Goal: Information Seeking & Learning: Learn about a topic

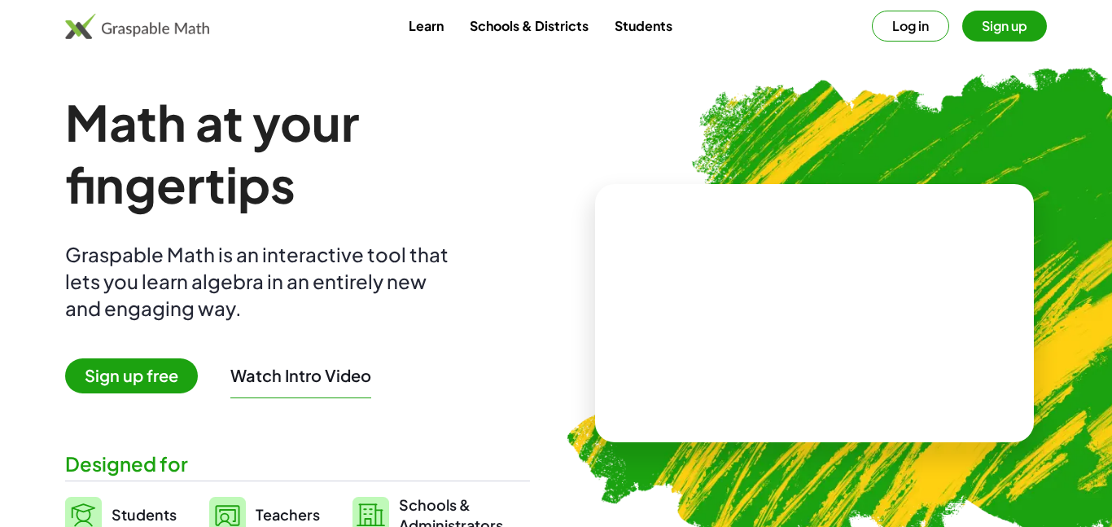
click at [1011, 24] on button "Sign up" at bounding box center [1004, 26] width 85 height 31
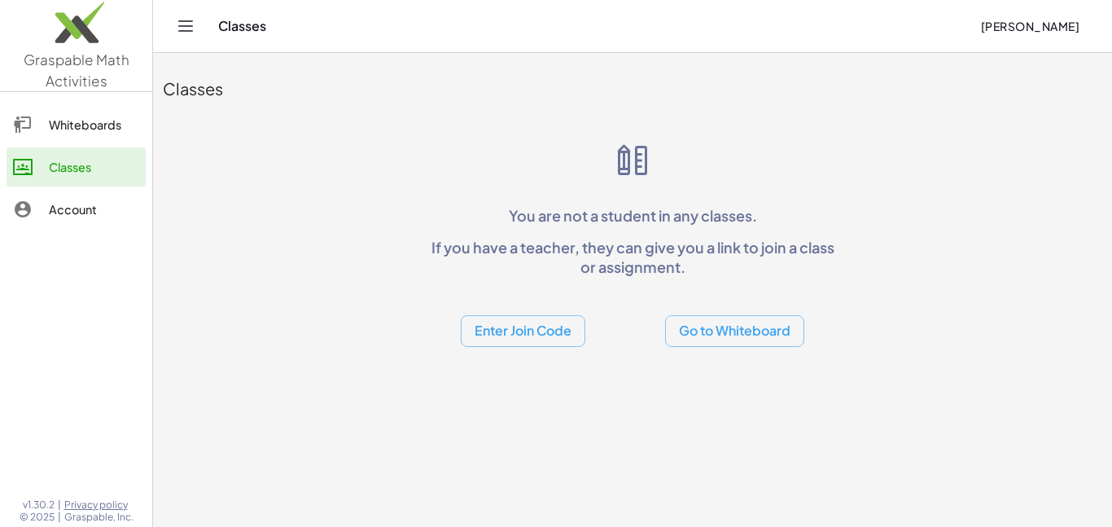
click at [527, 326] on button "Enter Join Code" at bounding box center [523, 331] width 125 height 32
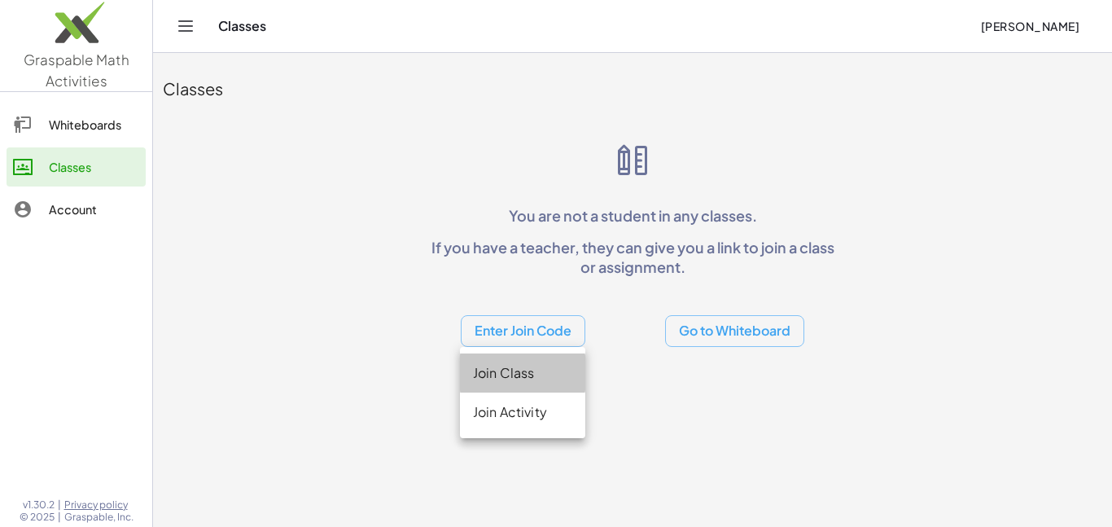
click at [528, 369] on div "Join Class" at bounding box center [522, 373] width 99 height 20
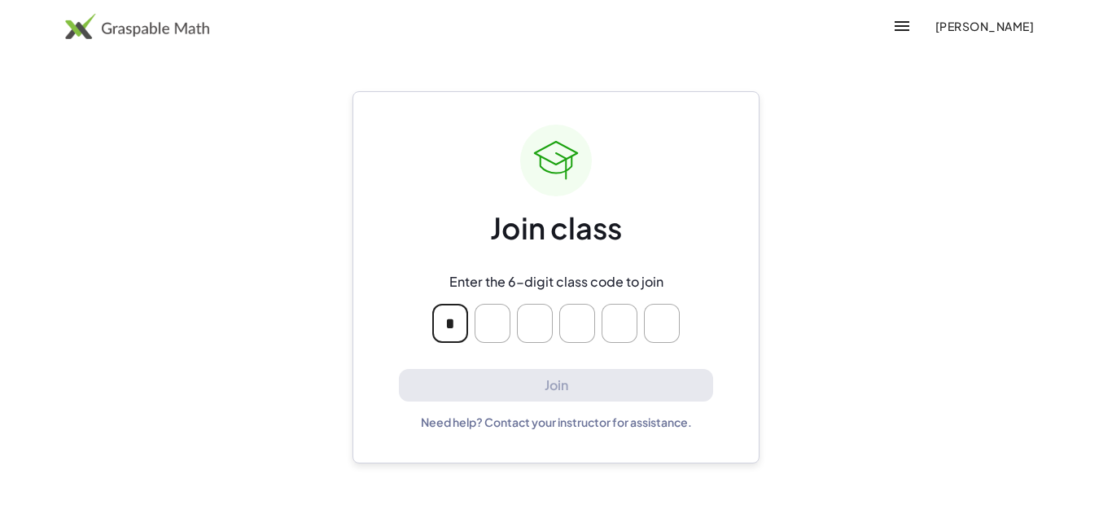
type input "*"
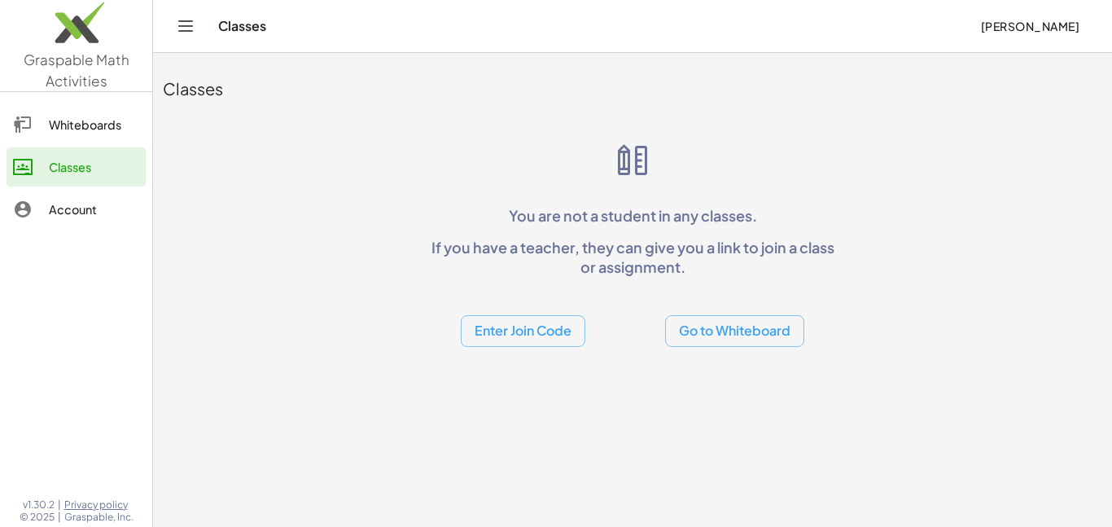
click at [531, 332] on button "Enter Join Code" at bounding box center [523, 331] width 125 height 32
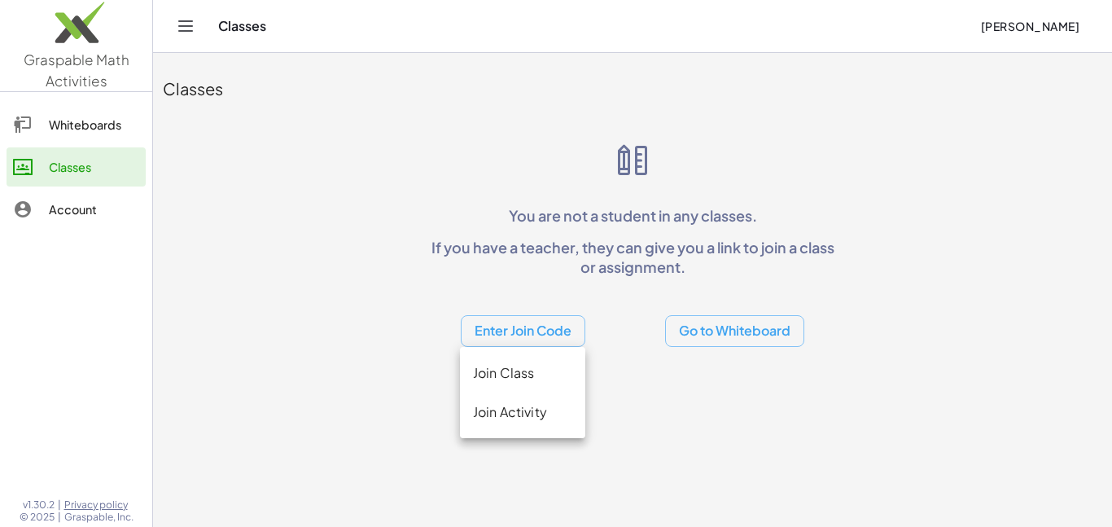
click at [518, 407] on div "Join Activity" at bounding box center [522, 412] width 99 height 20
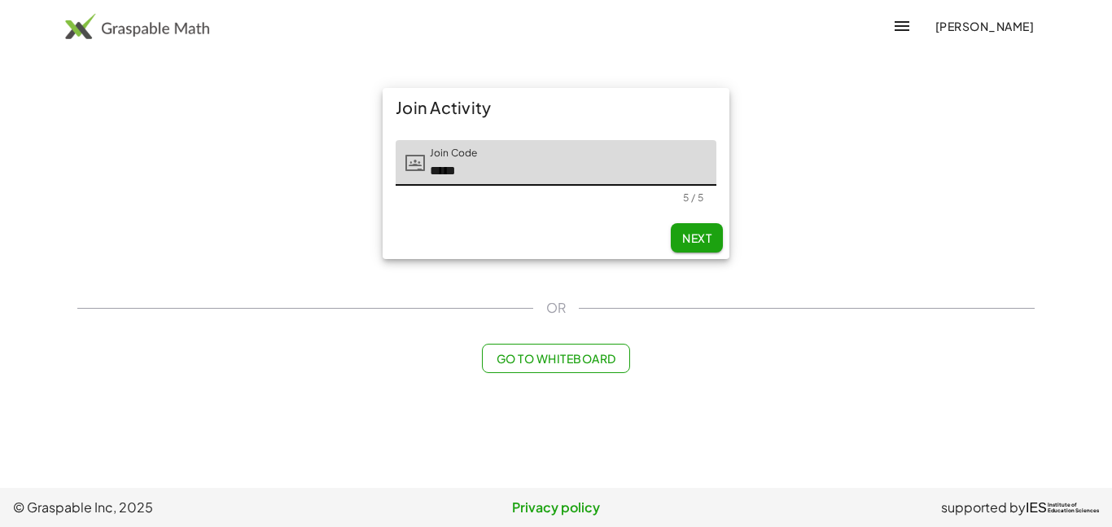
type input "*****"
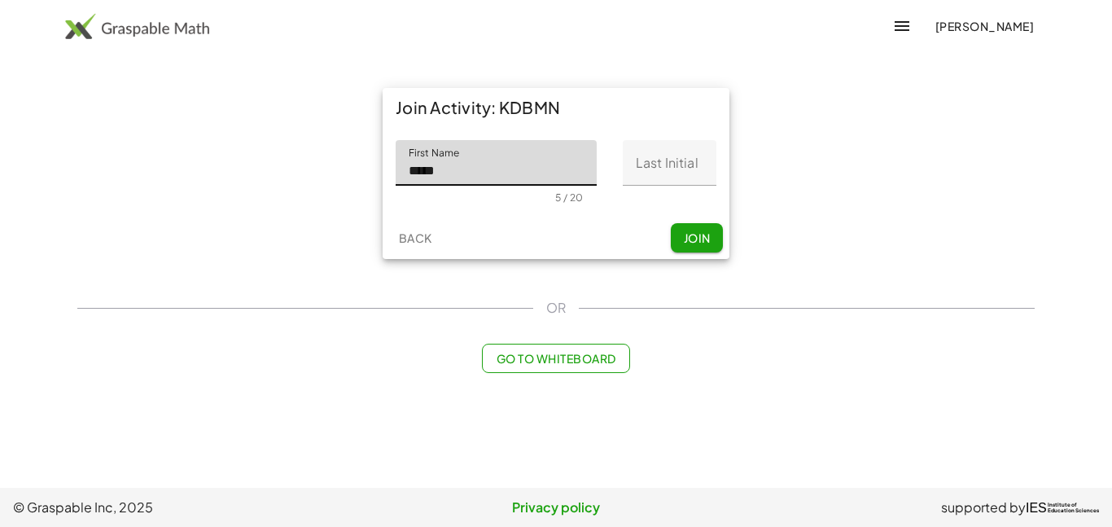
type input "*****"
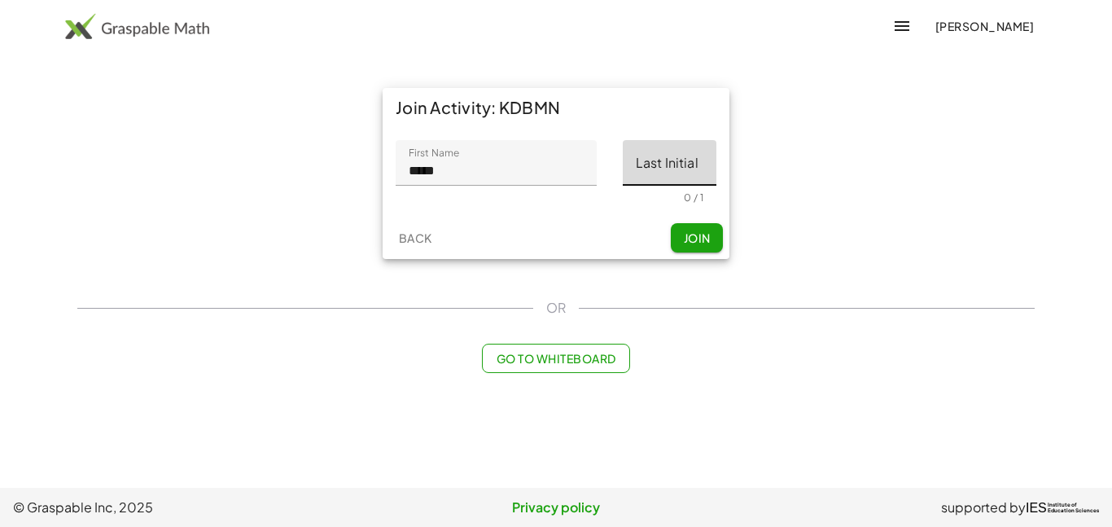
click at [648, 160] on input "Last Initial" at bounding box center [670, 163] width 94 height 46
type input "*"
click at [693, 238] on span "Join" at bounding box center [696, 237] width 27 height 15
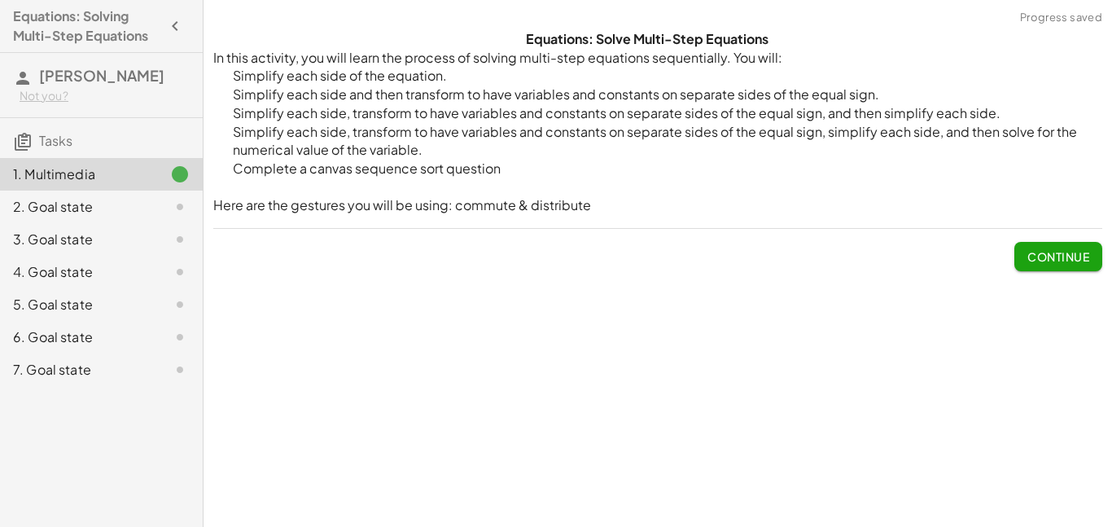
click at [1047, 266] on button "Continue" at bounding box center [1058, 256] width 88 height 29
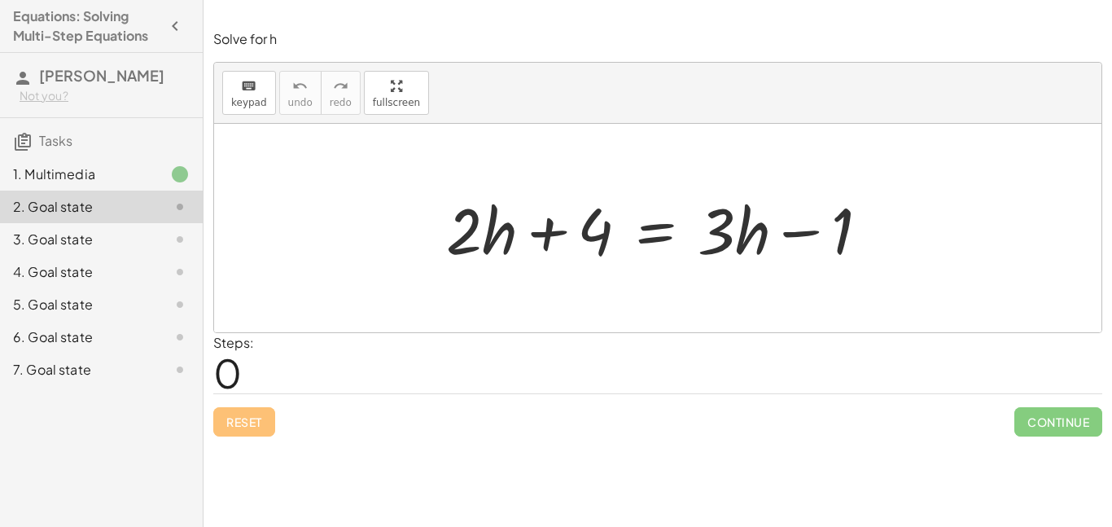
click at [466, 261] on div at bounding box center [664, 228] width 452 height 84
drag, startPoint x: 442, startPoint y: 260, endPoint x: 481, endPoint y: 264, distance: 39.3
click at [481, 264] on div at bounding box center [664, 228] width 452 height 84
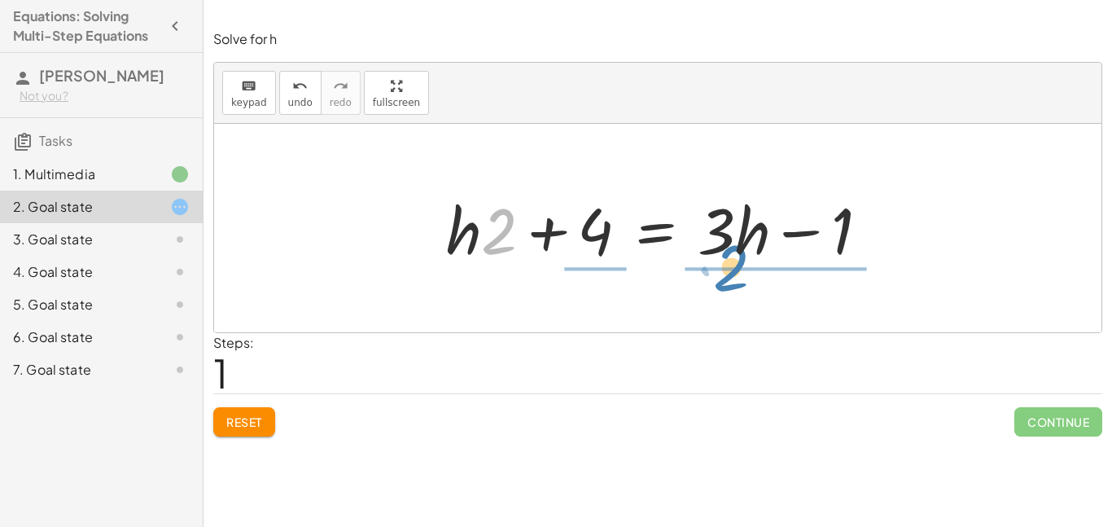
drag, startPoint x: 501, startPoint y: 238, endPoint x: 733, endPoint y: 274, distance: 234.7
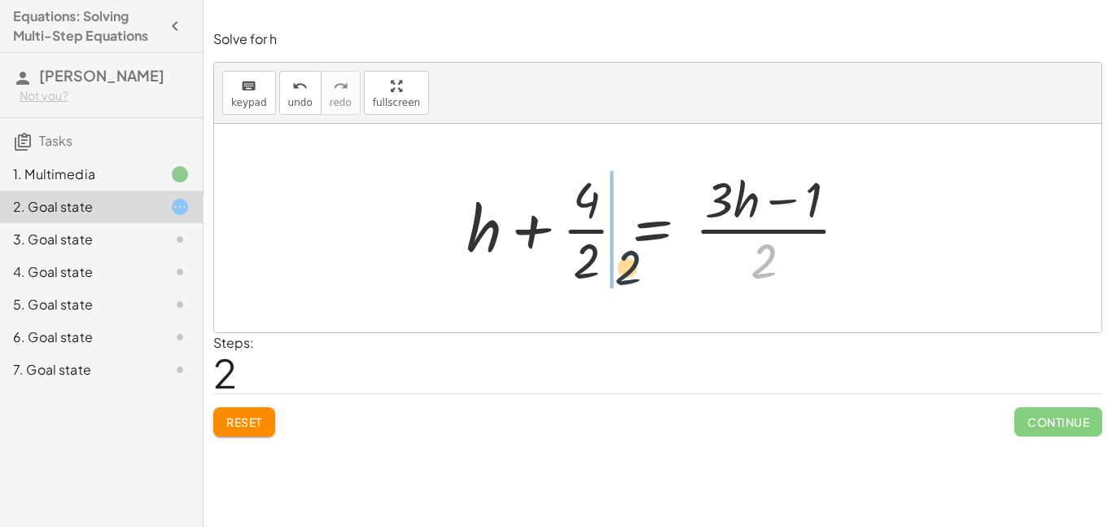
drag, startPoint x: 763, startPoint y: 276, endPoint x: 595, endPoint y: 282, distance: 168.6
click at [595, 282] on div at bounding box center [663, 227] width 411 height 125
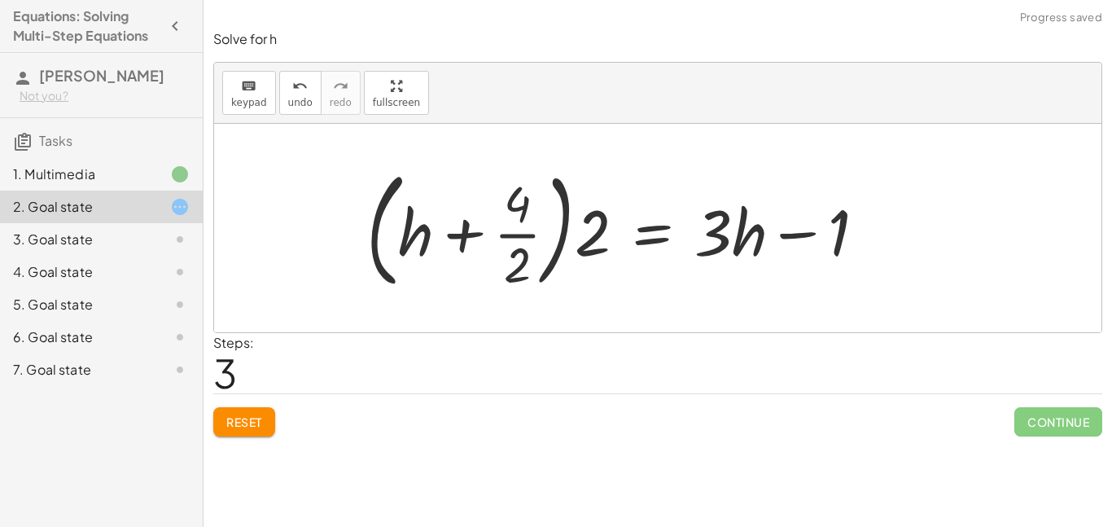
click at [261, 430] on button "Reset" at bounding box center [244, 421] width 62 height 29
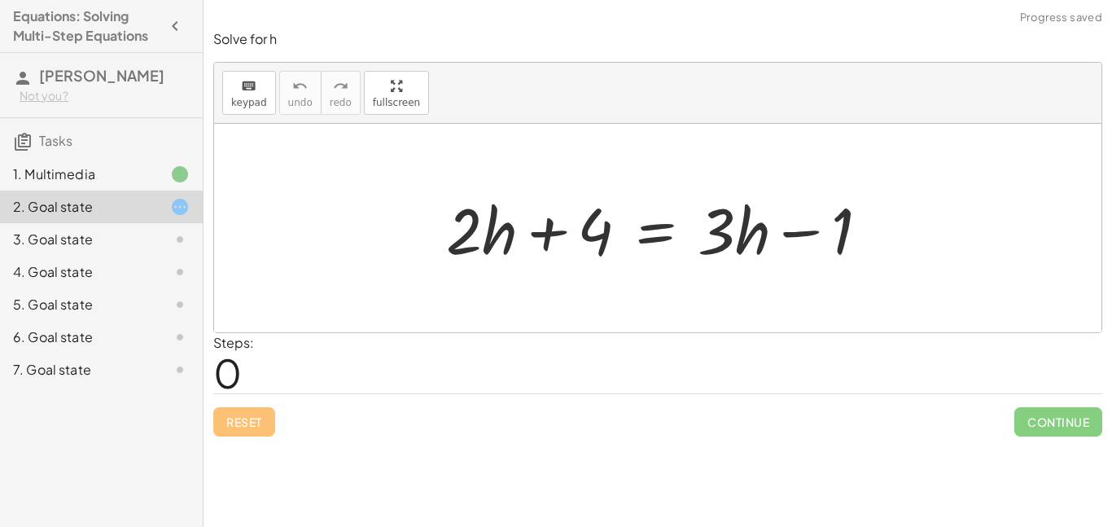
click at [455, 231] on div at bounding box center [664, 228] width 452 height 84
drag, startPoint x: 468, startPoint y: 243, endPoint x: 468, endPoint y: 408, distance: 165.2
click at [0, 0] on div "Solve for h keyboard keypad undo undo redo redo fullscreen · 2 + · 2 · h + 4 = …" at bounding box center [0, 0] width 0 height 0
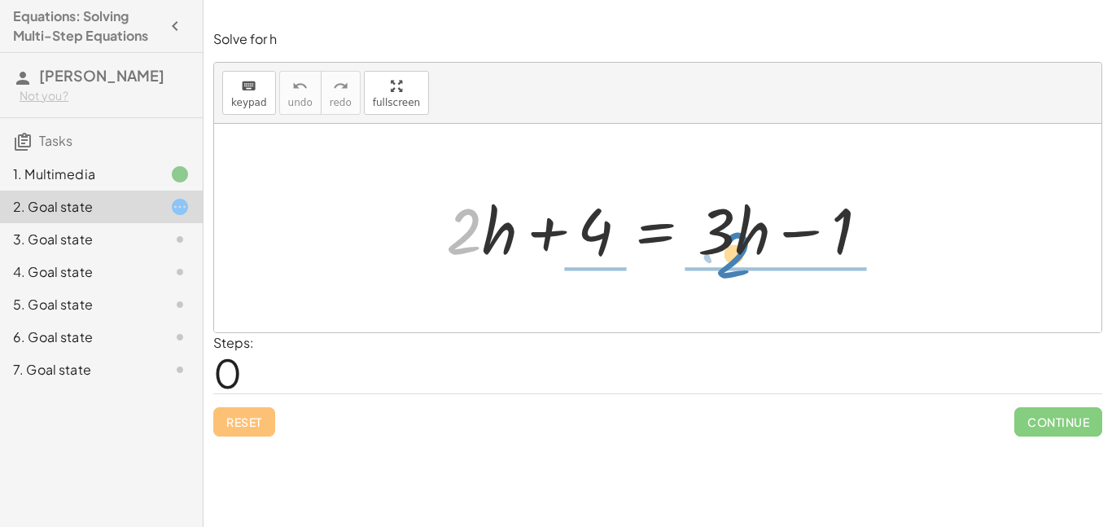
drag, startPoint x: 461, startPoint y: 236, endPoint x: 719, endPoint y: 243, distance: 257.3
click at [719, 243] on div at bounding box center [664, 228] width 452 height 84
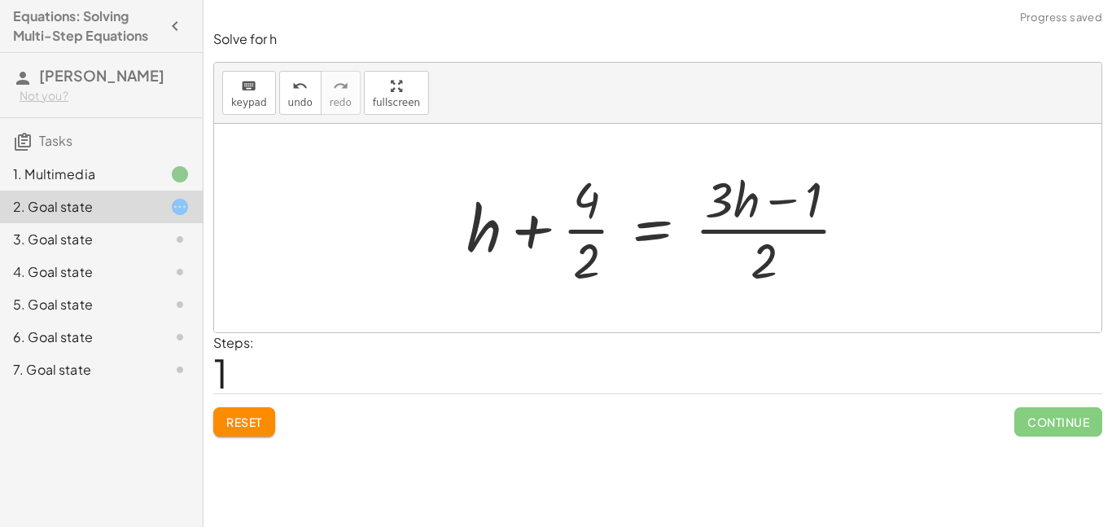
click at [242, 430] on button "Reset" at bounding box center [244, 421] width 62 height 29
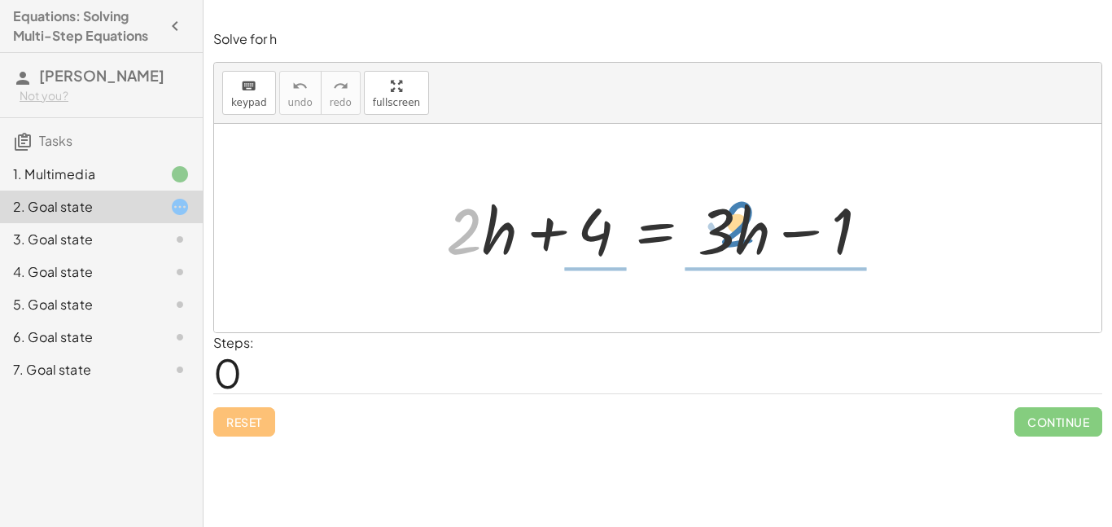
drag, startPoint x: 458, startPoint y: 220, endPoint x: 731, endPoint y: 210, distance: 272.8
click at [731, 210] on div at bounding box center [664, 228] width 452 height 84
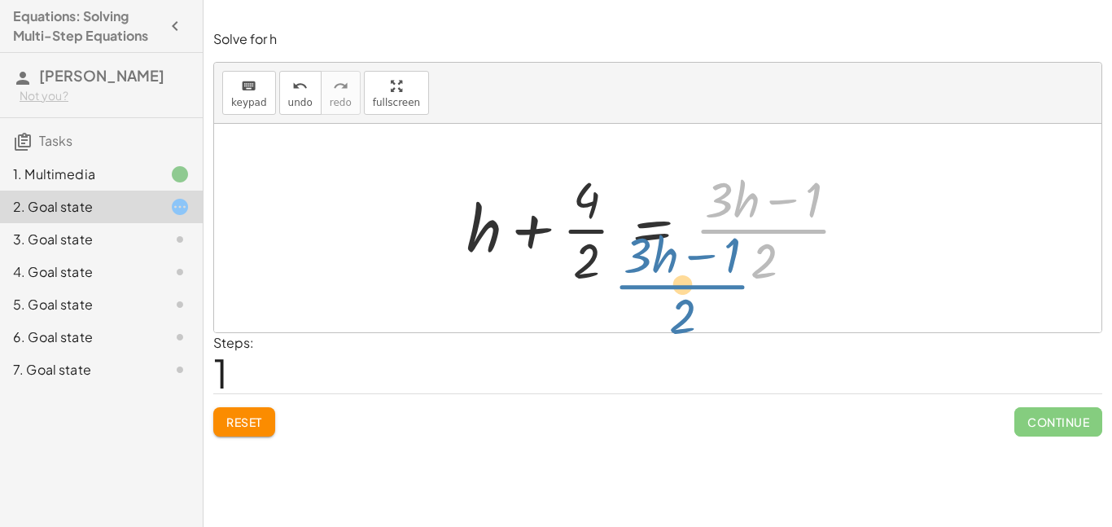
drag, startPoint x: 759, startPoint y: 243, endPoint x: 706, endPoint y: 278, distance: 62.3
click at [706, 278] on div at bounding box center [663, 227] width 411 height 125
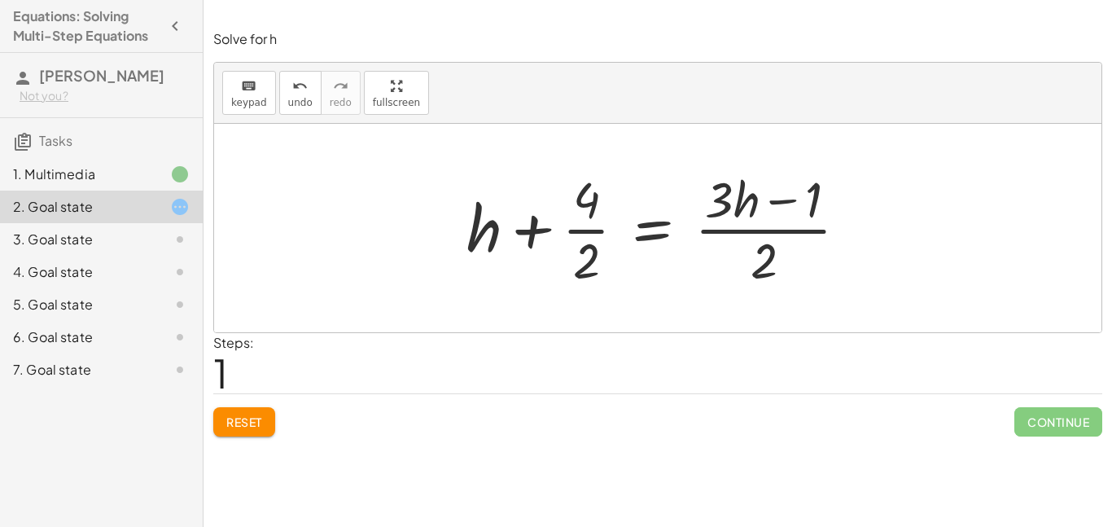
click at [256, 425] on span "Reset" at bounding box center [244, 421] width 36 height 15
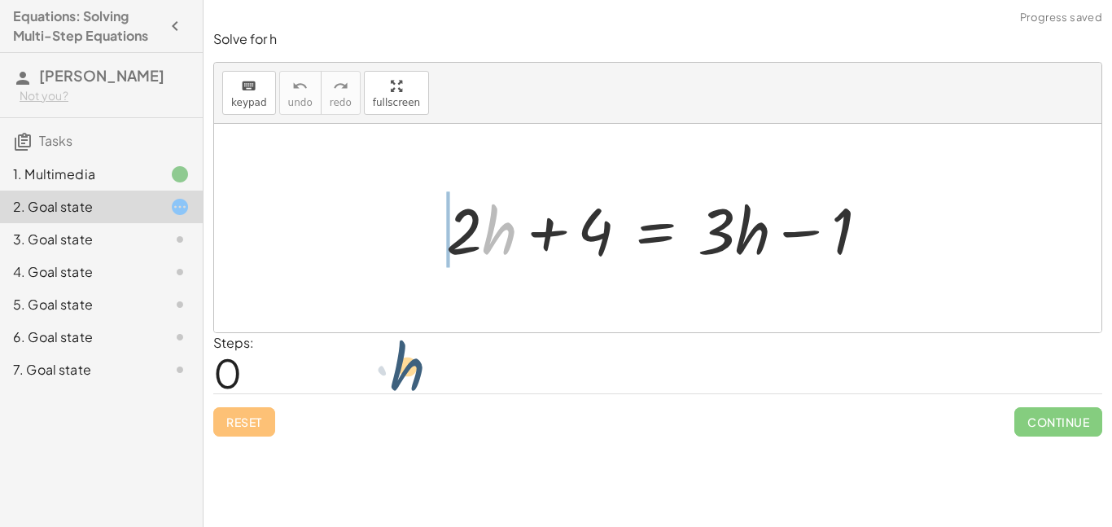
drag, startPoint x: 510, startPoint y: 240, endPoint x: 418, endPoint y: 377, distance: 165.2
click at [0, 0] on div "Solve for h keyboard keypad undo undo redo redo fullscreen · h + · 2 · h + 4 = …" at bounding box center [0, 0] width 0 height 0
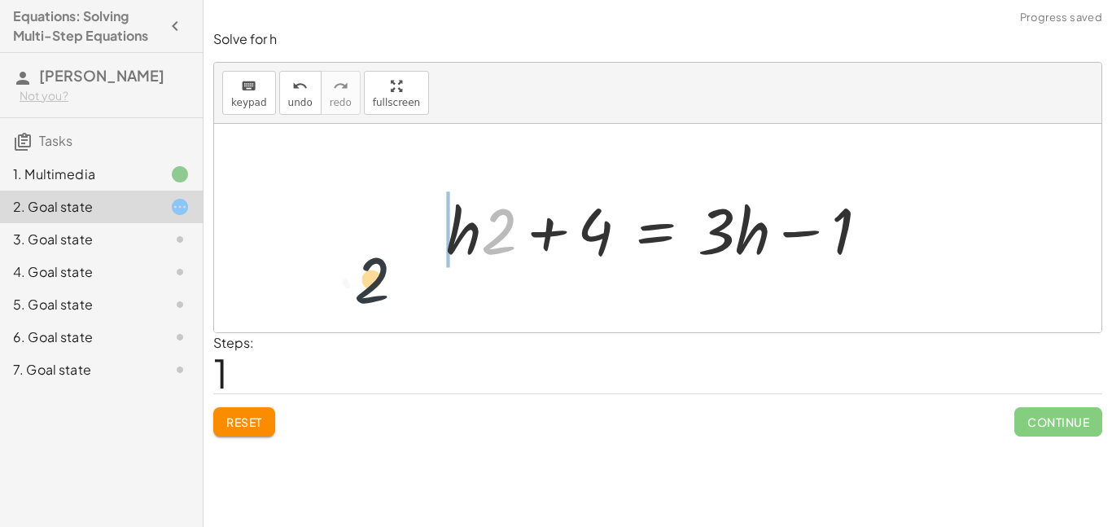
drag, startPoint x: 508, startPoint y: 251, endPoint x: 374, endPoint y: 300, distance: 142.1
click at [374, 300] on div "+ · 2 · h + 4 = + · 3 · h − 1 · 2 + · 2 · h + 4 = + · 3 · h − 1" at bounding box center [657, 228] width 887 height 208
click at [553, 193] on div at bounding box center [664, 228] width 452 height 84
click at [265, 416] on button "Reset" at bounding box center [244, 421] width 62 height 29
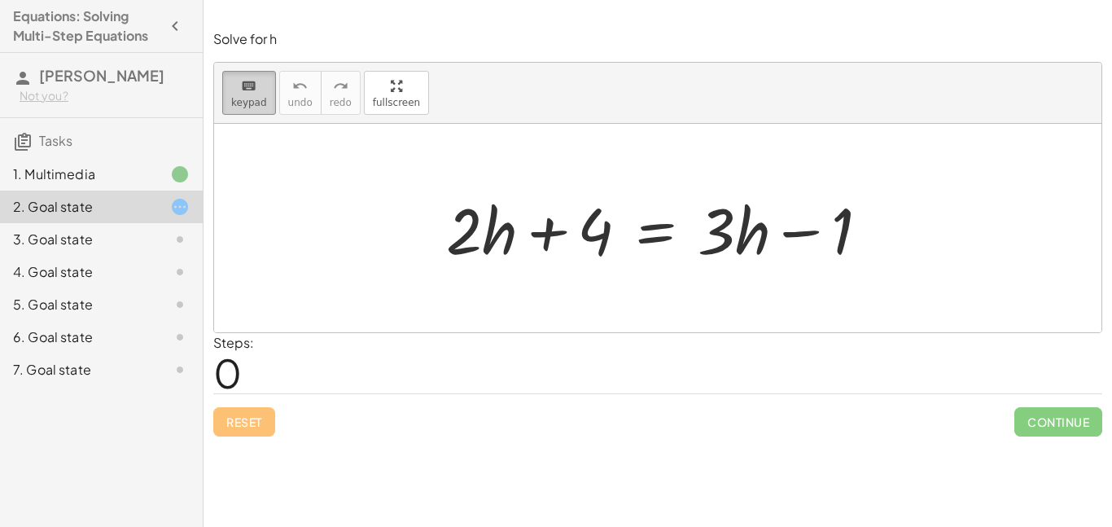
click at [243, 87] on icon "keyboard" at bounding box center [248, 87] width 15 height 20
click at [479, 215] on div at bounding box center [464, 230] width 36 height 76
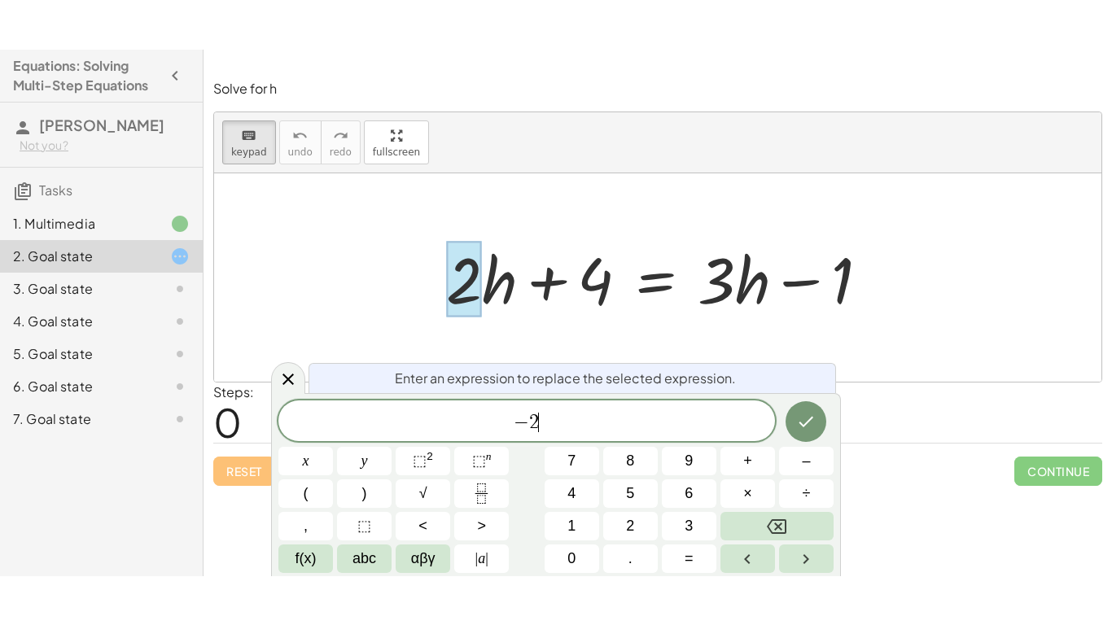
scroll to position [3, 0]
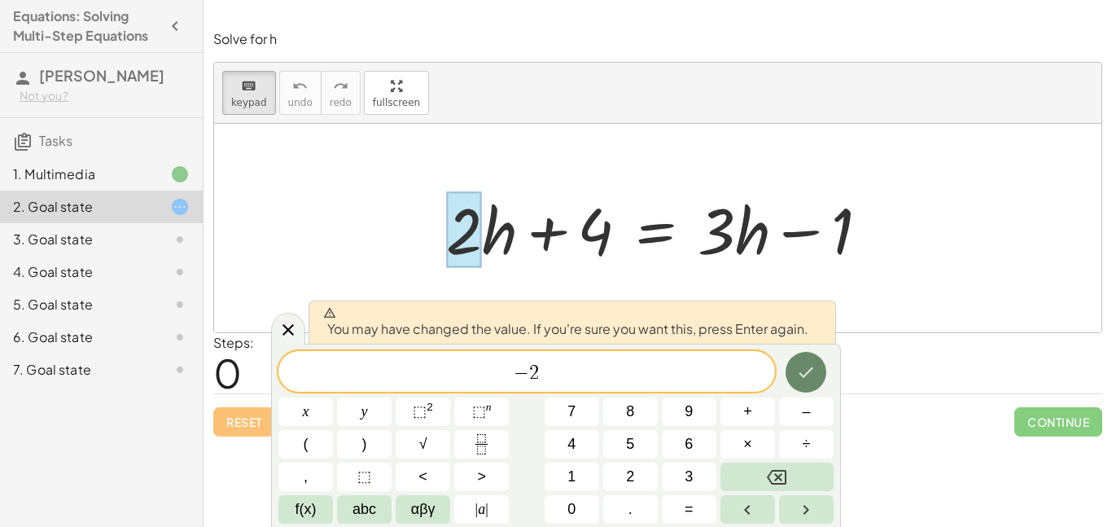
click at [803, 379] on icon "Done" at bounding box center [806, 372] width 20 height 20
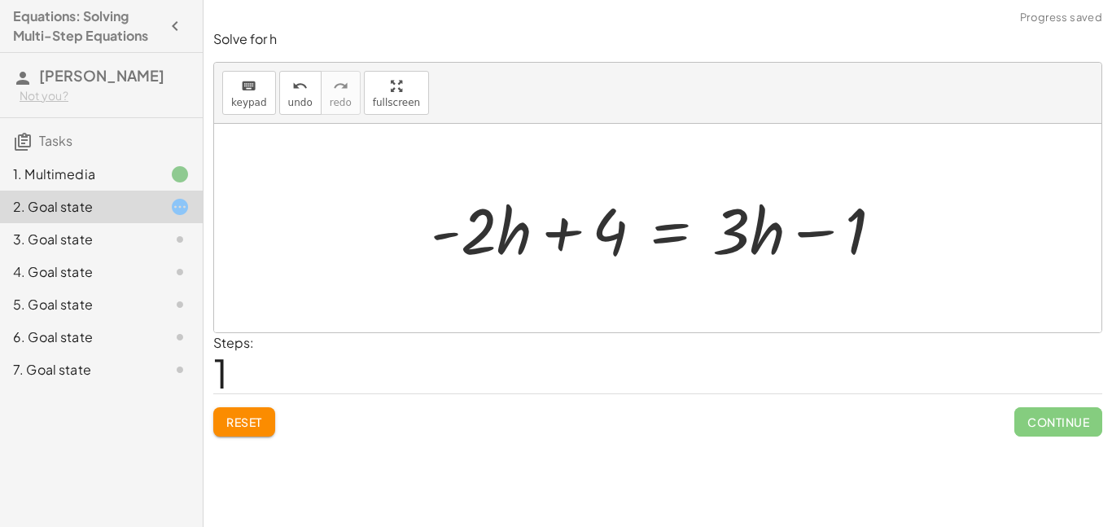
click at [463, 232] on div at bounding box center [663, 228] width 482 height 84
click at [514, 321] on div at bounding box center [657, 228] width 887 height 208
click at [247, 433] on button "Reset" at bounding box center [244, 421] width 62 height 29
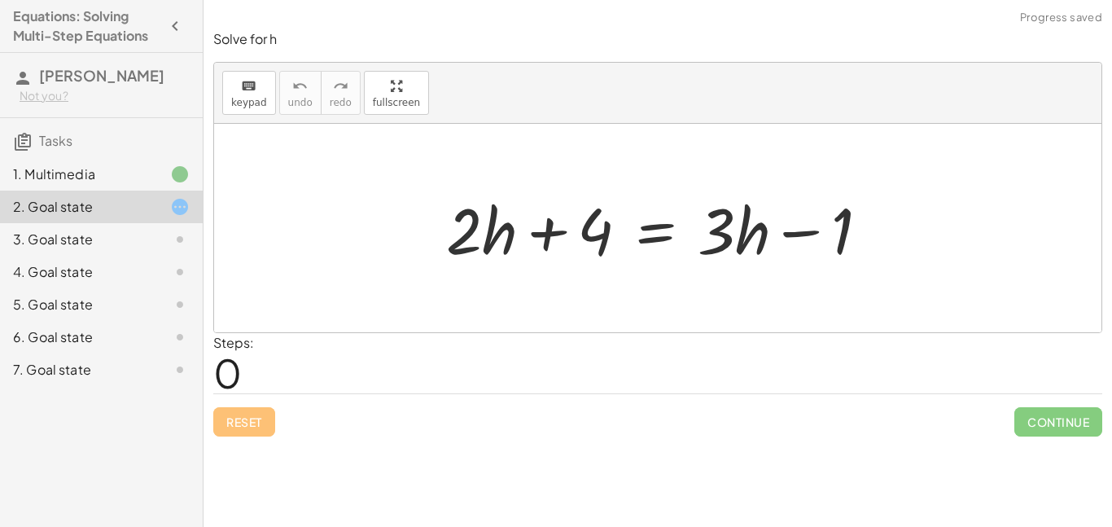
click at [454, 238] on div at bounding box center [664, 228] width 452 height 84
click at [453, 242] on div at bounding box center [664, 228] width 452 height 84
click at [258, 90] on div "keyboard" at bounding box center [249, 86] width 36 height 20
click at [242, 104] on span "keypad" at bounding box center [249, 102] width 36 height 11
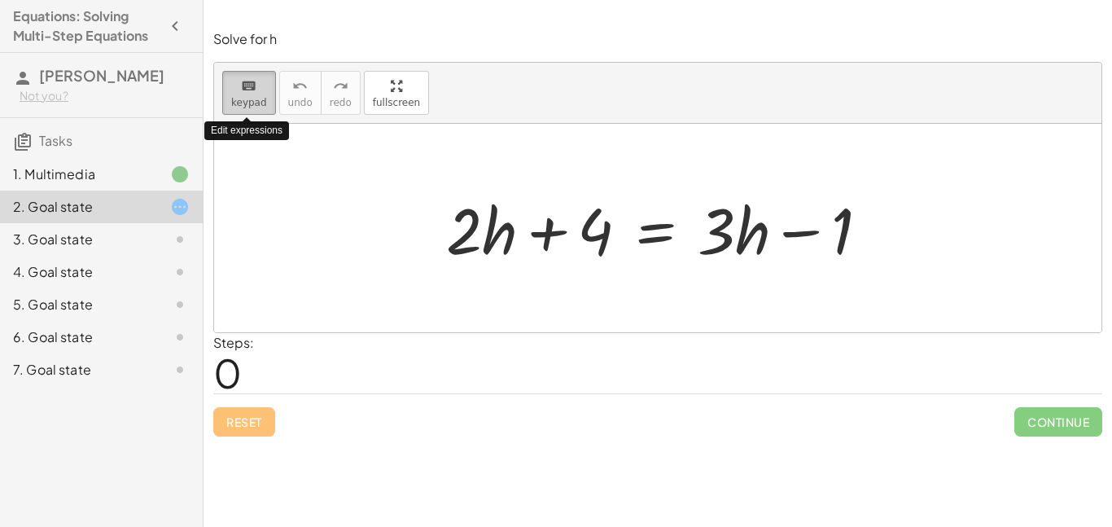
click at [242, 104] on span "keypad" at bounding box center [249, 102] width 36 height 11
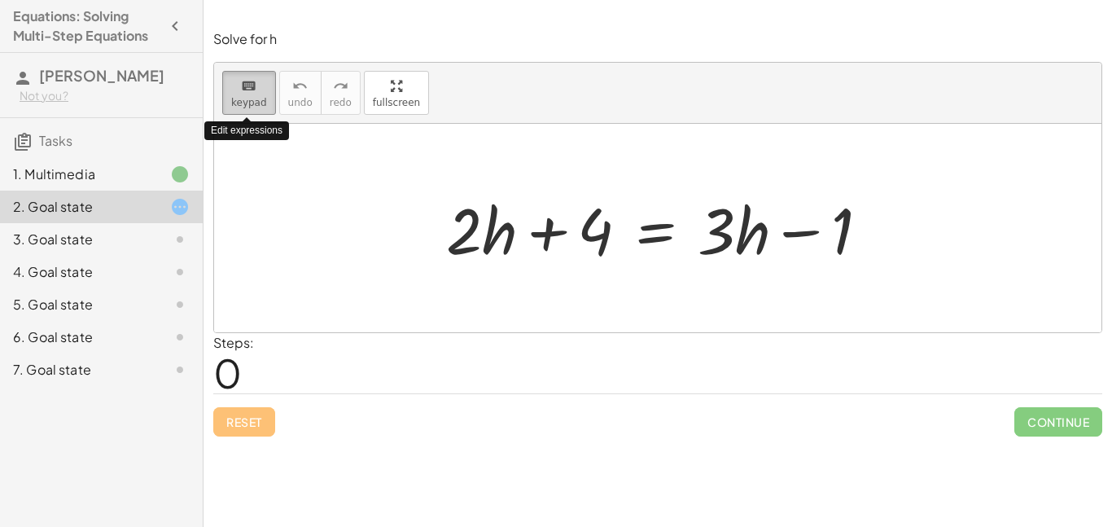
click at [242, 104] on span "keypad" at bounding box center [249, 102] width 36 height 11
click at [457, 220] on div at bounding box center [664, 228] width 452 height 84
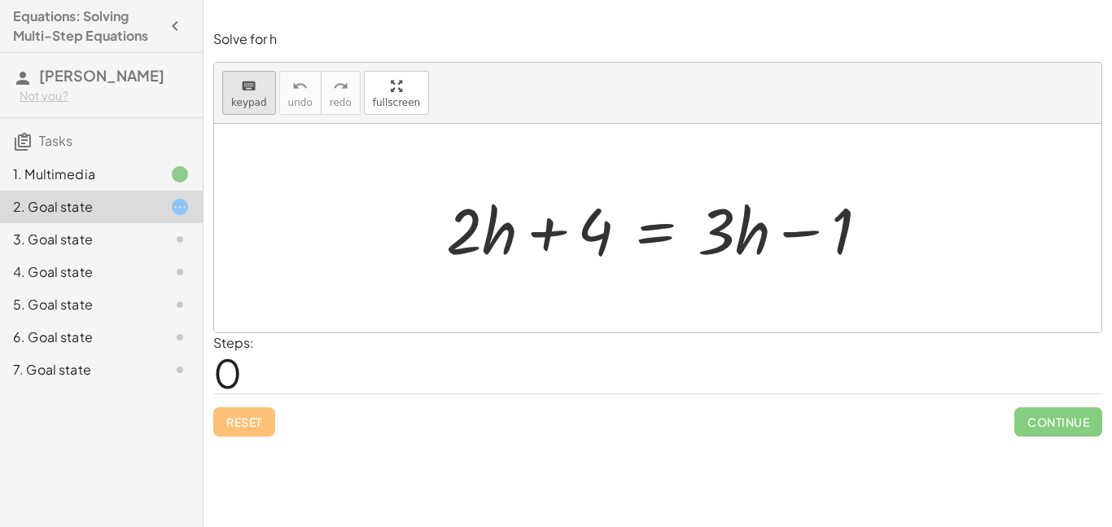
click at [252, 85] on icon "keyboard" at bounding box center [248, 87] width 15 height 20
drag, startPoint x: 246, startPoint y: 109, endPoint x: 377, endPoint y: 190, distance: 154.3
click at [377, 190] on div "keyboard keypad undo undo redo redo fullscreen Edit expressions + · 2 · h + 4 =…" at bounding box center [657, 197] width 887 height 269
click at [265, 105] on button "keyboard keypad" at bounding box center [249, 93] width 54 height 44
click at [0, 0] on div "Solve for h keyboard keypad undo undo redo redo fullscreen Toggle fullscreen mo…" at bounding box center [0, 0] width 0 height 0
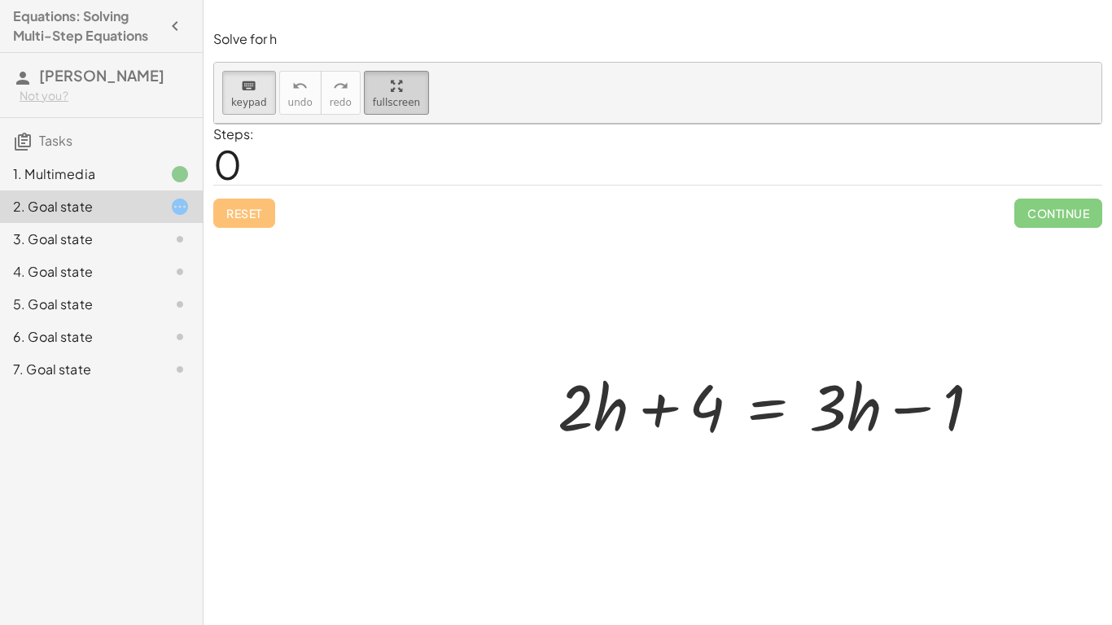
click at [388, 175] on div at bounding box center [657, 357] width 887 height 466
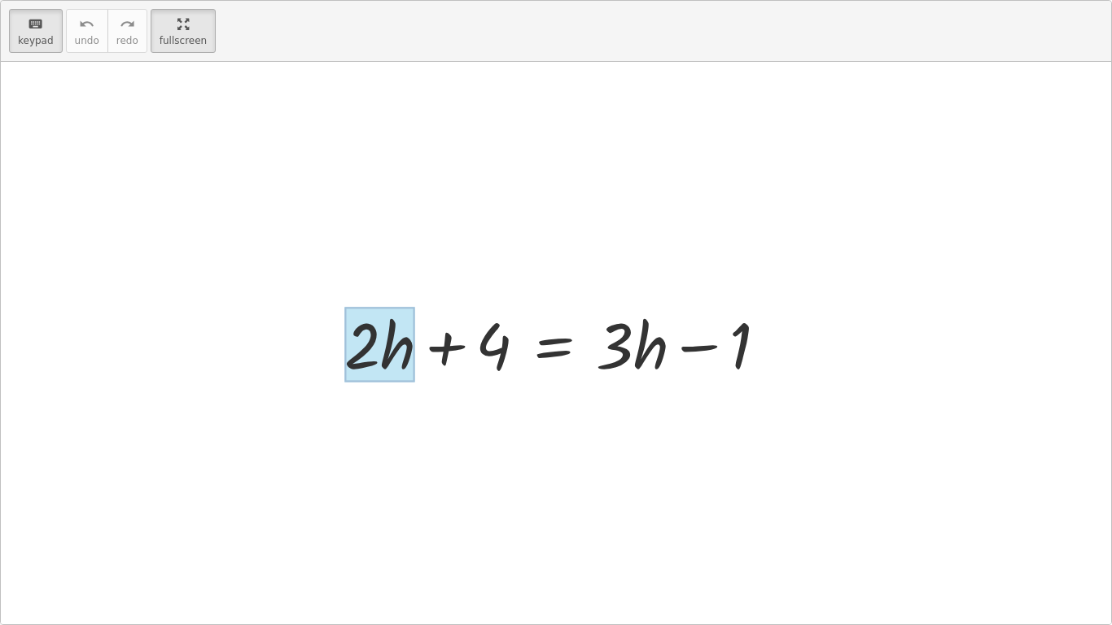
click at [382, 352] on div at bounding box center [379, 345] width 71 height 76
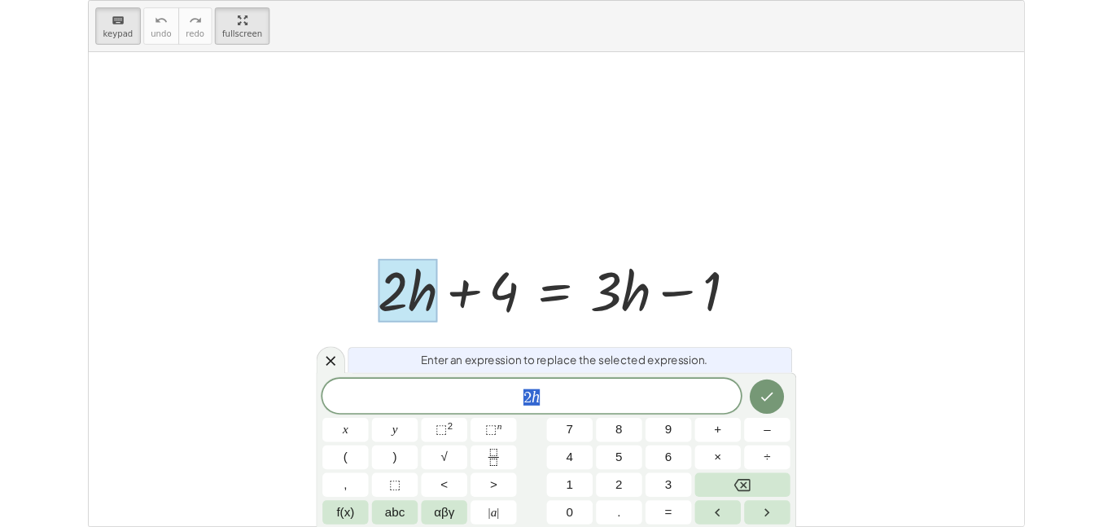
scroll to position [1, 0]
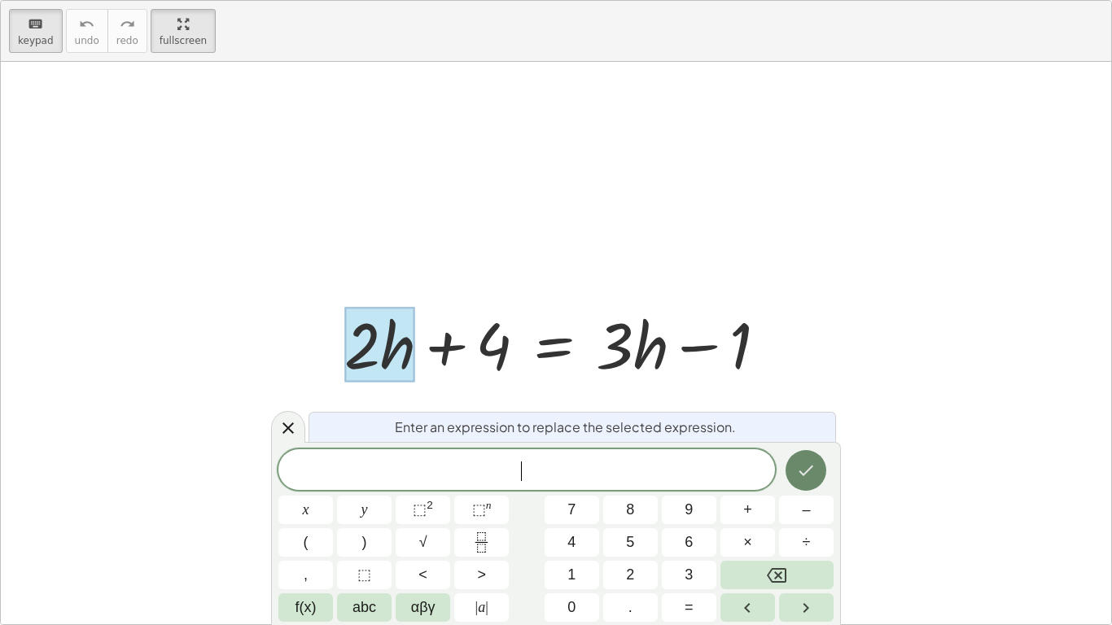
click at [802, 464] on icon "Done" at bounding box center [806, 471] width 20 height 20
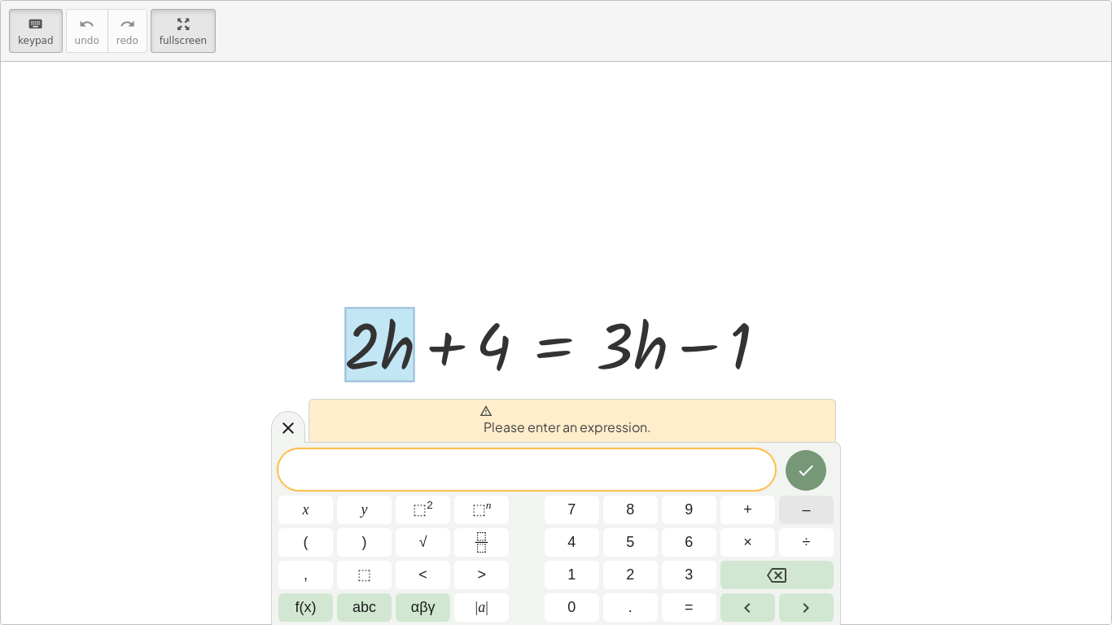
click at [795, 521] on button "–" at bounding box center [806, 510] width 55 height 28
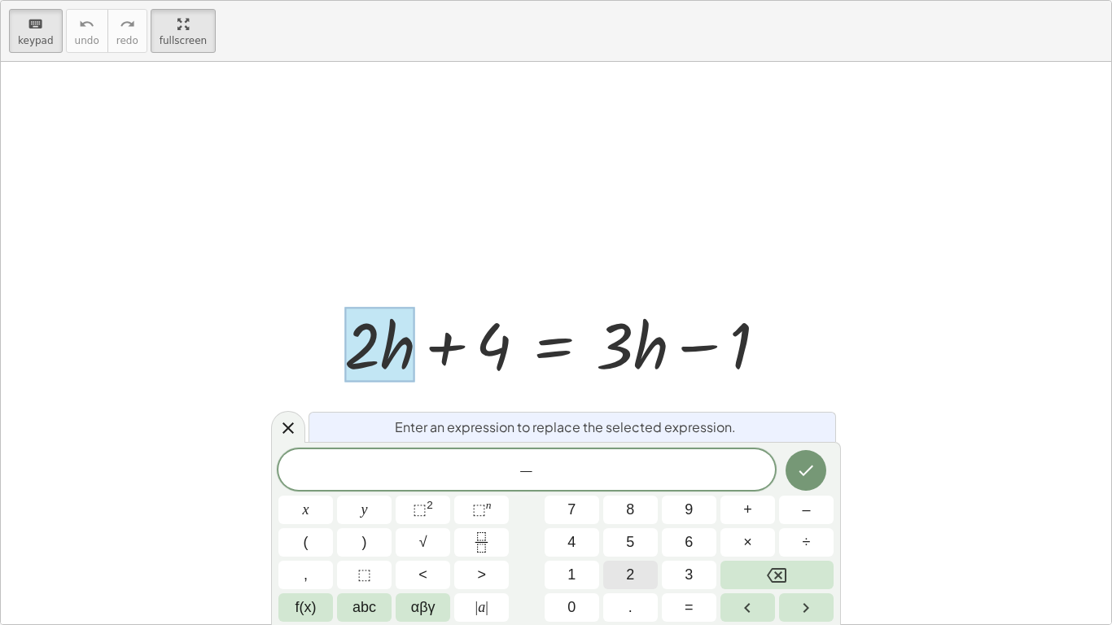
click at [648, 526] on button "2" at bounding box center [630, 575] width 55 height 28
click at [804, 478] on icon "Done" at bounding box center [806, 471] width 20 height 20
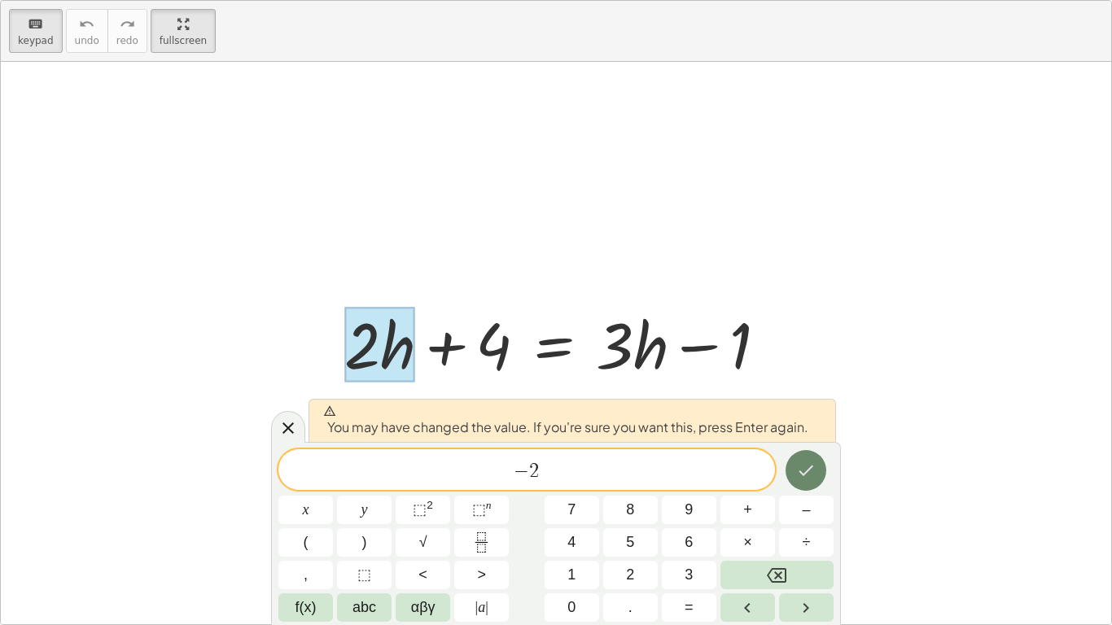
click at [823, 466] on button "Done" at bounding box center [805, 470] width 41 height 41
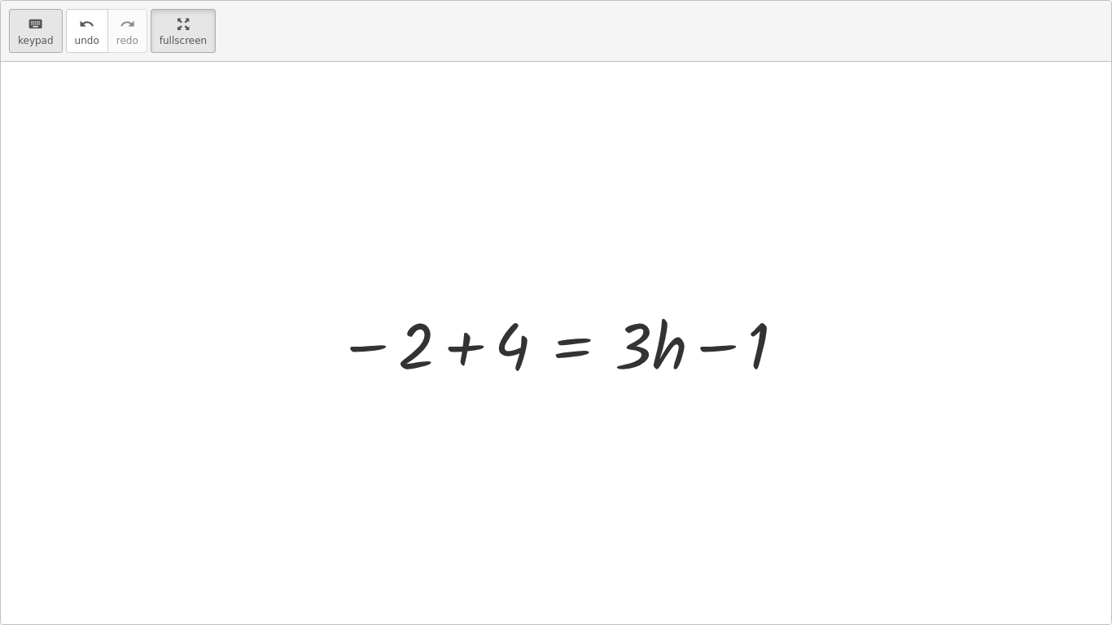
click at [48, 21] on div "keyboard" at bounding box center [36, 24] width 36 height 20
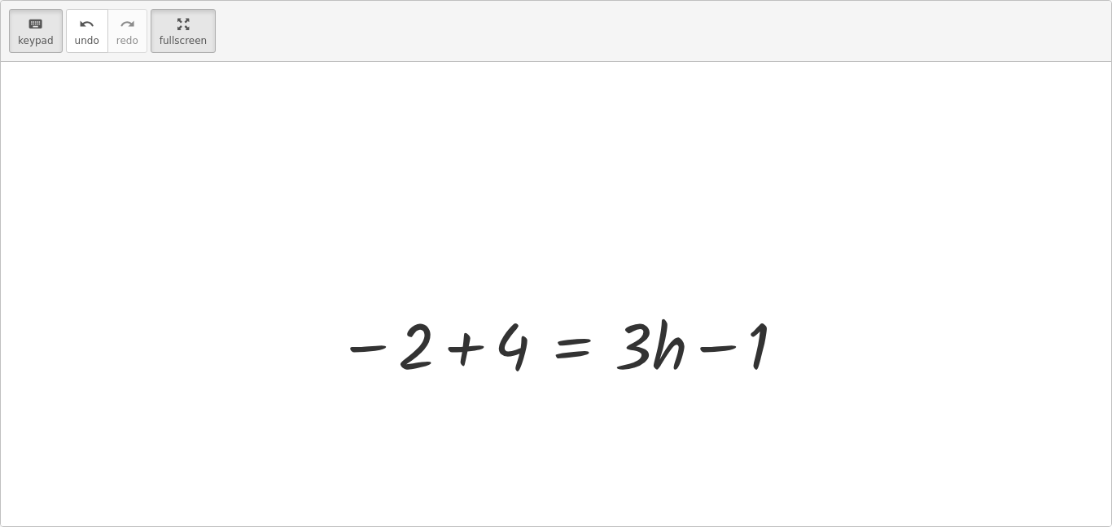
click at [401, 244] on div at bounding box center [556, 295] width 1110 height 466
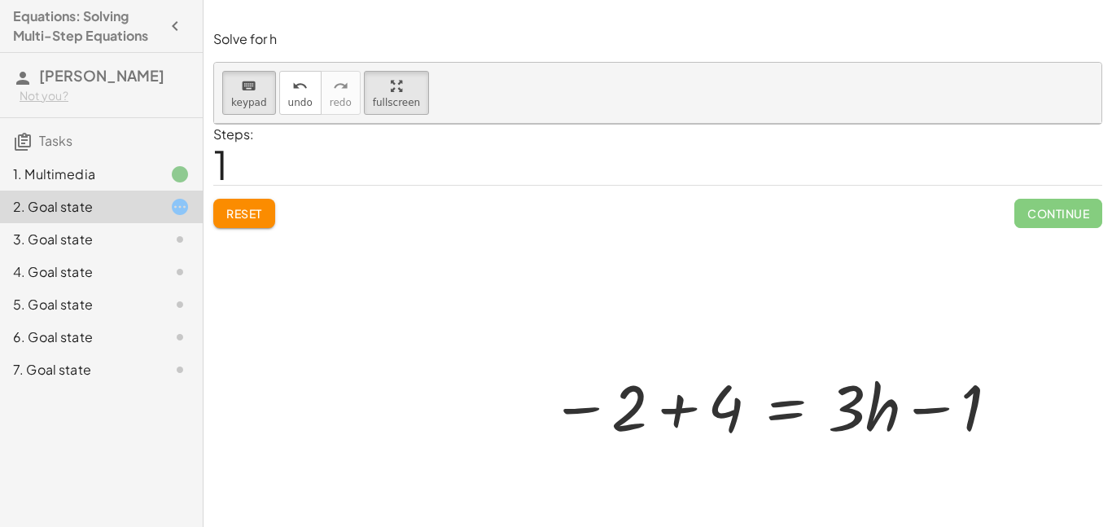
click at [251, 216] on div at bounding box center [657, 357] width 887 height 466
click at [251, 217] on div at bounding box center [657, 357] width 887 height 466
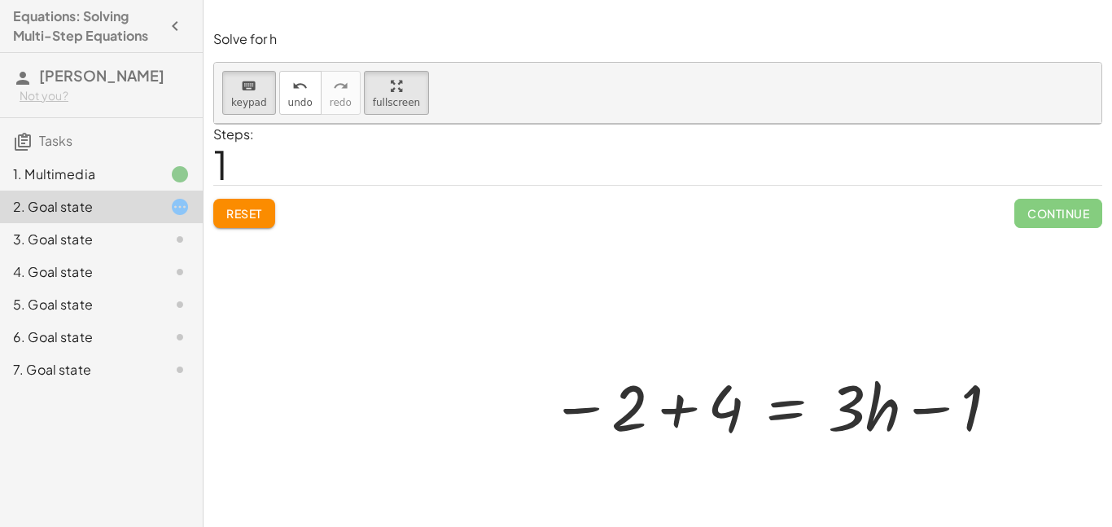
click at [251, 217] on div at bounding box center [657, 357] width 887 height 466
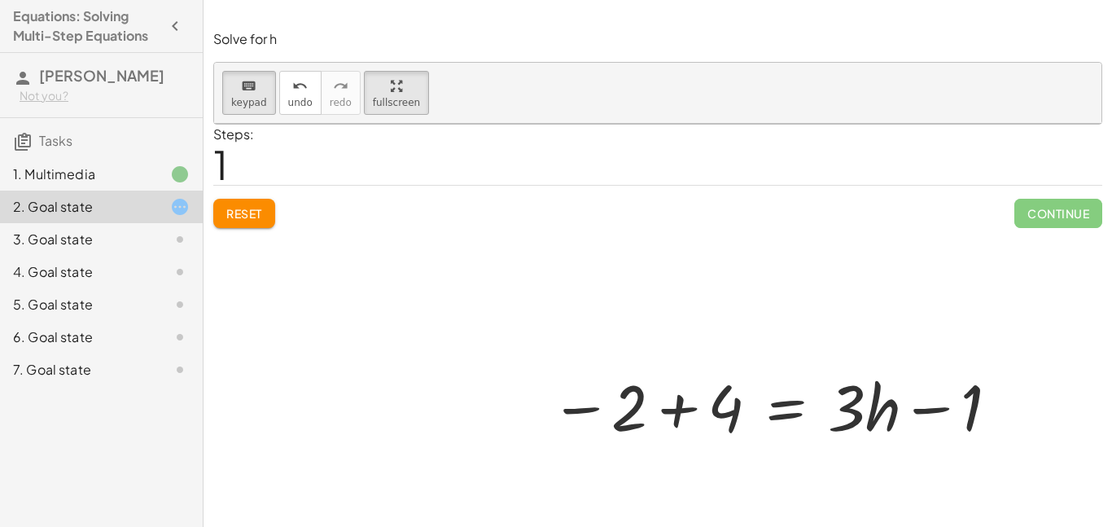
click at [251, 217] on div at bounding box center [657, 357] width 887 height 466
click at [293, 171] on div at bounding box center [657, 357] width 887 height 466
click at [257, 215] on div at bounding box center [657, 357] width 887 height 466
click at [1111, 17] on body "Equations: Solving Multi-Step Equations [PERSON_NAME] V Not you? Tasks 1. Multi…" at bounding box center [556, 263] width 1112 height 527
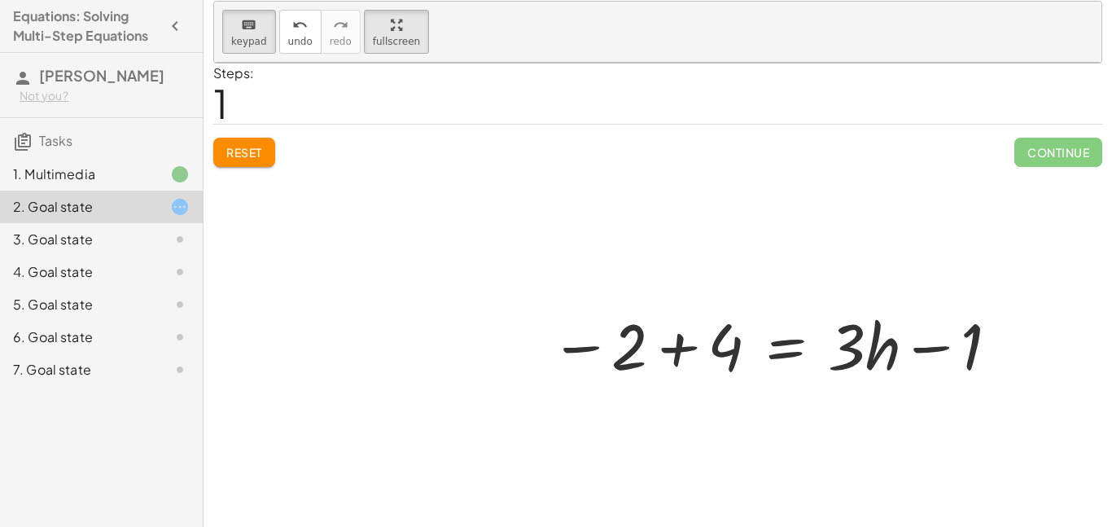
scroll to position [63, 0]
click at [248, 155] on div at bounding box center [657, 294] width 887 height 466
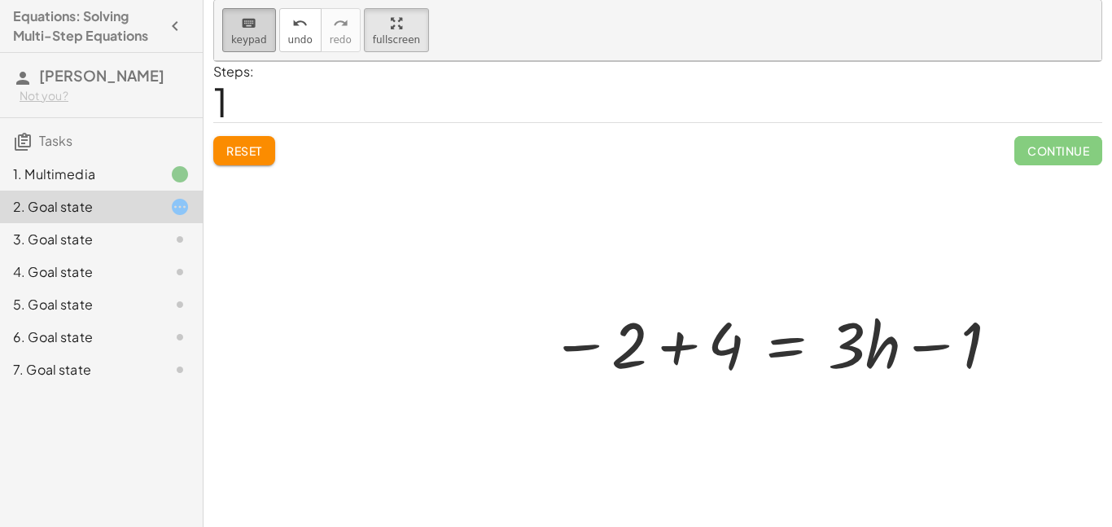
click at [241, 18] on icon "keyboard" at bounding box center [248, 24] width 15 height 20
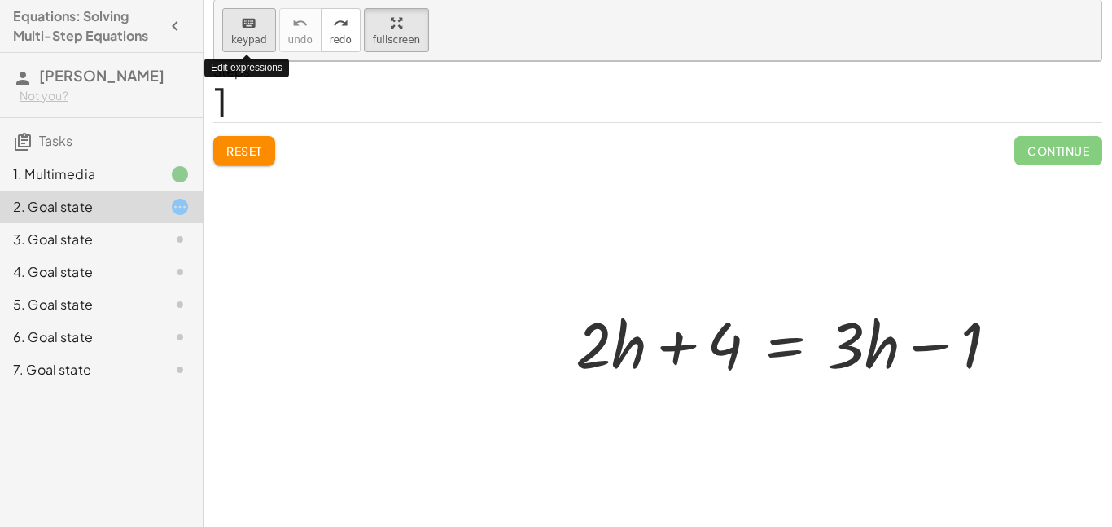
click at [254, 35] on span "keypad" at bounding box center [249, 39] width 36 height 11
click at [254, 155] on div at bounding box center [657, 294] width 887 height 466
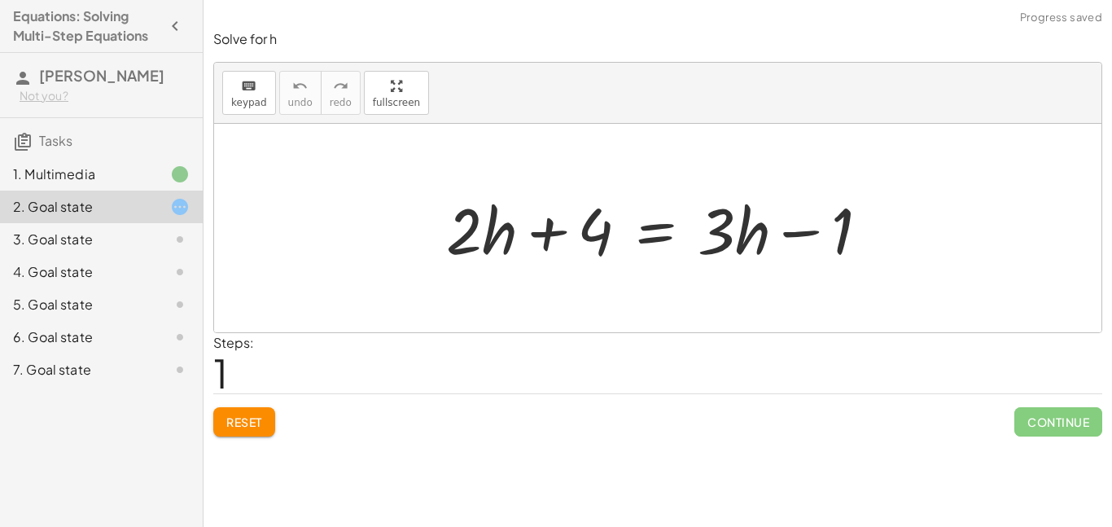
click at [255, 413] on button "Reset" at bounding box center [244, 421] width 62 height 29
drag, startPoint x: 462, startPoint y: 248, endPoint x: 480, endPoint y: 246, distance: 18.1
click at [480, 246] on div at bounding box center [664, 228] width 452 height 84
click at [254, 103] on span "keypad" at bounding box center [249, 102] width 36 height 11
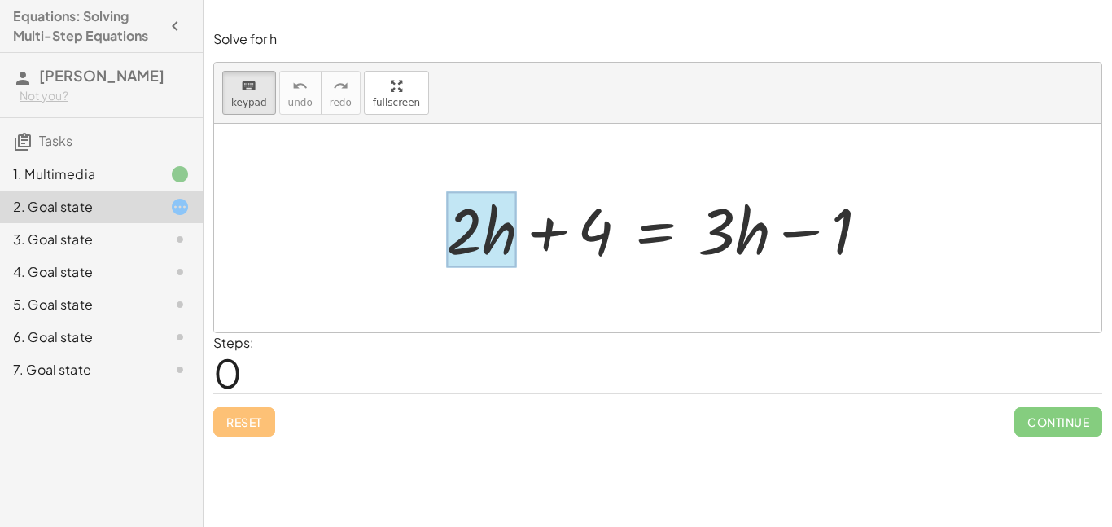
click at [508, 232] on div at bounding box center [481, 230] width 71 height 76
drag, startPoint x: 480, startPoint y: 220, endPoint x: 514, endPoint y: 247, distance: 43.5
click at [514, 247] on div at bounding box center [481, 230] width 71 height 76
drag, startPoint x: 495, startPoint y: 235, endPoint x: 536, endPoint y: 265, distance: 51.3
click at [655, 230] on div "+ · 2 · h + 4 = + · 3 · h − 1" at bounding box center [655, 230] width 0 height 0
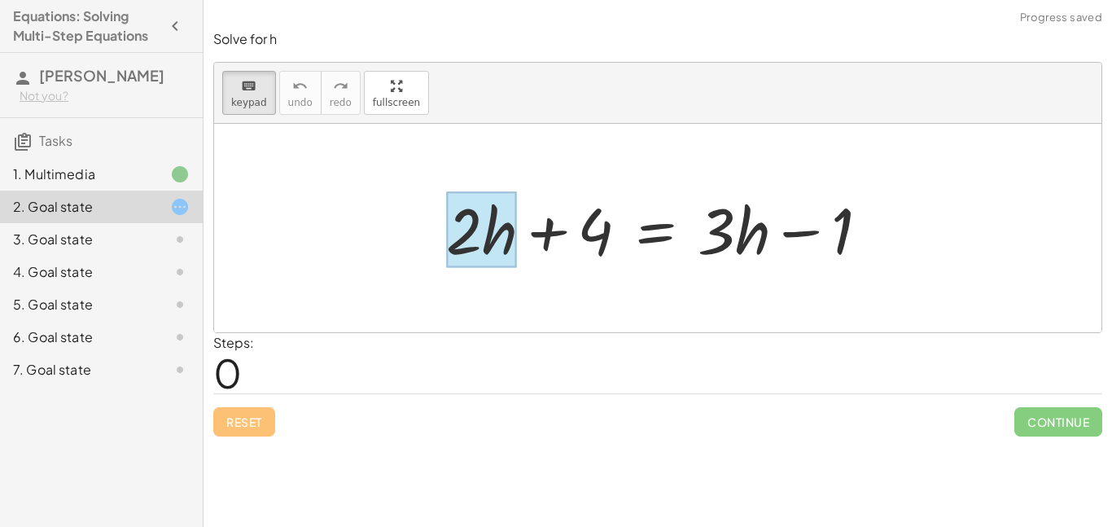
click at [388, 197] on div at bounding box center [657, 228] width 887 height 208
click at [627, 154] on div at bounding box center [657, 228] width 887 height 208
click at [505, 239] on div at bounding box center [481, 230] width 71 height 76
click at [244, 103] on span "keypad" at bounding box center [249, 102] width 36 height 11
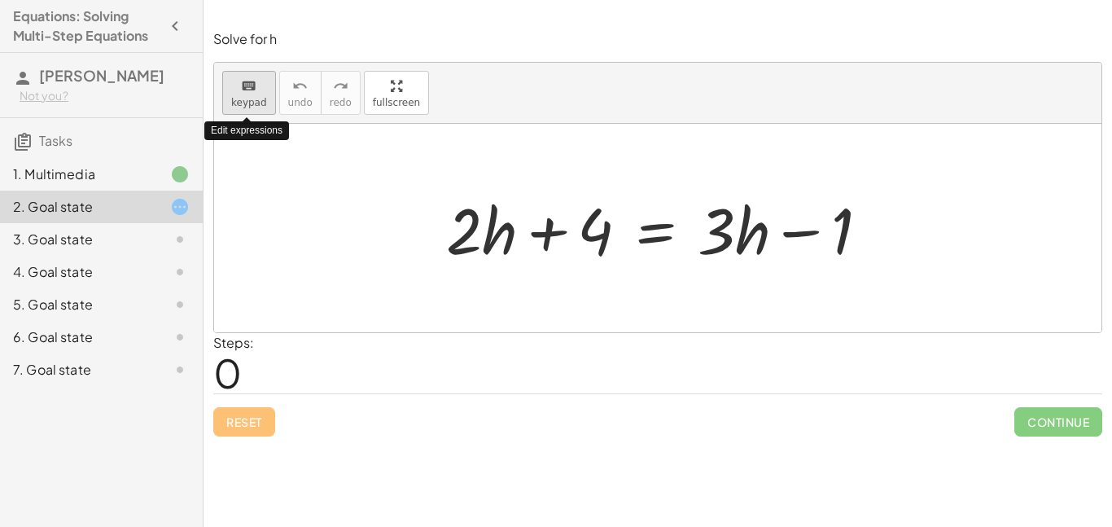
click at [244, 103] on span "keypad" at bounding box center [249, 102] width 36 height 11
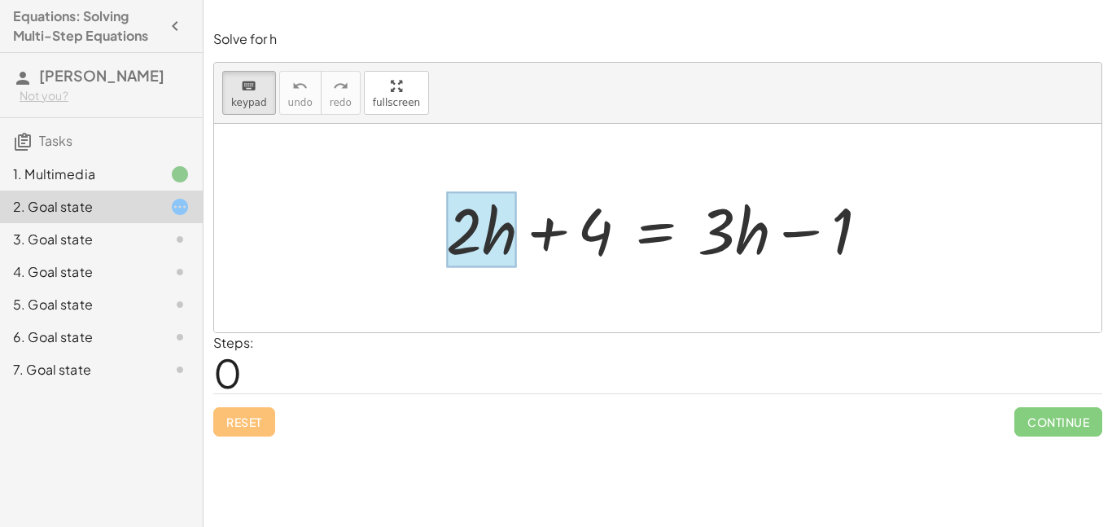
click at [509, 246] on div at bounding box center [481, 230] width 71 height 76
drag, startPoint x: 509, startPoint y: 247, endPoint x: 566, endPoint y: 333, distance: 103.4
click at [0, 0] on div "Solve for h keyboard keypad undo undo redo redo fullscreen + · 2 · h + 4 = + · …" at bounding box center [0, 0] width 0 height 0
click at [542, 321] on div at bounding box center [657, 228] width 887 height 208
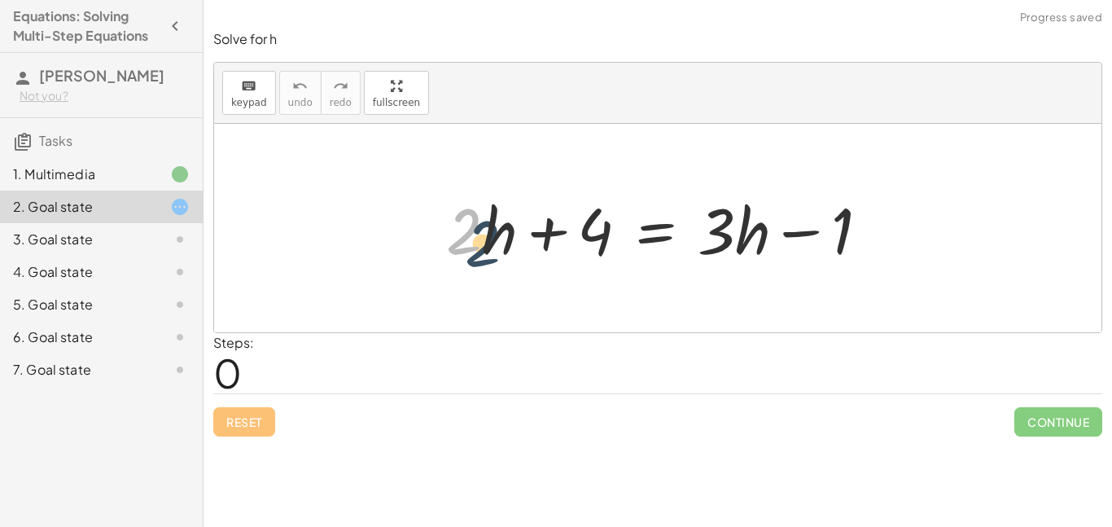
drag, startPoint x: 455, startPoint y: 223, endPoint x: 503, endPoint y: 252, distance: 56.3
click at [503, 252] on div at bounding box center [664, 228] width 452 height 84
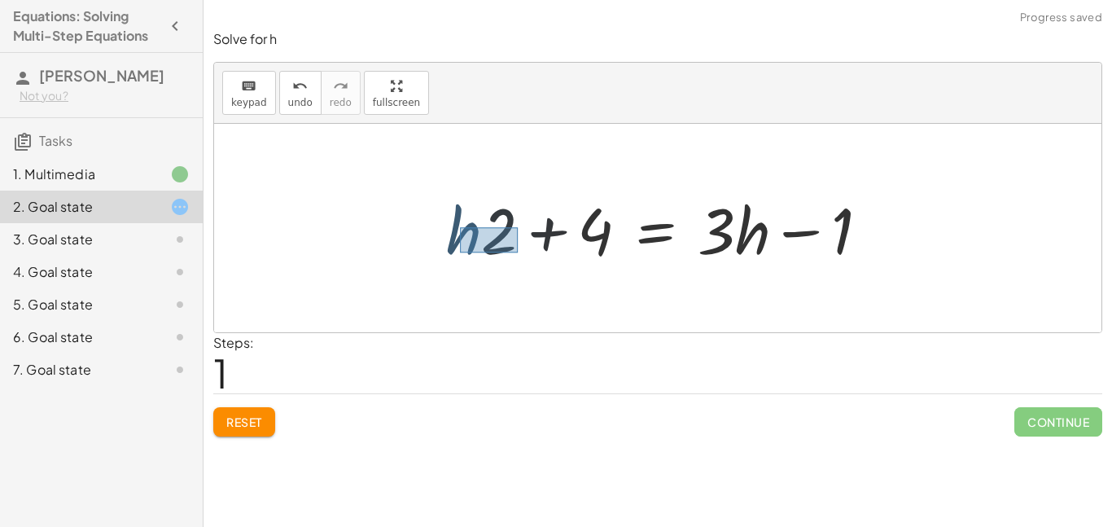
drag, startPoint x: 460, startPoint y: 227, endPoint x: 515, endPoint y: 248, distance: 59.3
click at [515, 248] on div at bounding box center [664, 228] width 452 height 84
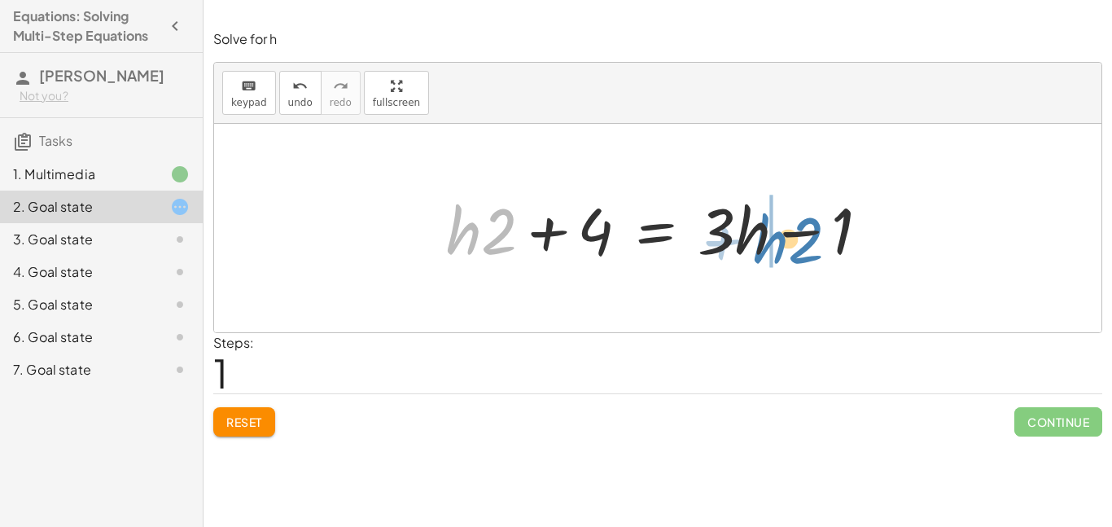
drag, startPoint x: 467, startPoint y: 233, endPoint x: 774, endPoint y: 242, distance: 307.0
click at [774, 242] on div at bounding box center [664, 228] width 452 height 84
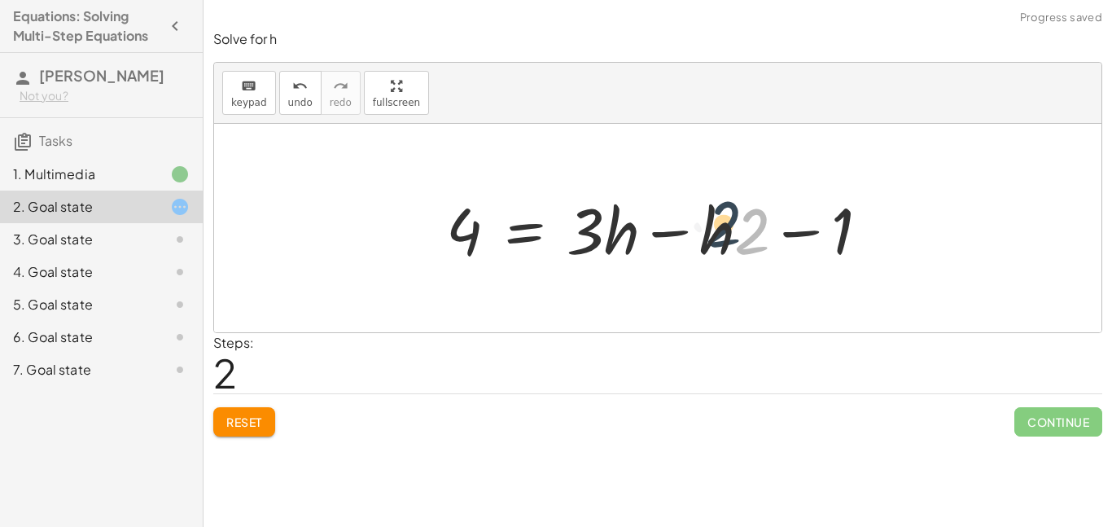
drag, startPoint x: 749, startPoint y: 237, endPoint x: 717, endPoint y: 229, distance: 32.8
click at [717, 229] on div at bounding box center [664, 228] width 452 height 84
drag, startPoint x: 750, startPoint y: 246, endPoint x: 684, endPoint y: 227, distance: 67.7
click at [684, 227] on div at bounding box center [664, 228] width 452 height 84
click at [669, 230] on div at bounding box center [664, 228] width 452 height 84
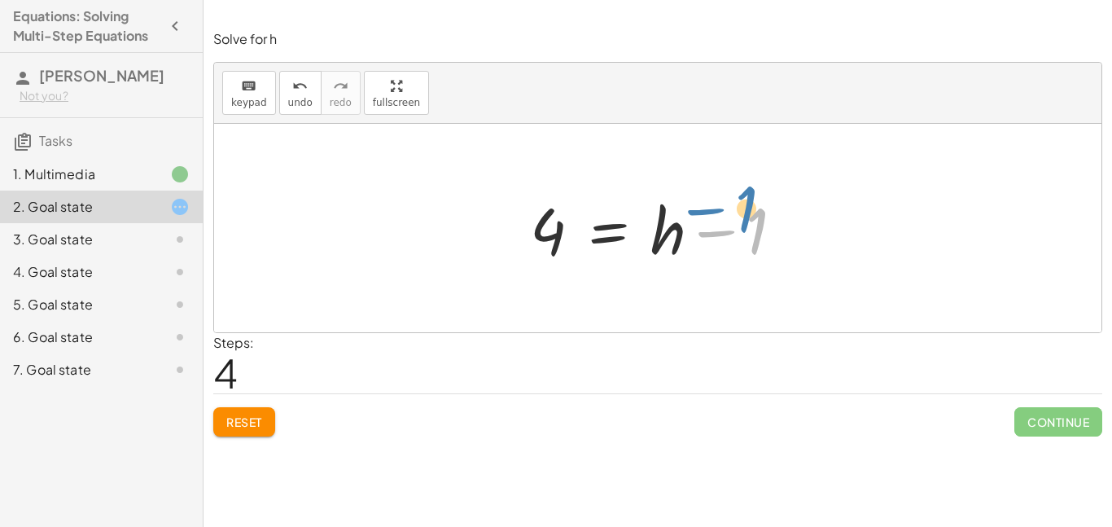
drag, startPoint x: 694, startPoint y: 208, endPoint x: 684, endPoint y: 186, distance: 24.4
click at [684, 186] on div at bounding box center [663, 228] width 283 height 84
drag, startPoint x: 710, startPoint y: 227, endPoint x: 479, endPoint y: 245, distance: 231.8
click at [479, 245] on div "+ · 2 · h + 4 = + · 3 · h − 1 + · h · 2 + 4 = + · 3 · h − 1 4 = + · 3 · h − · h…" at bounding box center [657, 228] width 887 height 208
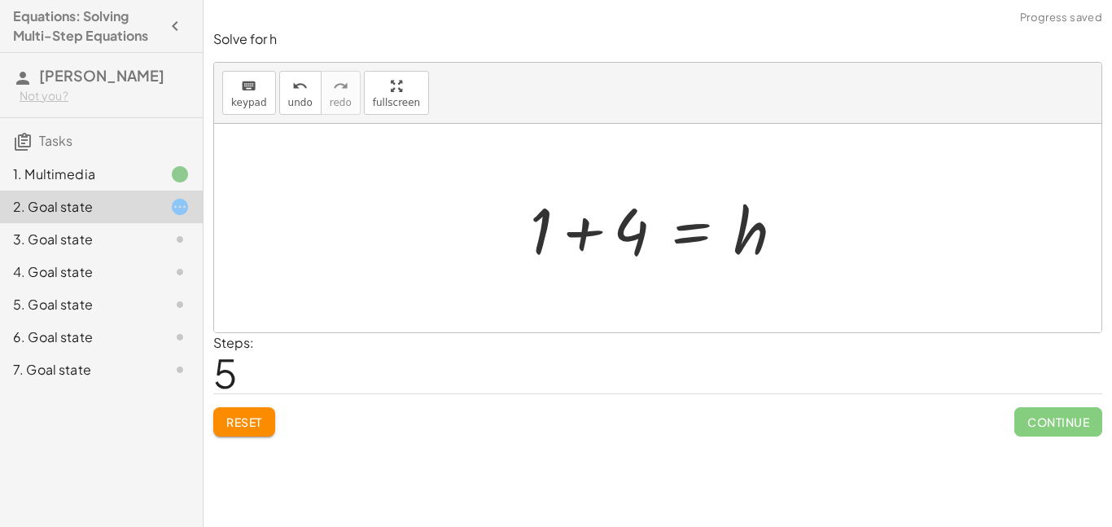
click at [579, 233] on div at bounding box center [663, 228] width 283 height 84
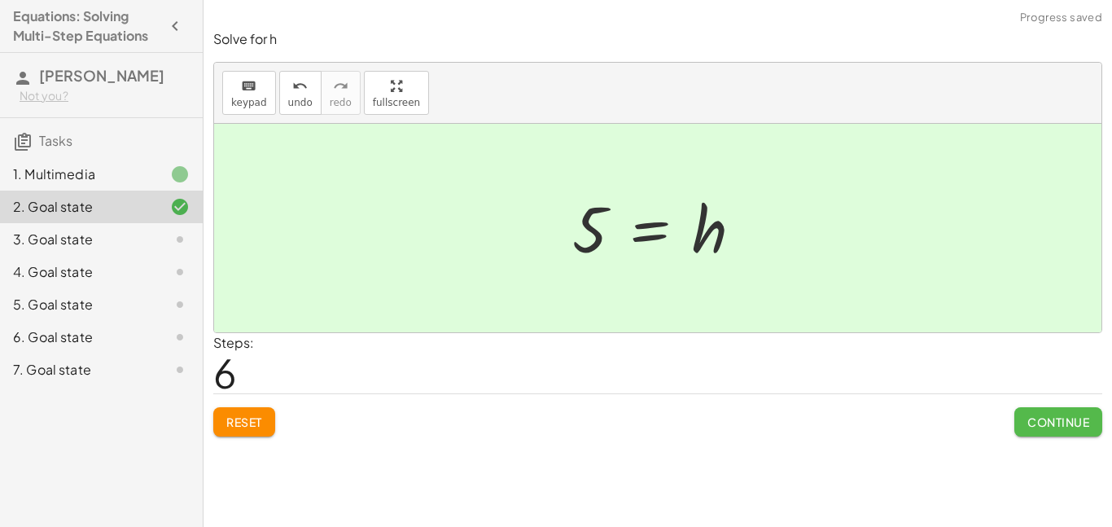
click at [1031, 414] on span "Continue" at bounding box center [1058, 421] width 62 height 15
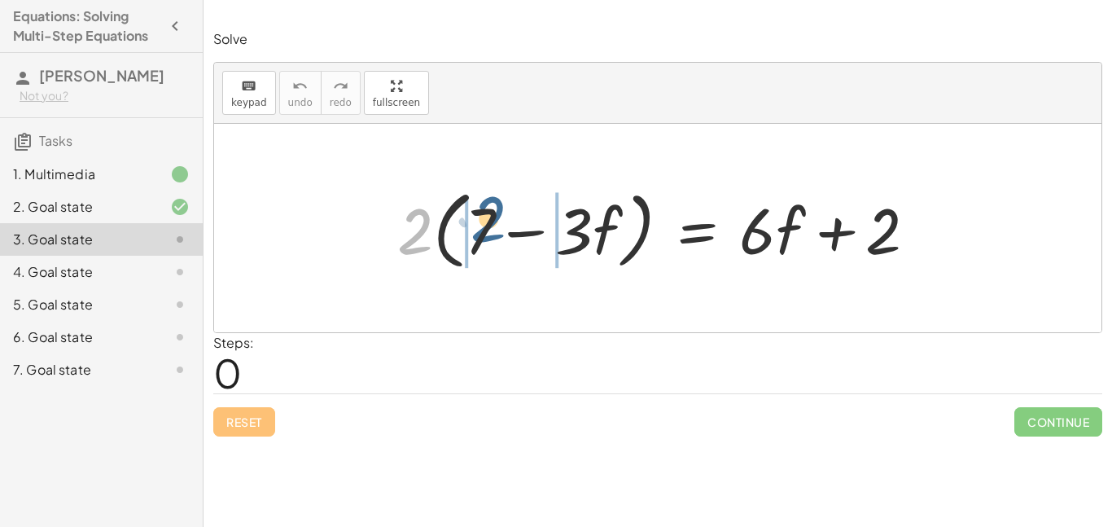
drag, startPoint x: 410, startPoint y: 236, endPoint x: 482, endPoint y: 222, distance: 72.9
click at [482, 222] on div at bounding box center [663, 228] width 549 height 94
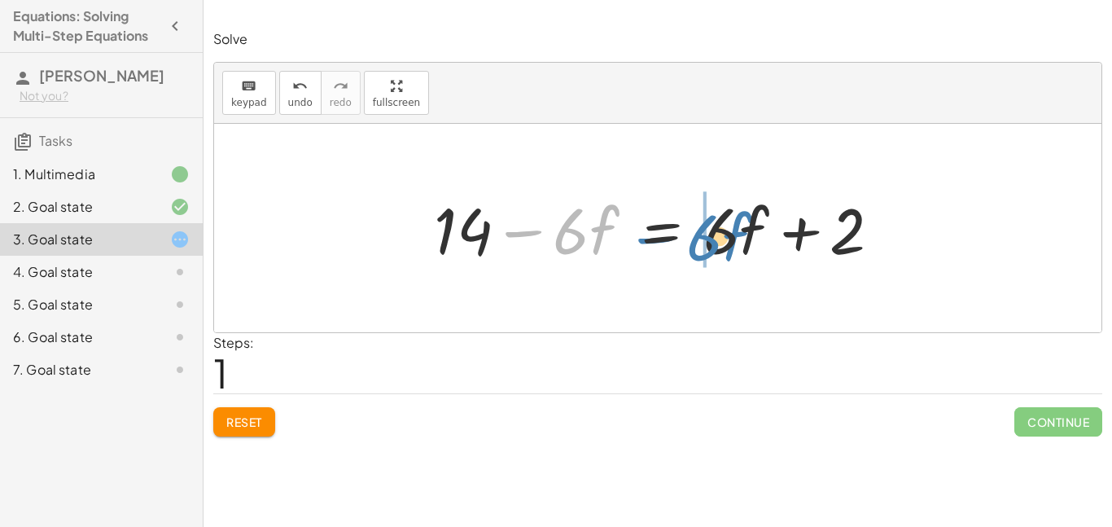
drag, startPoint x: 535, startPoint y: 233, endPoint x: 671, endPoint y: 239, distance: 136.1
click at [671, 239] on div at bounding box center [664, 228] width 476 height 84
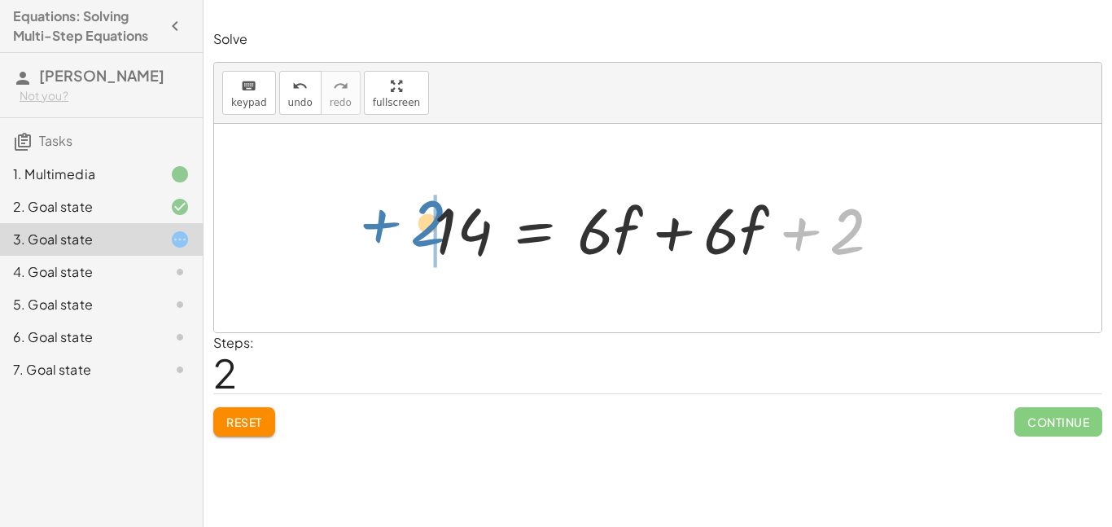
drag, startPoint x: 793, startPoint y: 229, endPoint x: 394, endPoint y: 233, distance: 398.8
click at [394, 233] on div "· 2 · ( + 7 − · 3 · f ) = + · 6 · f + 2 + · 2 · 7 − · 2 · 3 · f = + · 6 · f + 2…" at bounding box center [657, 228] width 887 height 208
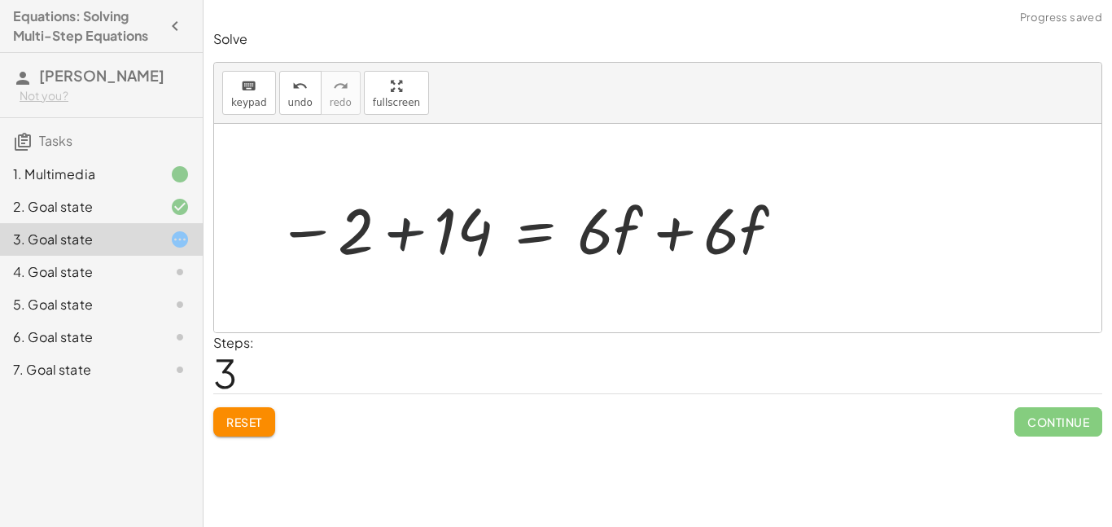
click at [396, 240] on div at bounding box center [532, 228] width 526 height 84
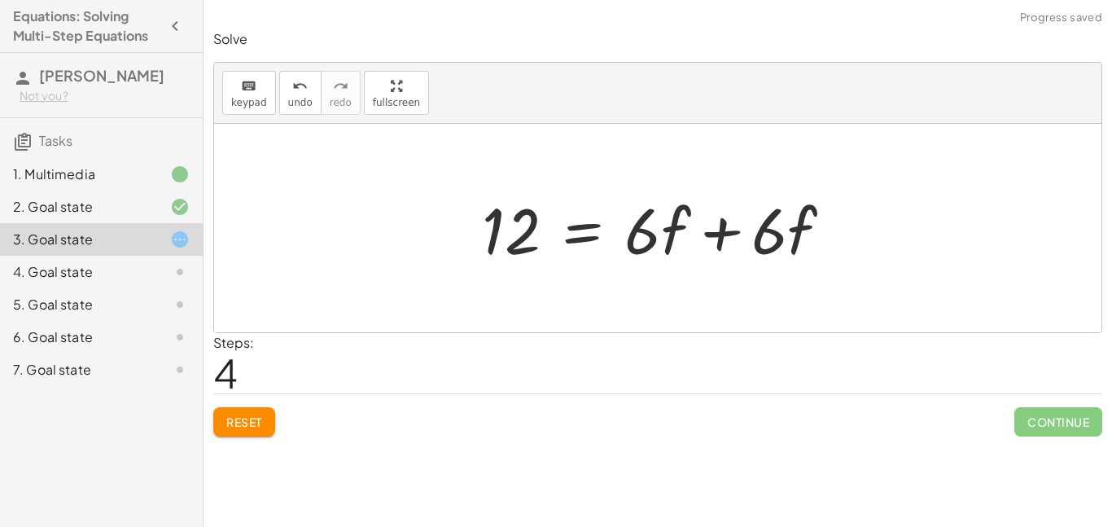
click at [711, 232] on div at bounding box center [663, 228] width 379 height 84
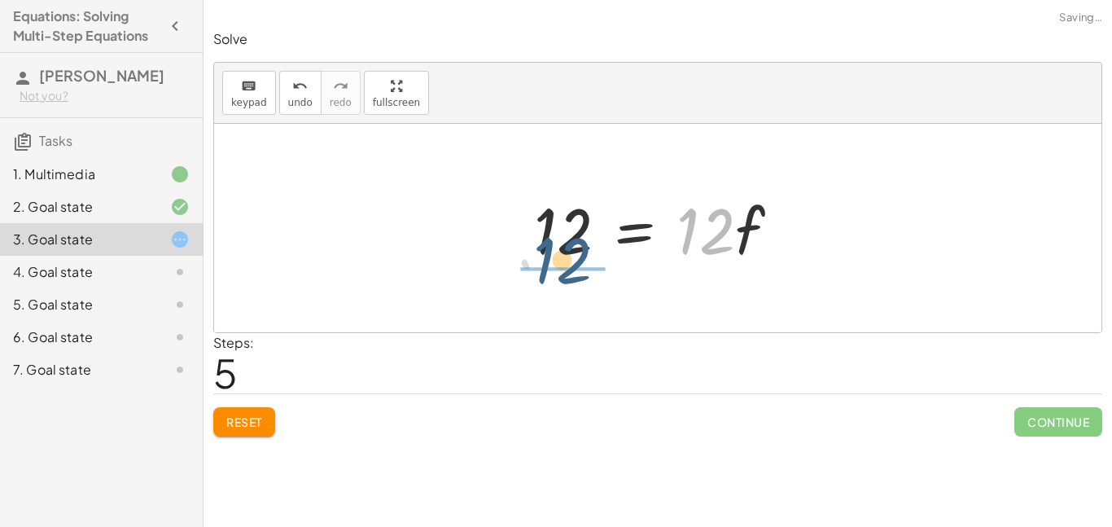
drag, startPoint x: 699, startPoint y: 225, endPoint x: 542, endPoint y: 236, distance: 157.4
click at [542, 236] on div at bounding box center [663, 228] width 275 height 84
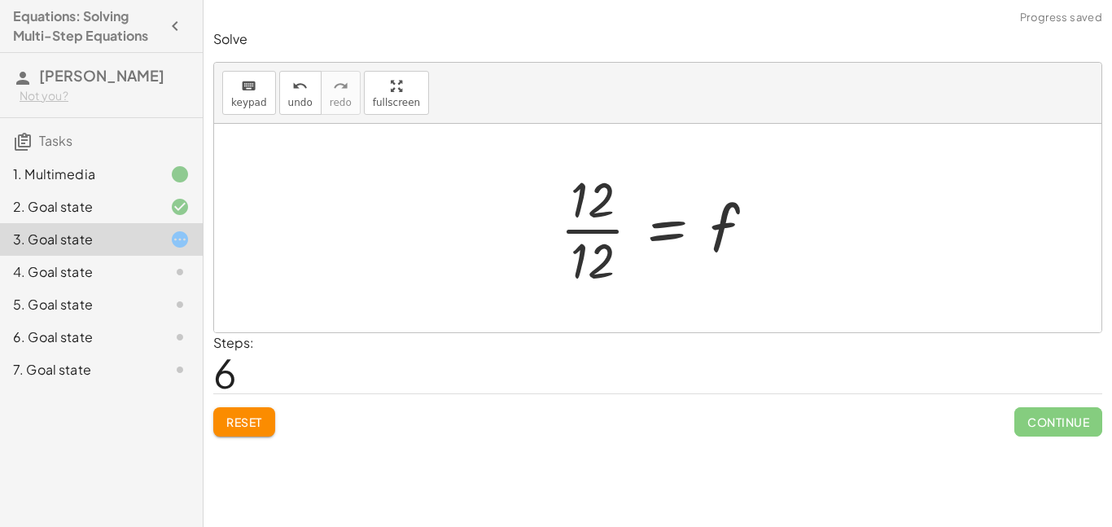
click at [579, 237] on div at bounding box center [664, 227] width 224 height 125
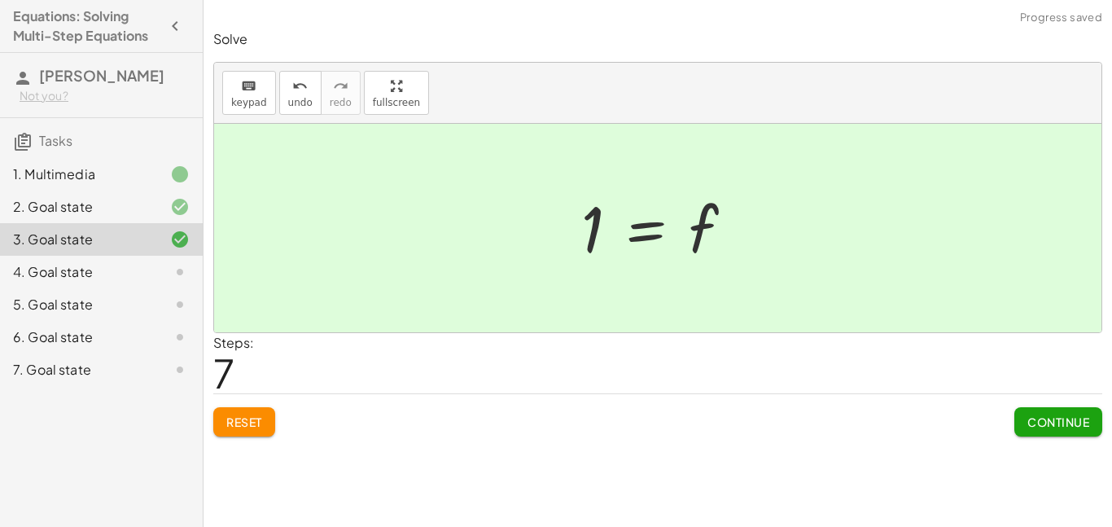
click at [1028, 430] on button "Continue" at bounding box center [1058, 421] width 88 height 29
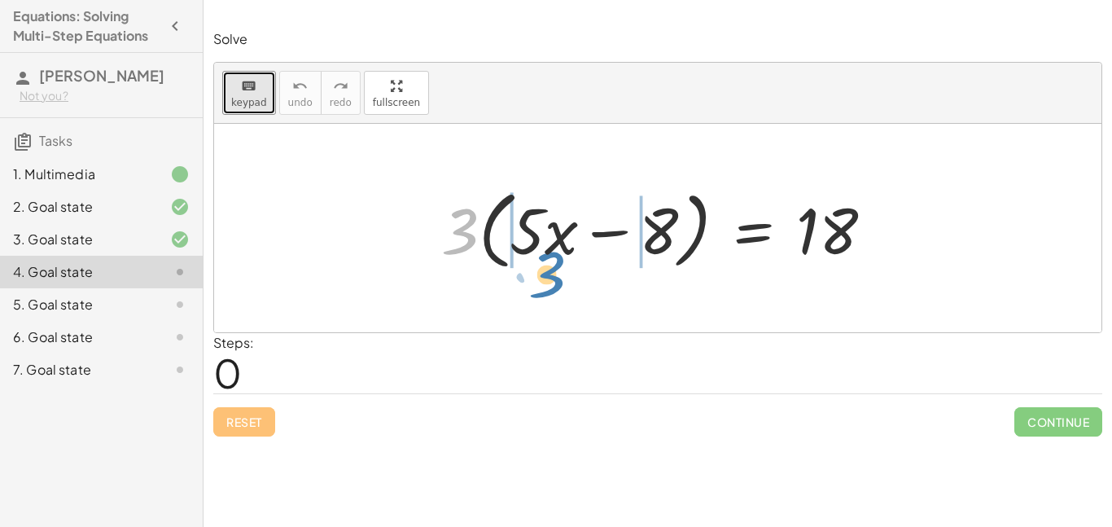
drag, startPoint x: 472, startPoint y: 217, endPoint x: 557, endPoint y: 245, distance: 89.8
click at [557, 245] on div at bounding box center [663, 228] width 461 height 94
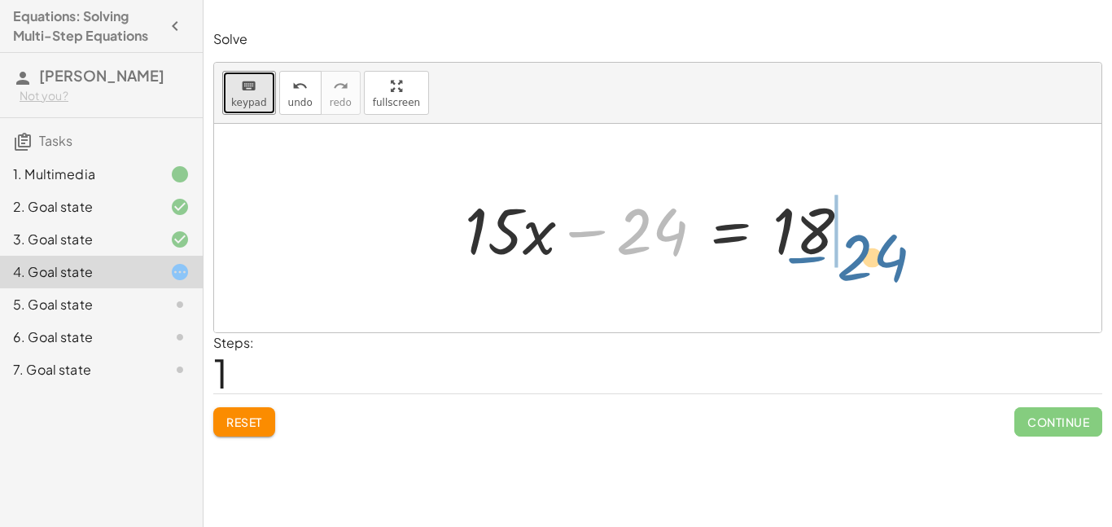
drag, startPoint x: 627, startPoint y: 238, endPoint x: 885, endPoint y: 245, distance: 258.1
click at [885, 245] on div "· 3 · ( + · 5 · x − 8 ) = 18 + · 3 · 5 · x − · 3 · 8 = 18 − 24 + · x − = 18 · 1…" at bounding box center [657, 228] width 887 height 208
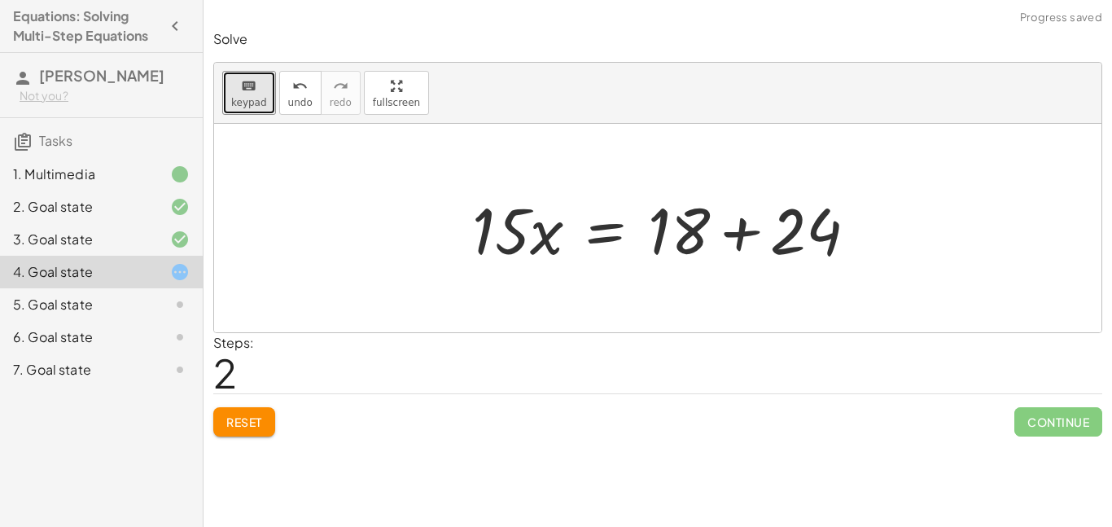
click at [858, 228] on div at bounding box center [671, 228] width 414 height 84
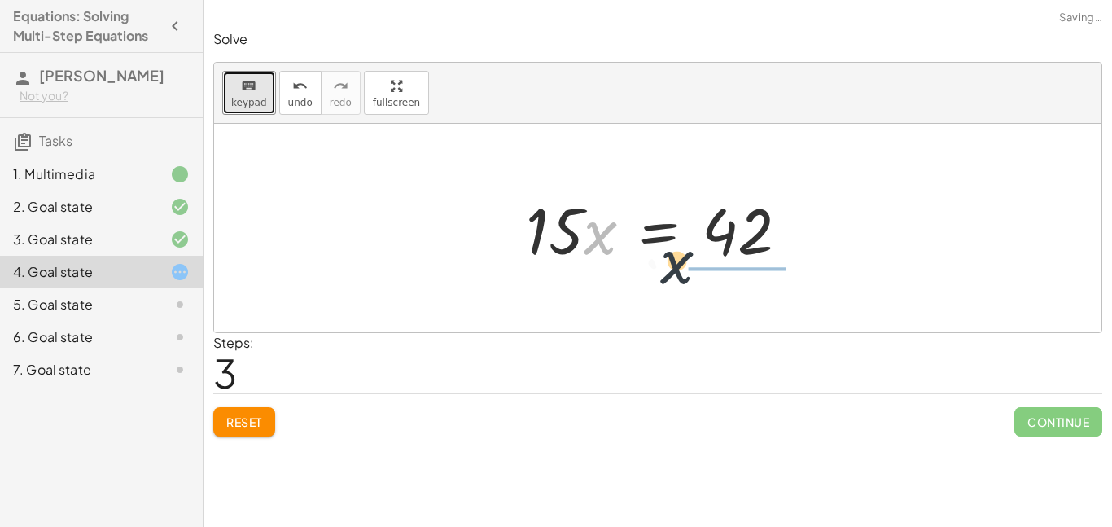
drag, startPoint x: 597, startPoint y: 219, endPoint x: 738, endPoint y: 251, distance: 145.1
click at [738, 251] on div at bounding box center [664, 228] width 292 height 84
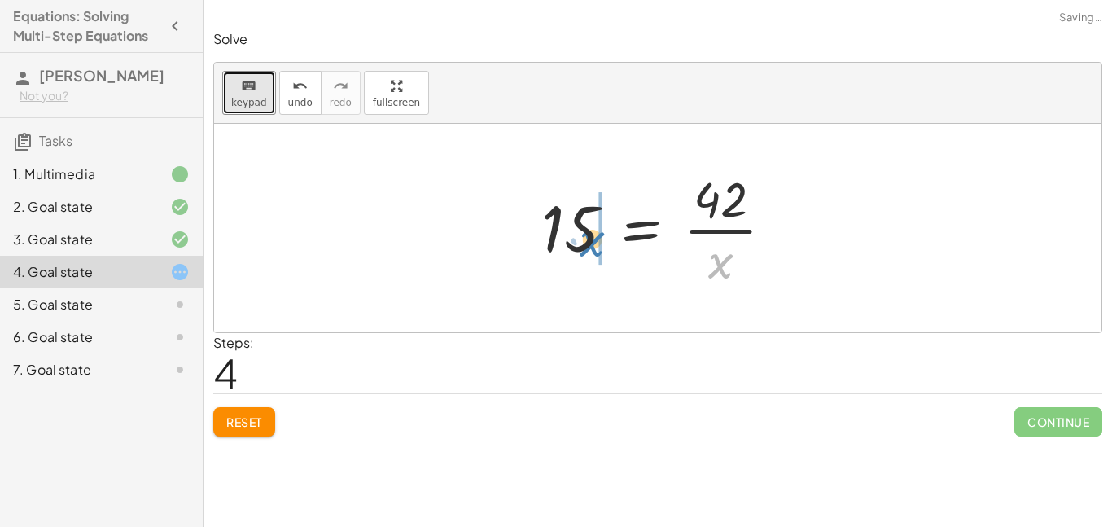
drag, startPoint x: 726, startPoint y: 256, endPoint x: 597, endPoint y: 234, distance: 130.5
click at [597, 234] on div at bounding box center [663, 227] width 261 height 125
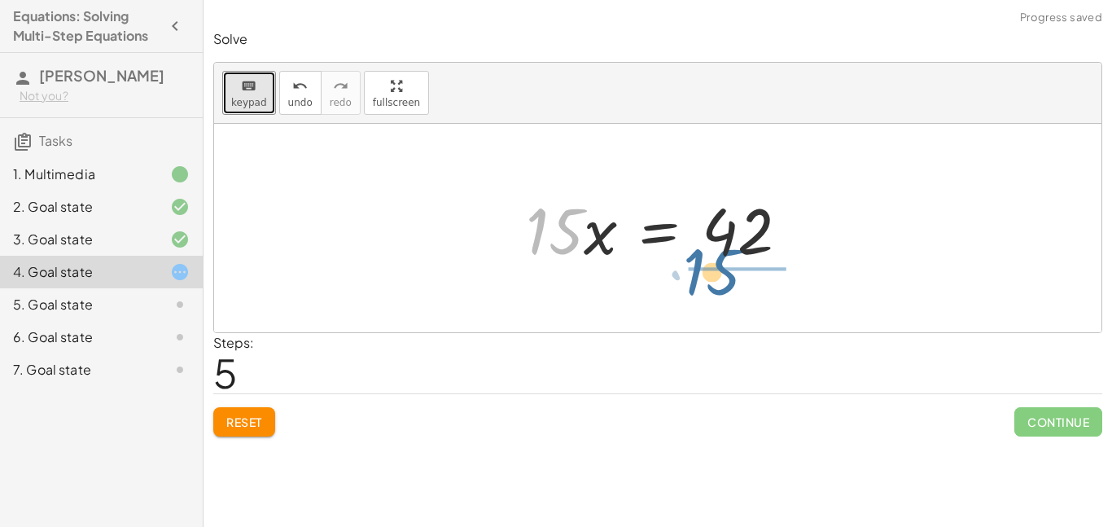
drag, startPoint x: 554, startPoint y: 236, endPoint x: 715, endPoint y: 277, distance: 166.2
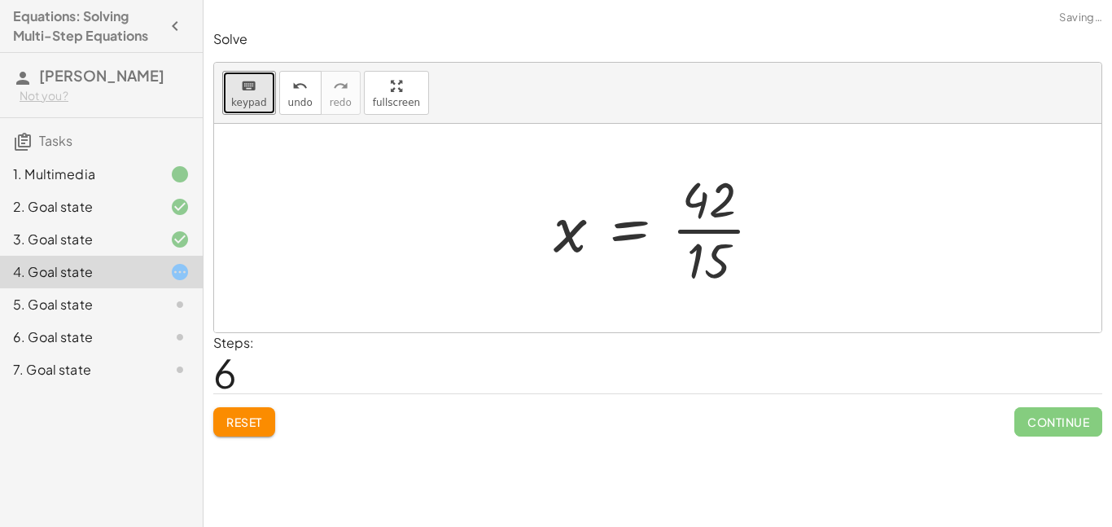
click at [725, 264] on div at bounding box center [664, 227] width 238 height 125
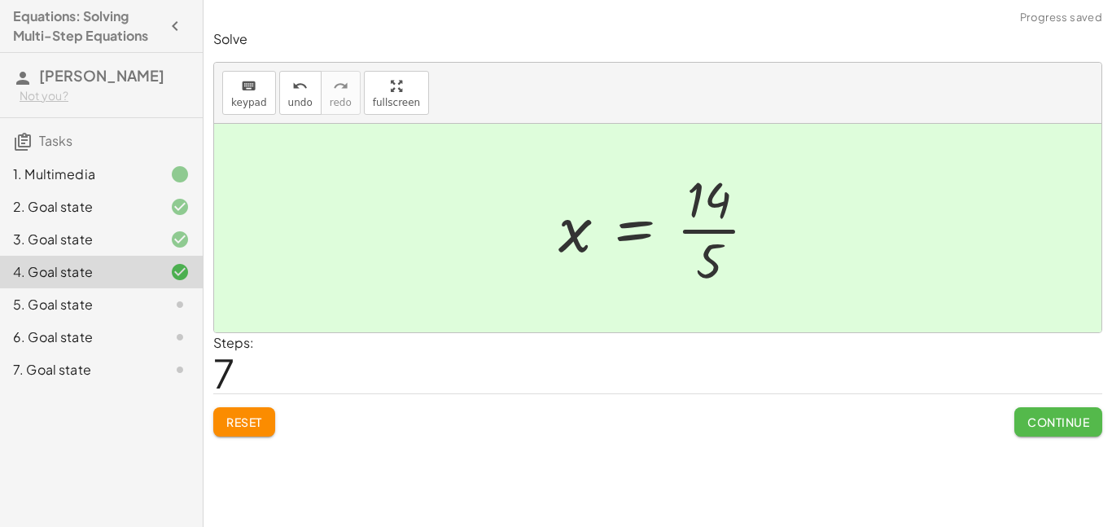
click at [1038, 429] on button "Continue" at bounding box center [1058, 421] width 88 height 29
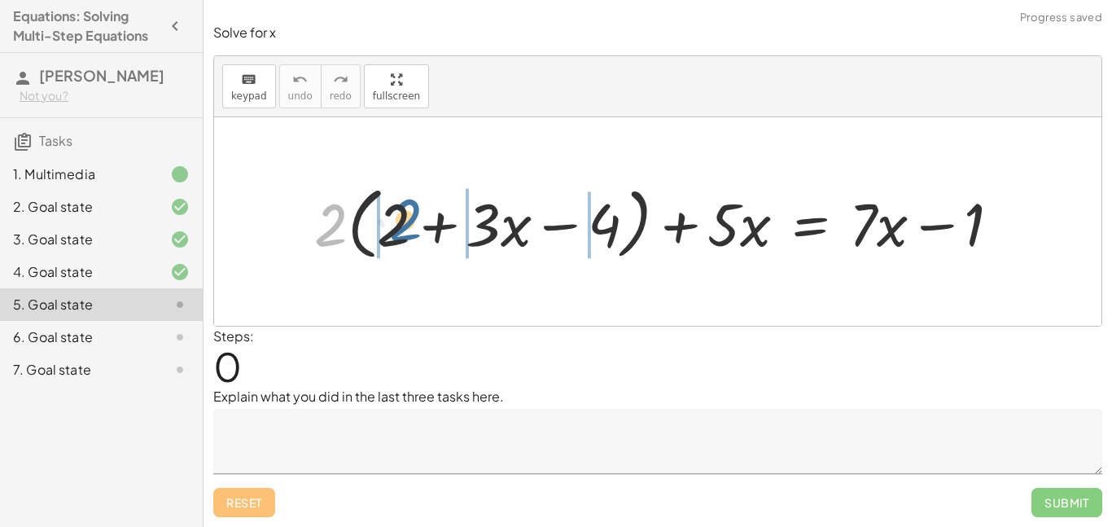
drag, startPoint x: 337, startPoint y: 230, endPoint x: 435, endPoint y: 234, distance: 97.7
click at [435, 234] on div at bounding box center [663, 221] width 715 height 87
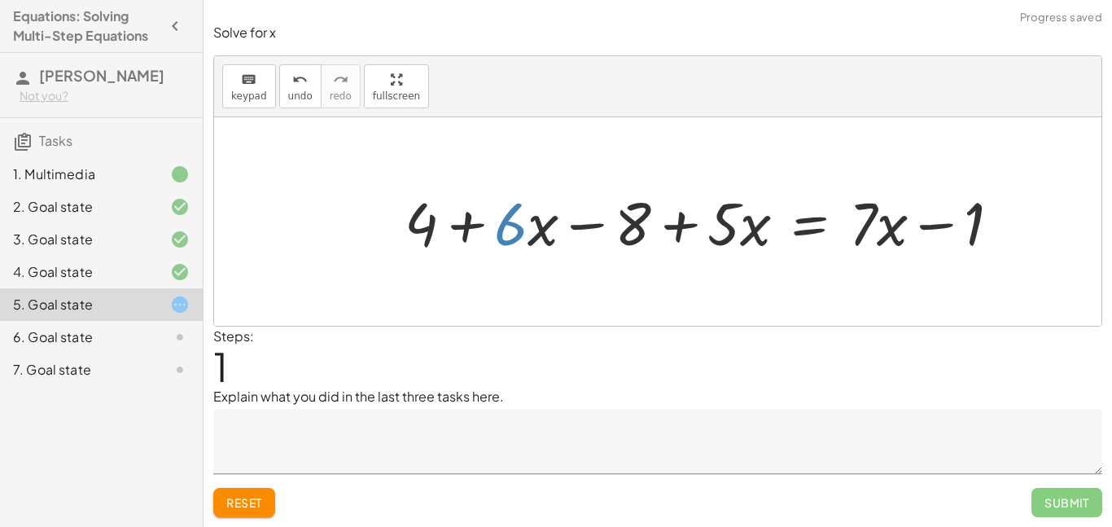
click at [516, 240] on div at bounding box center [708, 221] width 625 height 78
drag, startPoint x: 718, startPoint y: 243, endPoint x: 730, endPoint y: 245, distance: 12.4
click at [730, 245] on div at bounding box center [708, 221] width 625 height 78
drag, startPoint x: 745, startPoint y: 243, endPoint x: 737, endPoint y: 259, distance: 17.1
click at [737, 259] on div at bounding box center [708, 221] width 625 height 78
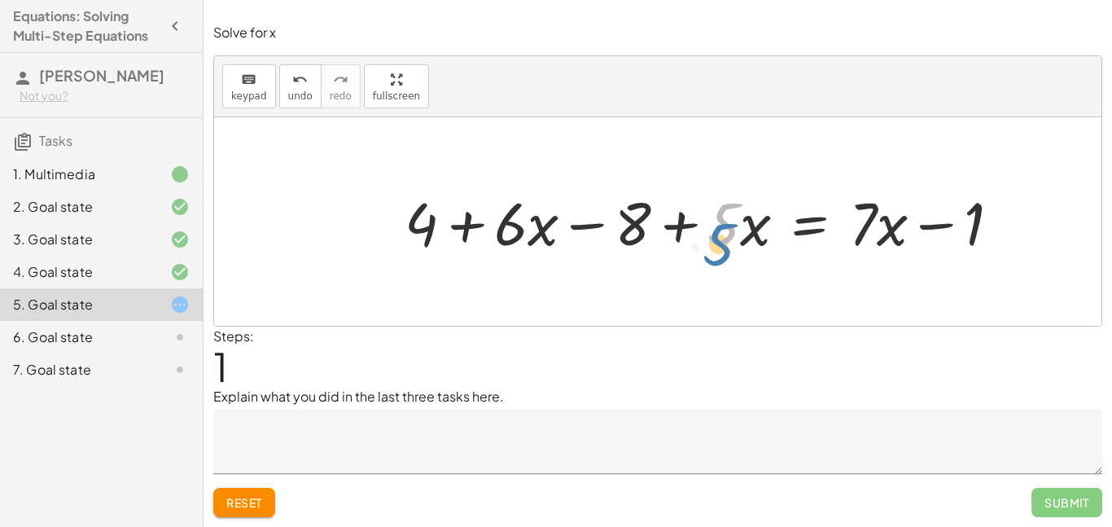
drag, startPoint x: 737, startPoint y: 244, endPoint x: 731, endPoint y: 256, distance: 12.7
click at [731, 256] on div at bounding box center [708, 221] width 625 height 78
drag, startPoint x: 711, startPoint y: 199, endPoint x: 778, endPoint y: 258, distance: 88.8
click at [778, 258] on div at bounding box center [708, 221] width 625 height 78
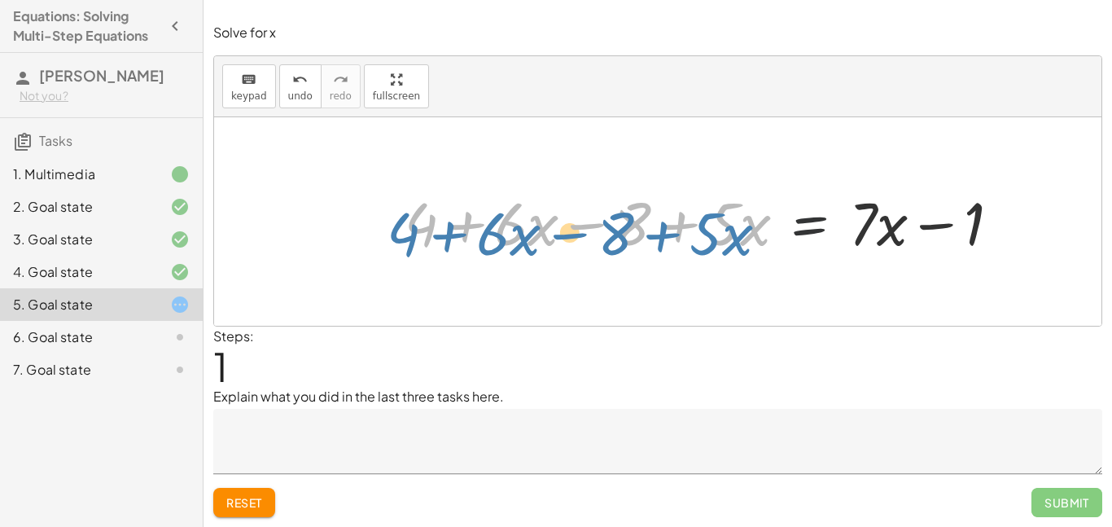
drag, startPoint x: 752, startPoint y: 240, endPoint x: 731, endPoint y: 247, distance: 22.4
click at [731, 247] on div at bounding box center [708, 221] width 625 height 78
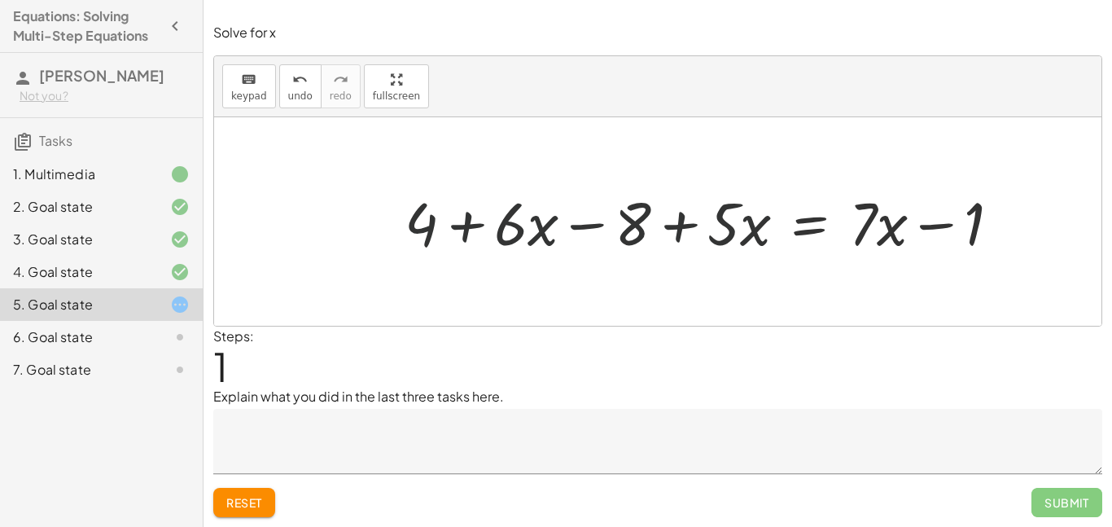
click at [739, 178] on div "+ · 2 · ( + 2 + · 3 · x − 4 ) + · 5 · x = + · 7 · x − 1 + · 2 · 2 + · 2 · 3 · x…" at bounding box center [702, 221] width 645 height 86
drag, startPoint x: 723, startPoint y: 200, endPoint x: 763, endPoint y: 234, distance: 52.5
click at [763, 234] on div at bounding box center [708, 221] width 625 height 78
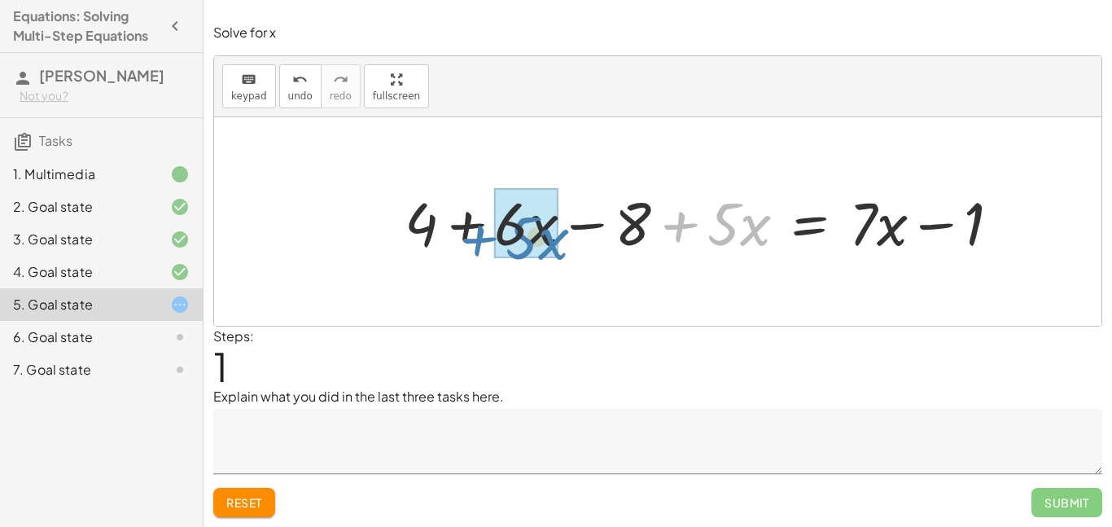
drag, startPoint x: 744, startPoint y: 229, endPoint x: 543, endPoint y: 243, distance: 201.5
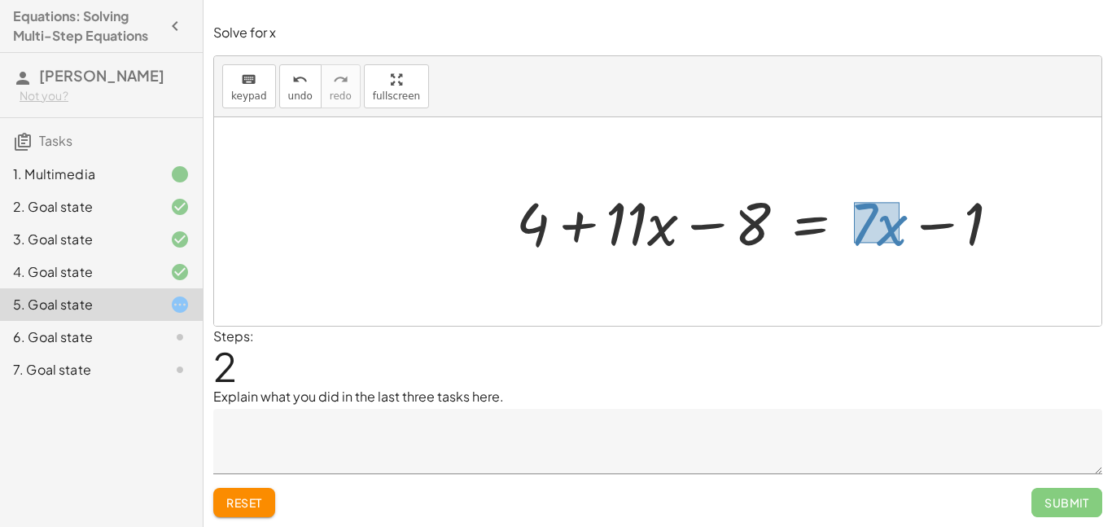
drag, startPoint x: 854, startPoint y: 202, endPoint x: 898, endPoint y: 243, distance: 59.9
click at [898, 243] on div at bounding box center [765, 221] width 514 height 78
drag, startPoint x: 887, startPoint y: 238, endPoint x: 670, endPoint y: 251, distance: 217.7
click at [670, 251] on div at bounding box center [765, 221] width 514 height 78
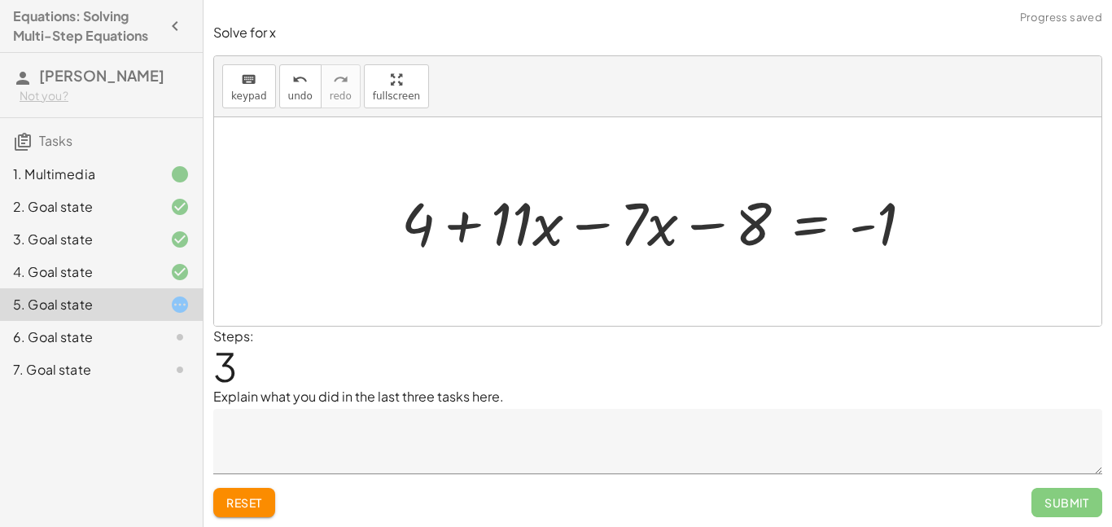
click at [592, 229] on div at bounding box center [663, 221] width 541 height 78
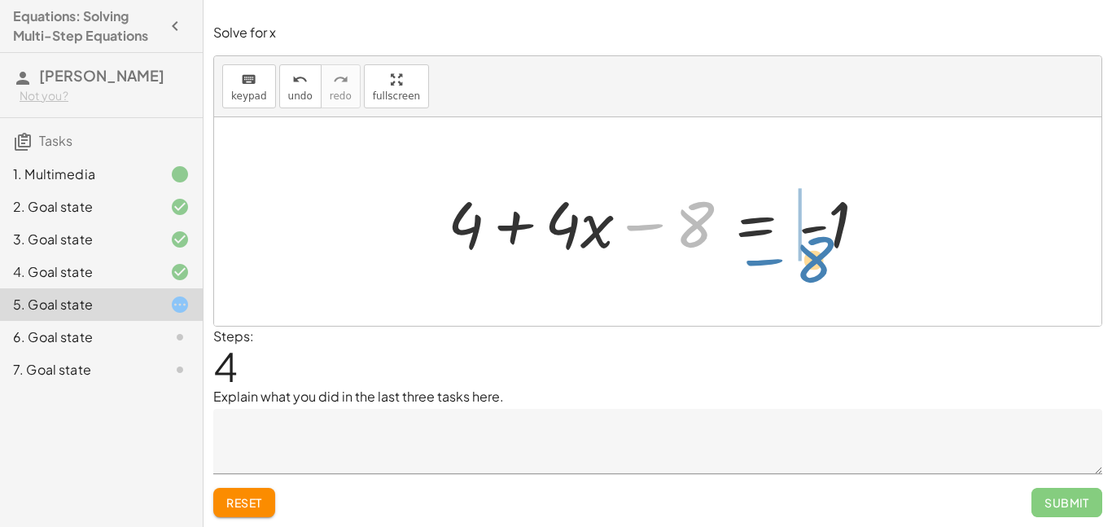
drag, startPoint x: 622, startPoint y: 209, endPoint x: 746, endPoint y: 244, distance: 129.3
click at [746, 244] on div at bounding box center [663, 222] width 448 height 84
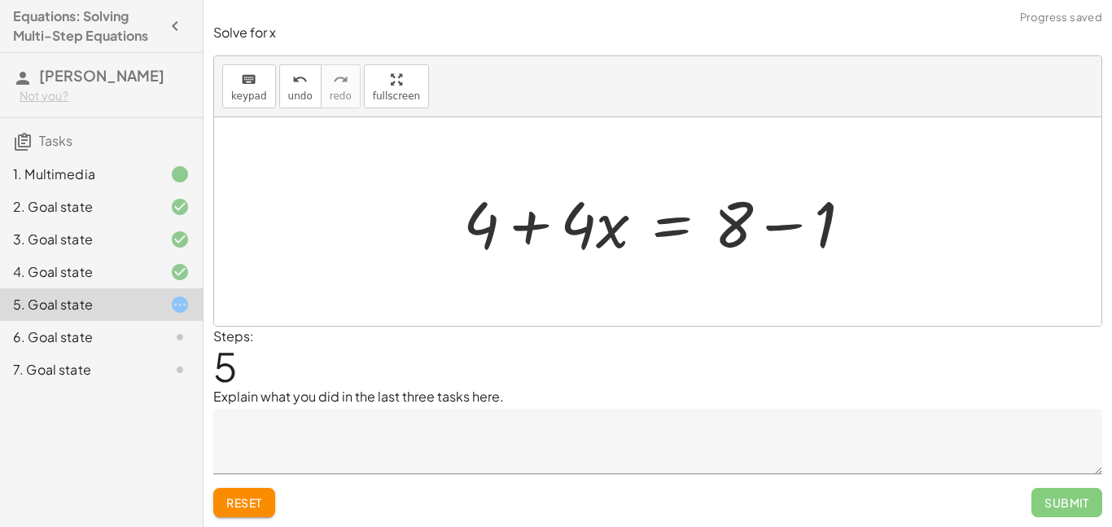
click at [763, 212] on div at bounding box center [664, 222] width 418 height 84
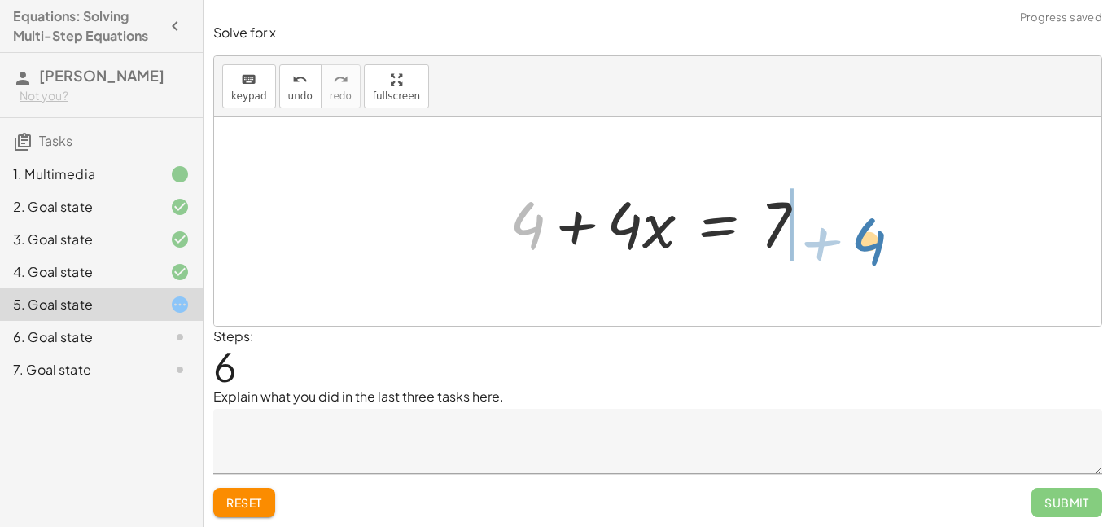
drag, startPoint x: 509, startPoint y: 203, endPoint x: 881, endPoint y: 212, distance: 372.0
click at [881, 212] on div "+ · 2 · ( + 2 + · 3 · x − 4 ) + · 5 · x = + · 7 · x − 1 + · 2 · 2 + · 2 · 3 · x…" at bounding box center [657, 221] width 887 height 208
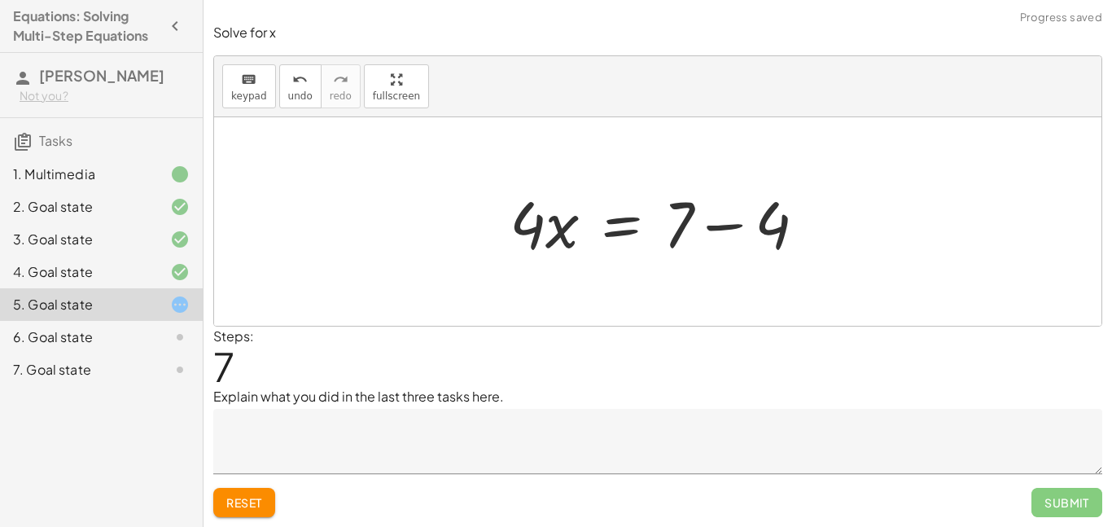
click at [826, 225] on div at bounding box center [664, 222] width 326 height 84
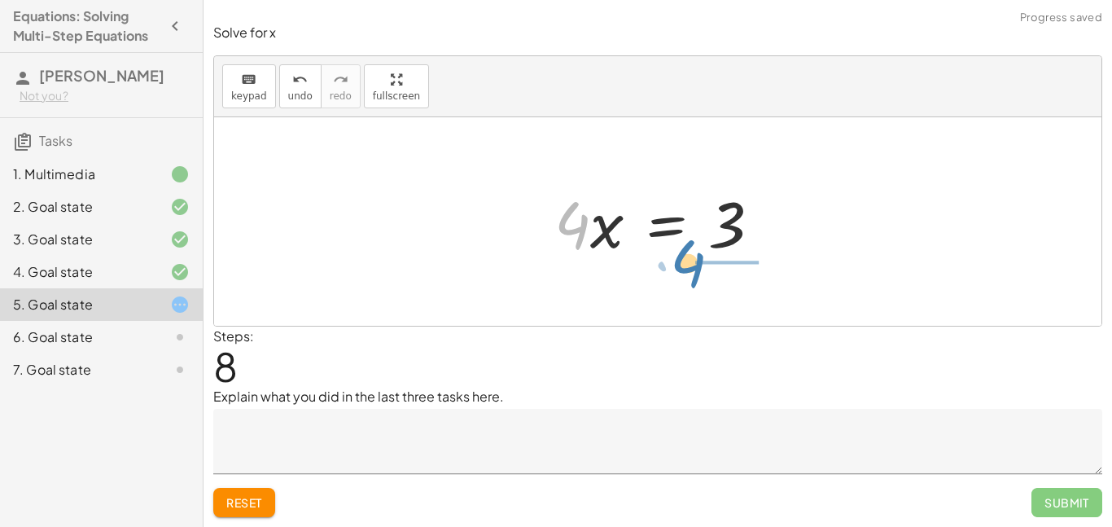
drag, startPoint x: 580, startPoint y: 221, endPoint x: 695, endPoint y: 260, distance: 121.0
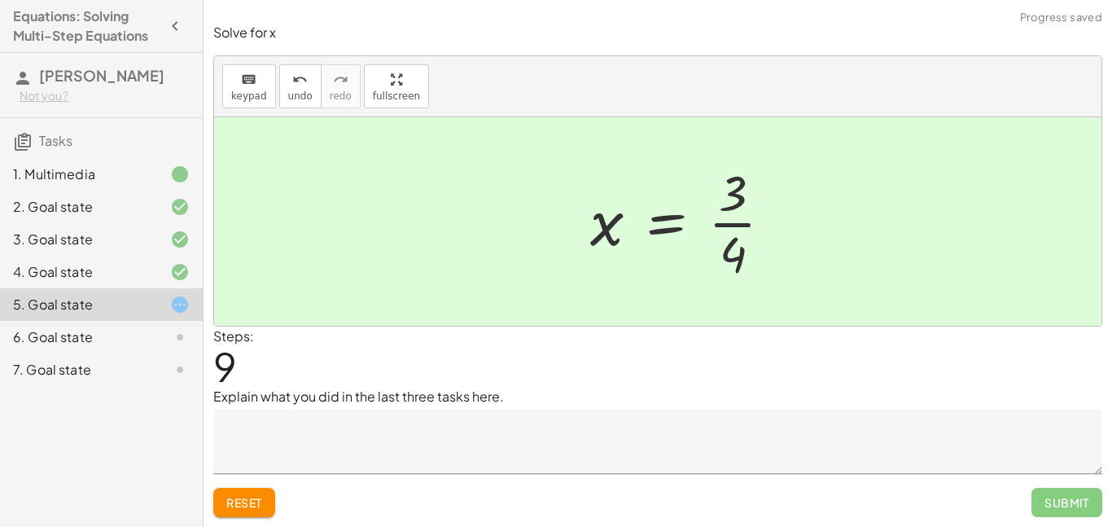
click at [742, 240] on div at bounding box center [688, 221] width 212 height 125
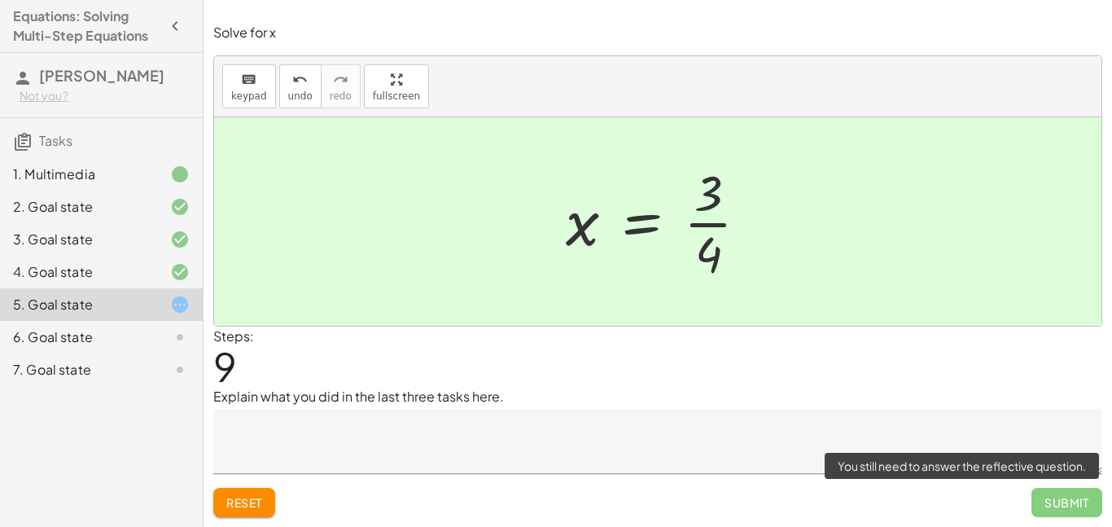
click at [1064, 499] on span "Submit" at bounding box center [1066, 502] width 71 height 29
click at [1070, 508] on span "Submit" at bounding box center [1066, 502] width 71 height 29
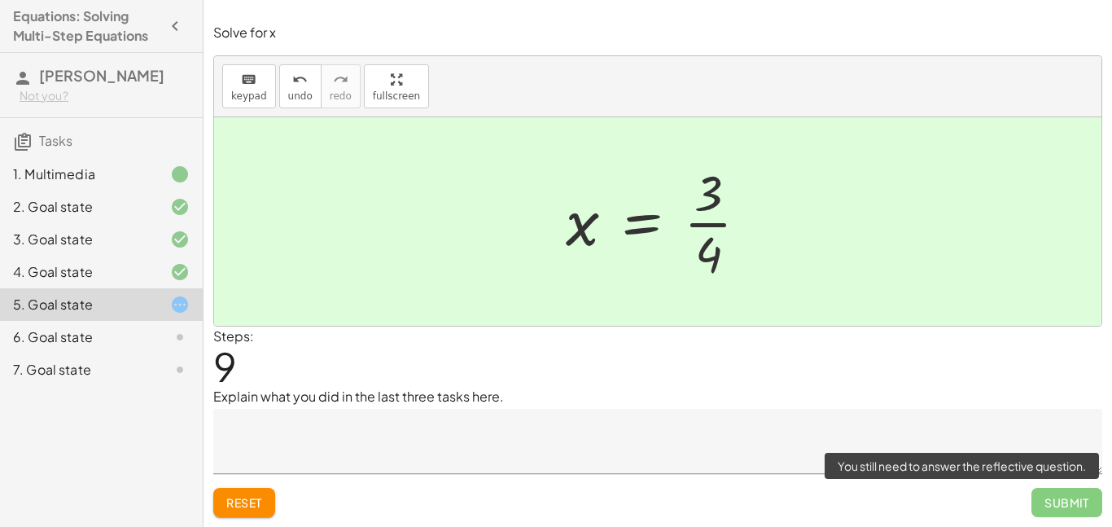
click at [1070, 508] on span "Submit" at bounding box center [1066, 502] width 71 height 29
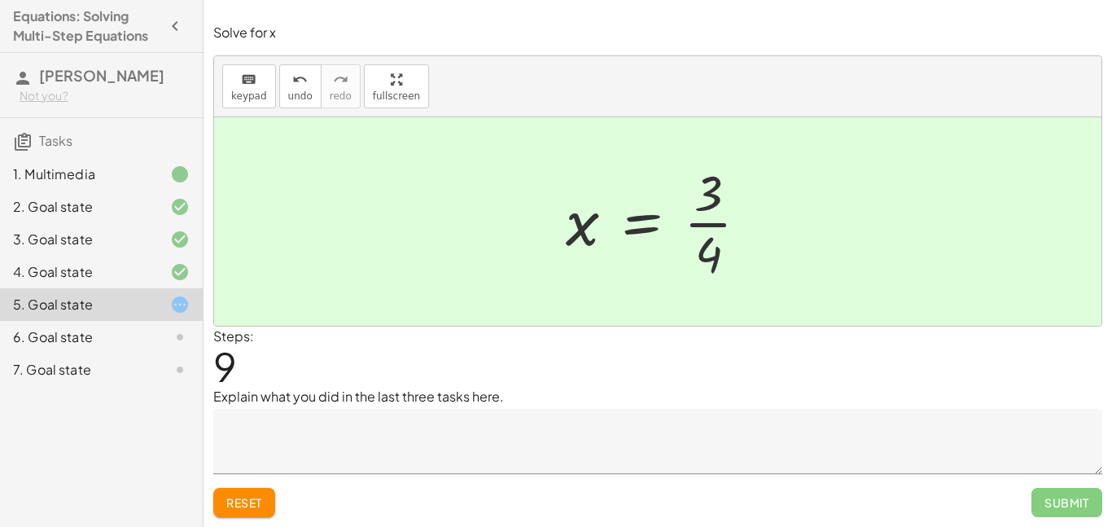
click at [740, 458] on textarea at bounding box center [657, 441] width 889 height 65
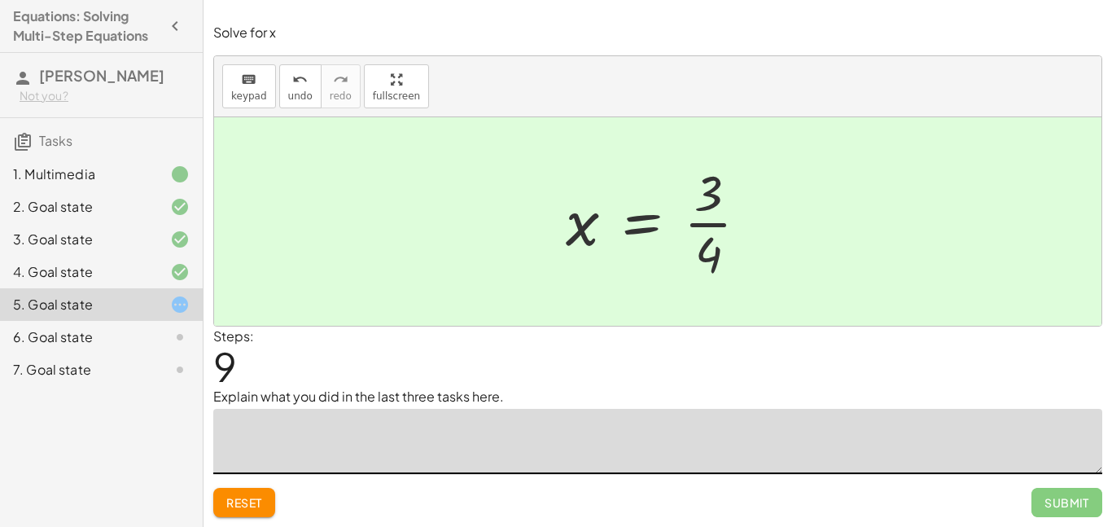
type textarea "*"
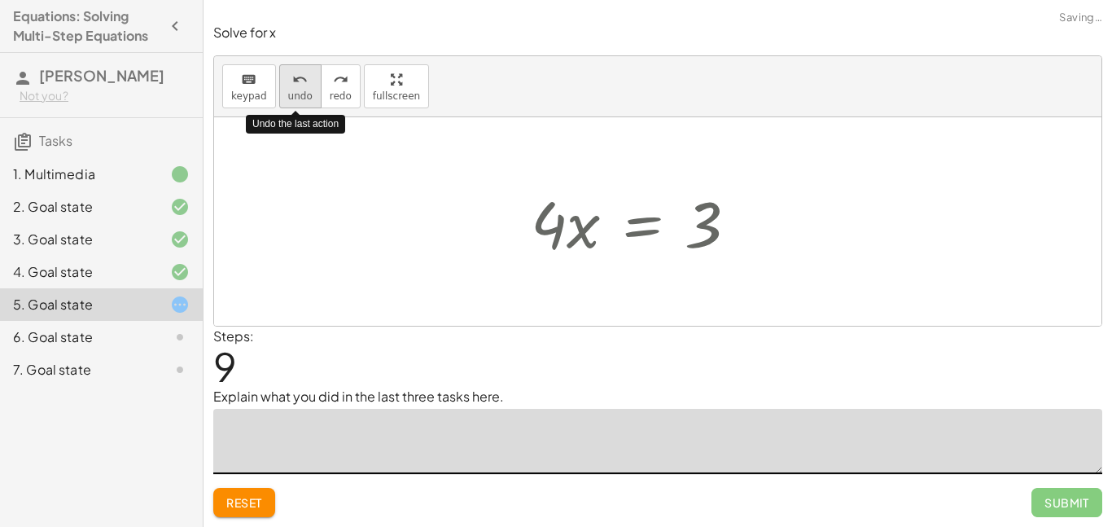
click at [295, 81] on icon "undo" at bounding box center [299, 80] width 15 height 20
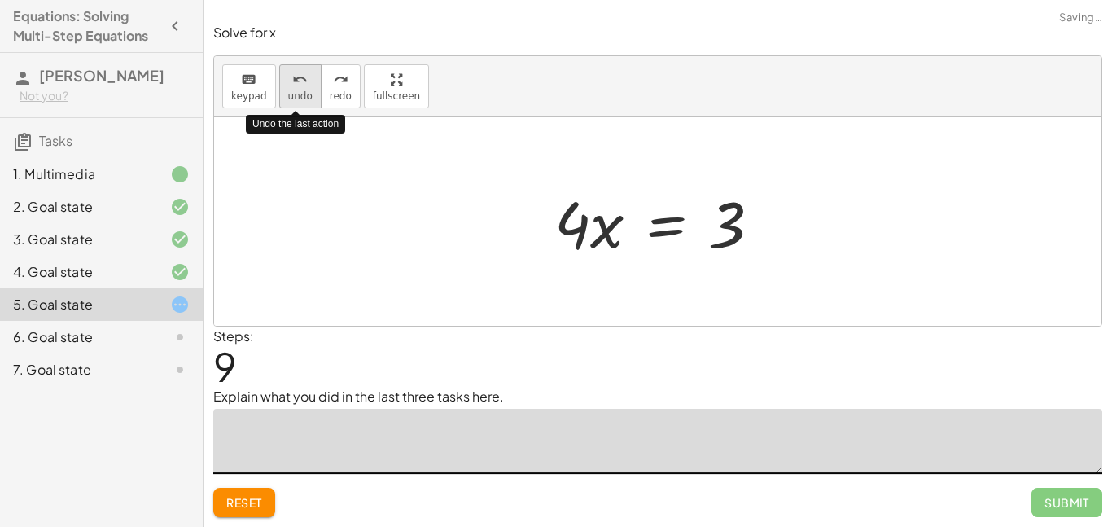
click at [292, 85] on icon "undo" at bounding box center [299, 80] width 15 height 20
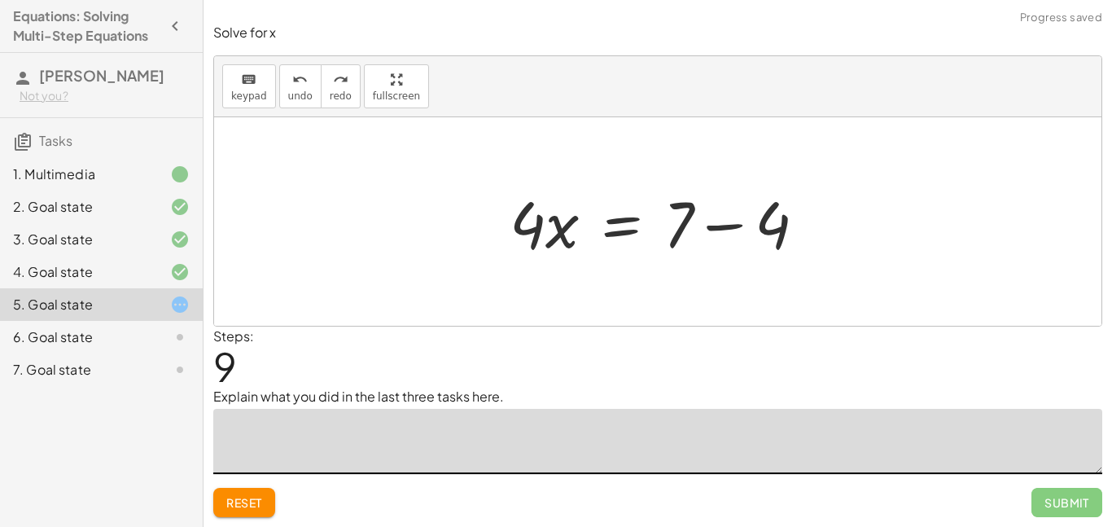
type textarea "*"
click at [291, 94] on span "undo" at bounding box center [300, 95] width 24 height 11
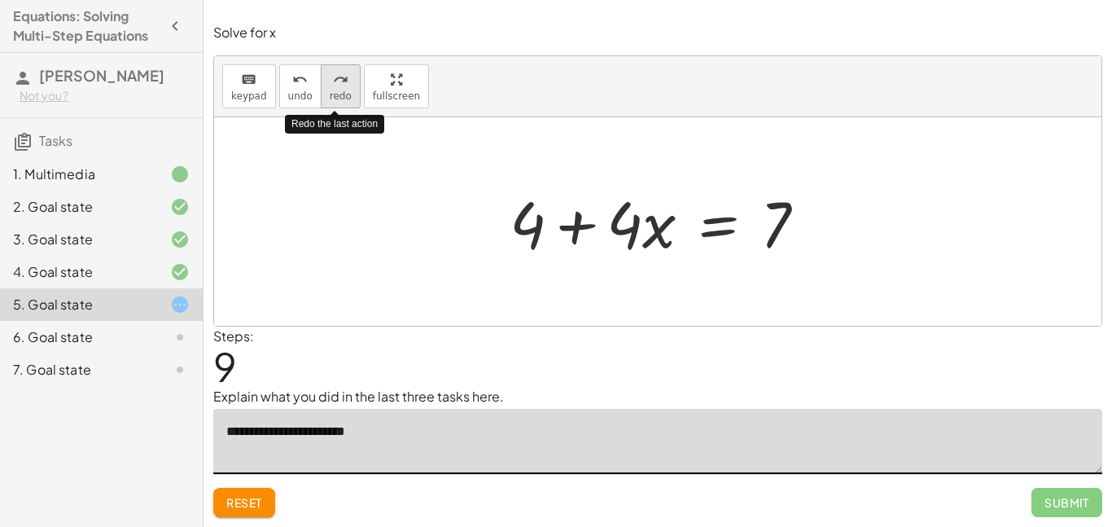
click at [333, 81] on icon "redo" at bounding box center [340, 80] width 15 height 20
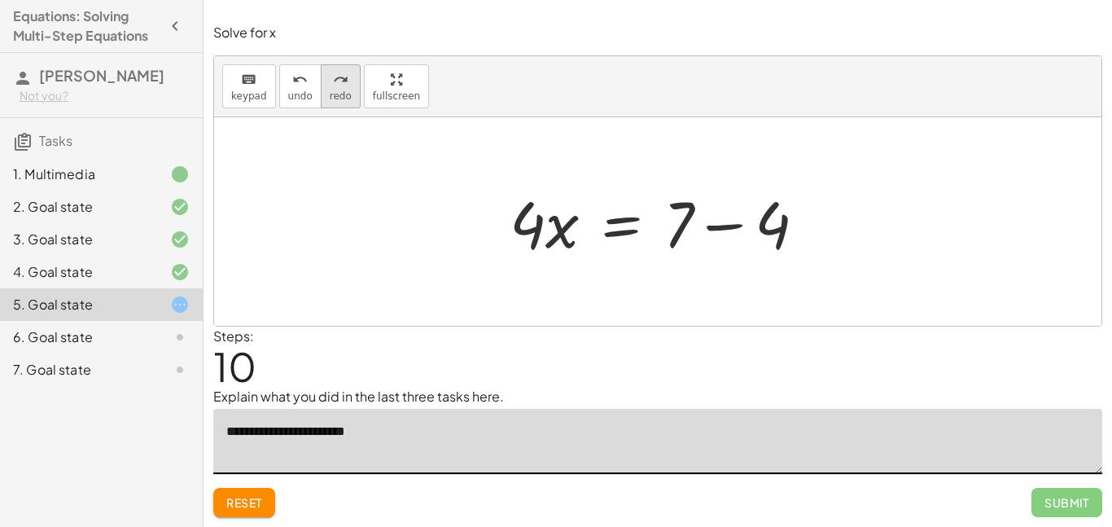
click at [338, 87] on icon "redo" at bounding box center [340, 80] width 15 height 20
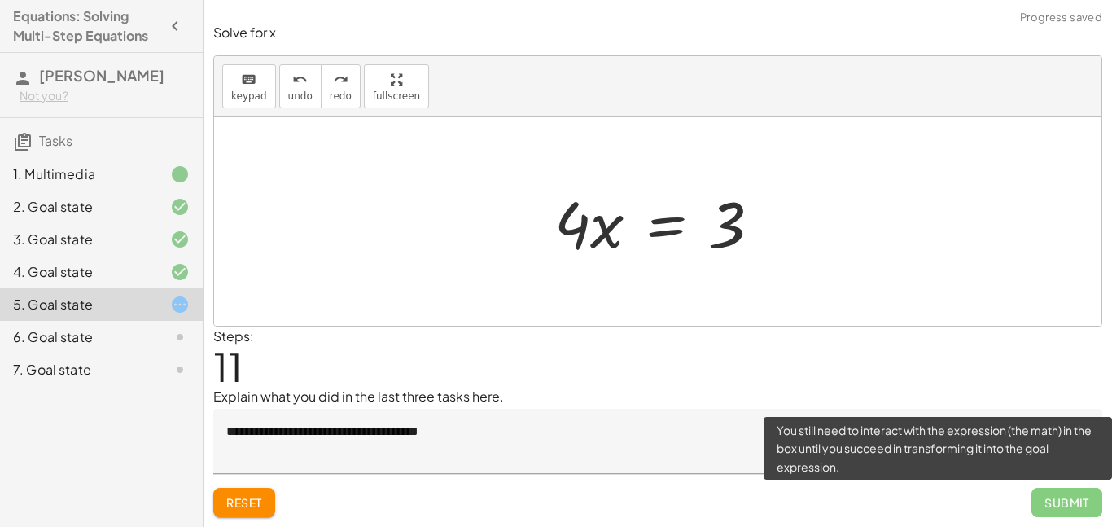
click at [1075, 497] on span "Submit" at bounding box center [1066, 502] width 71 height 29
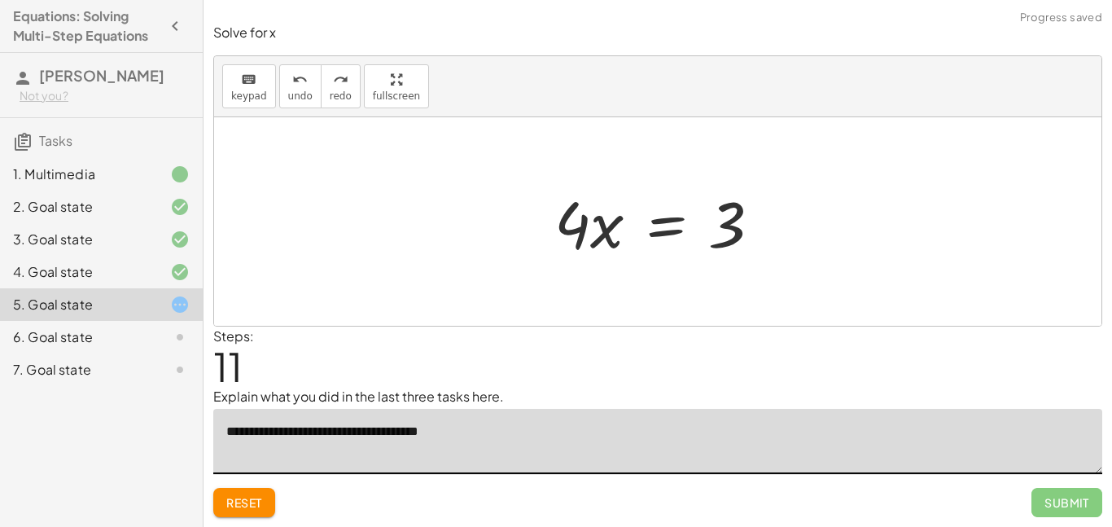
click at [705, 417] on textarea "**********" at bounding box center [657, 441] width 889 height 65
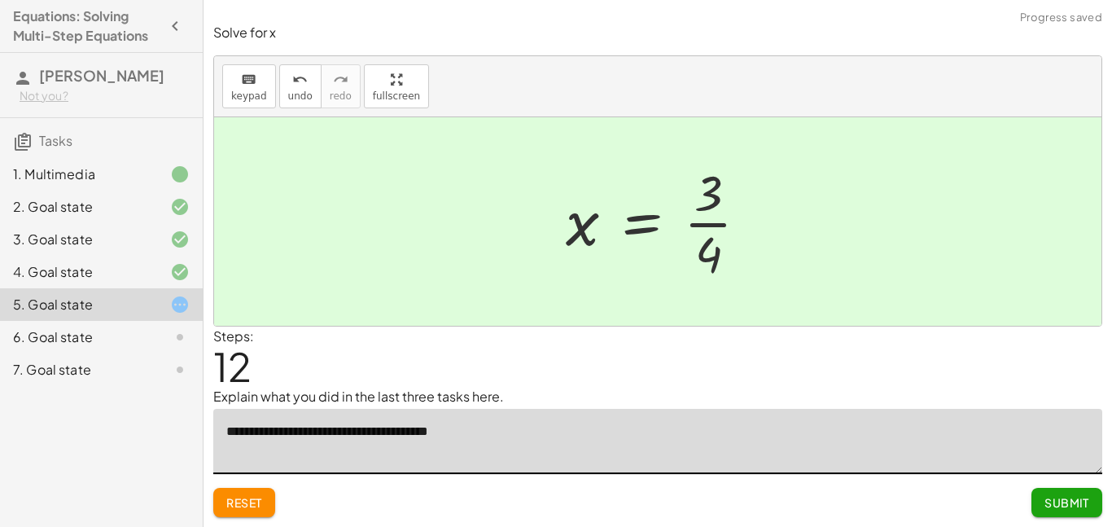
type textarea "**********"
click at [1077, 505] on span "Submit" at bounding box center [1066, 502] width 45 height 15
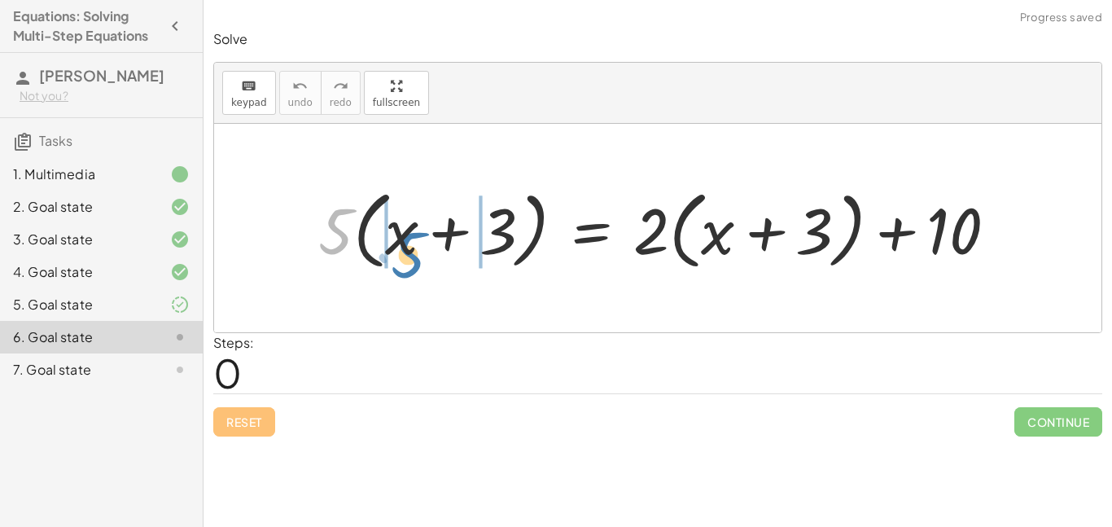
drag, startPoint x: 346, startPoint y: 229, endPoint x: 421, endPoint y: 252, distance: 78.5
click at [421, 252] on div at bounding box center [663, 228] width 707 height 94
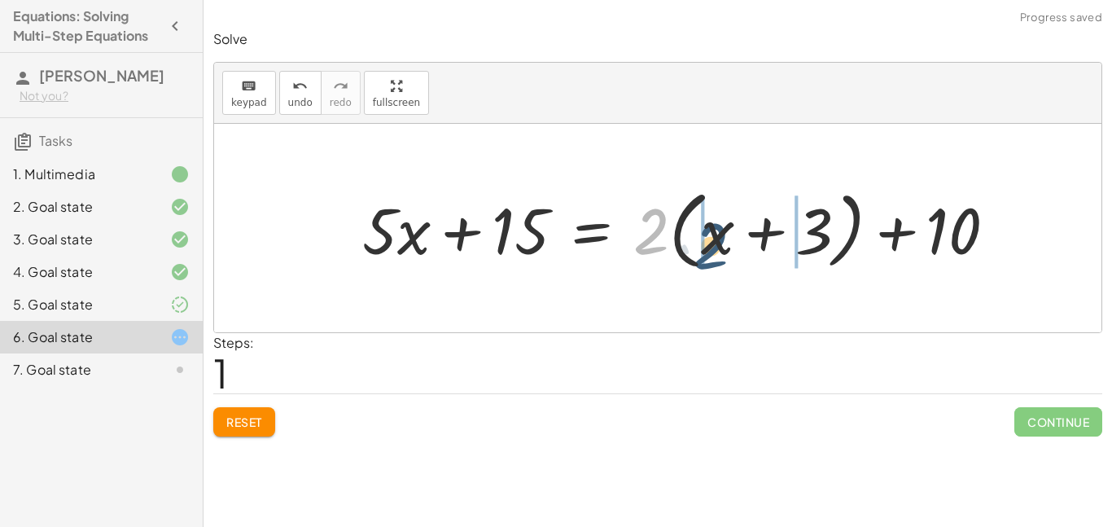
drag, startPoint x: 654, startPoint y: 238, endPoint x: 715, endPoint y: 254, distance: 63.0
click at [715, 254] on div at bounding box center [685, 228] width 663 height 94
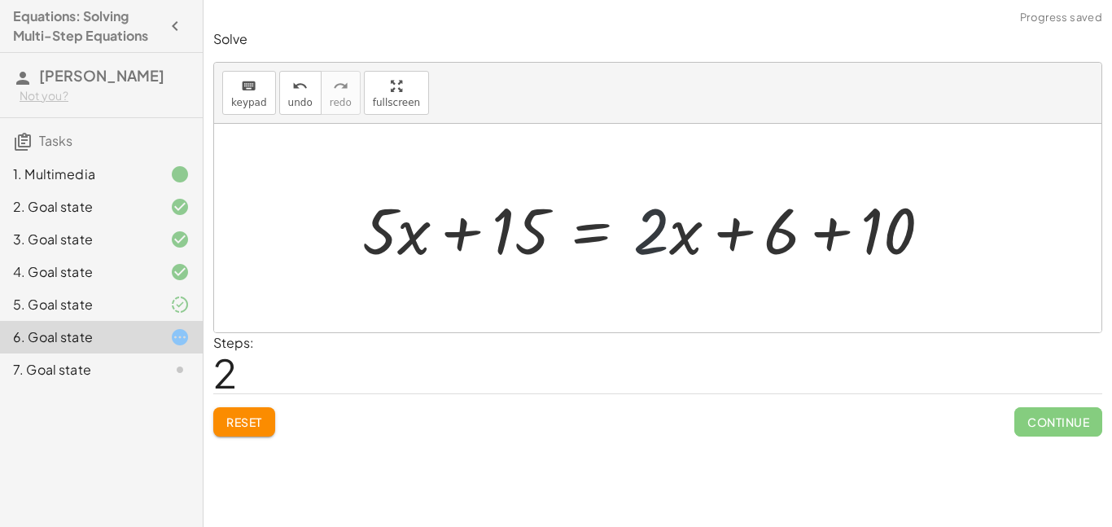
drag, startPoint x: 636, startPoint y: 209, endPoint x: 658, endPoint y: 216, distance: 22.9
click at [658, 216] on div at bounding box center [653, 228] width 598 height 84
click at [671, 180] on div at bounding box center [657, 228] width 887 height 208
drag, startPoint x: 634, startPoint y: 180, endPoint x: 685, endPoint y: 236, distance: 76.0
click at [685, 236] on div "· 5 · ( + x + 3 ) = + · 2 · ( + x + 3 ) + 10 + · 5 · x + · 5 · 3 = + · 2 · ( + …" at bounding box center [657, 228] width 887 height 208
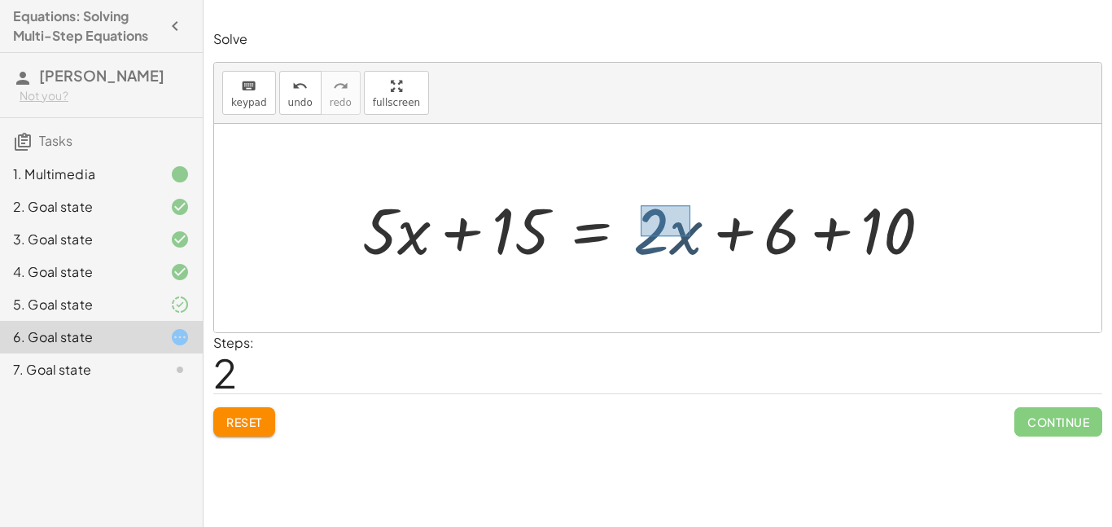
drag, startPoint x: 641, startPoint y: 205, endPoint x: 694, endPoint y: 243, distance: 65.5
click at [694, 243] on div at bounding box center [653, 228] width 598 height 84
drag, startPoint x: 689, startPoint y: 243, endPoint x: 426, endPoint y: 267, distance: 263.9
click at [426, 267] on div at bounding box center [653, 228] width 598 height 84
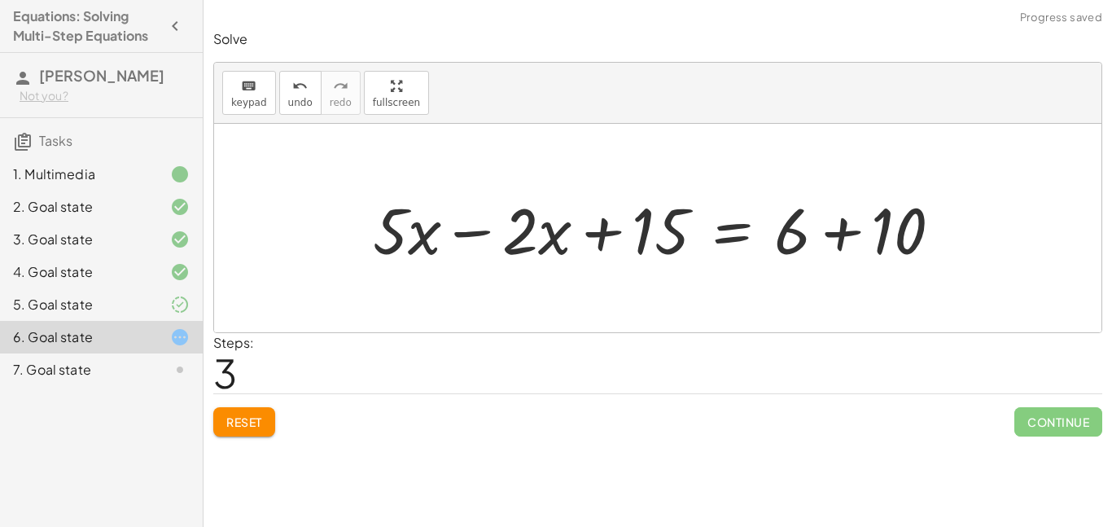
click at [469, 227] on div at bounding box center [664, 228] width 598 height 84
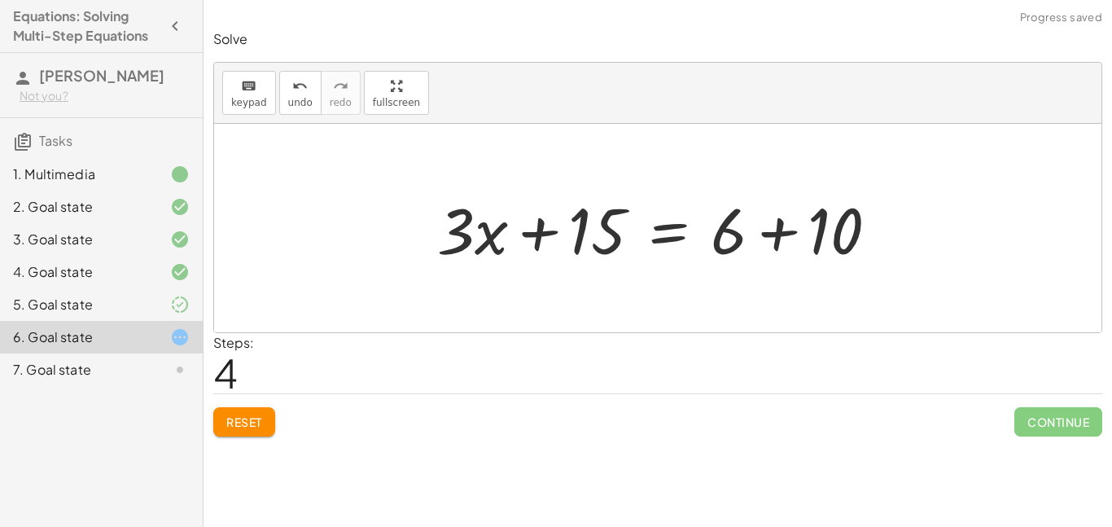
click at [774, 234] on div at bounding box center [664, 228] width 470 height 84
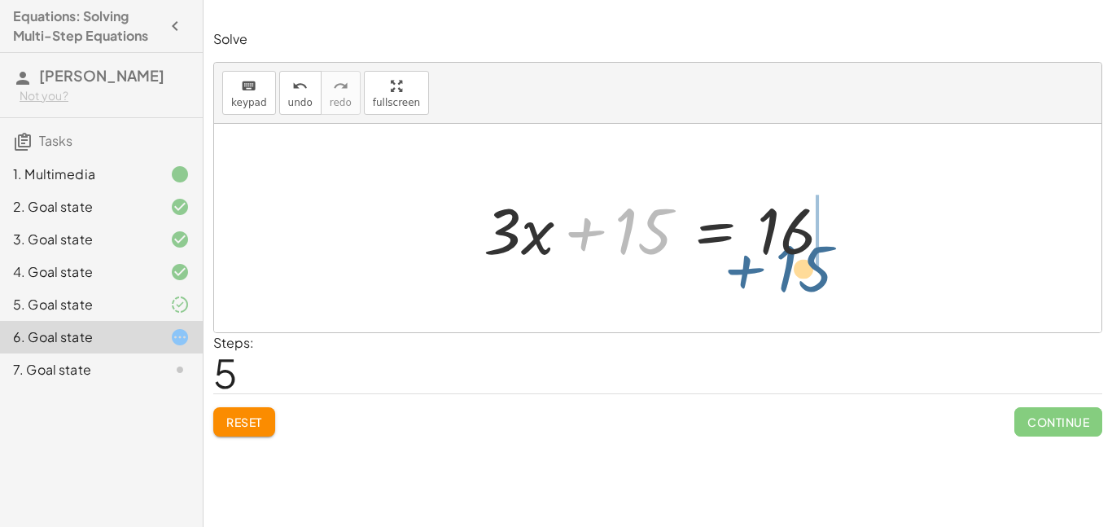
drag, startPoint x: 599, startPoint y: 234, endPoint x: 802, endPoint y: 260, distance: 205.1
click at [802, 260] on div at bounding box center [663, 228] width 377 height 84
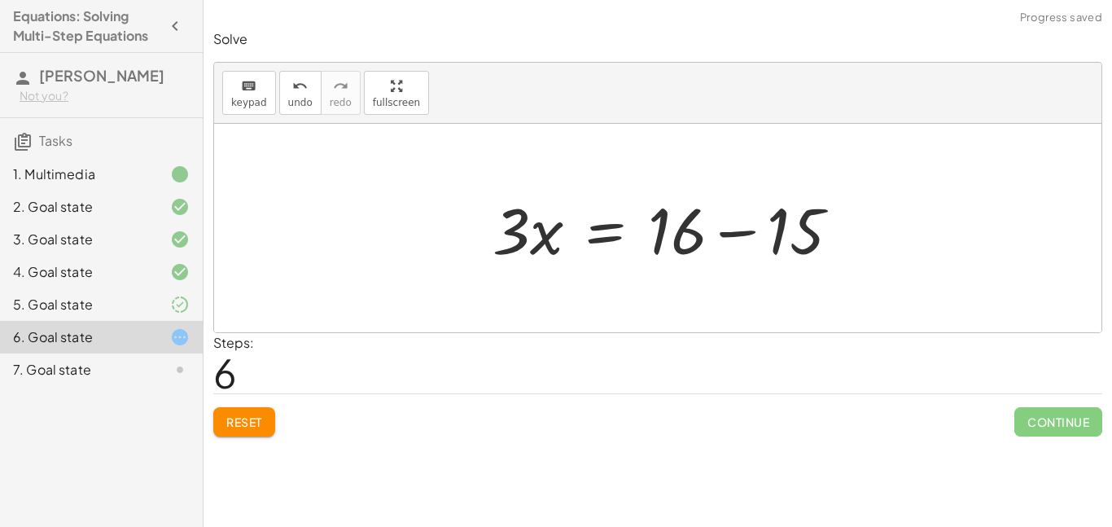
click at [845, 243] on div at bounding box center [672, 228] width 377 height 84
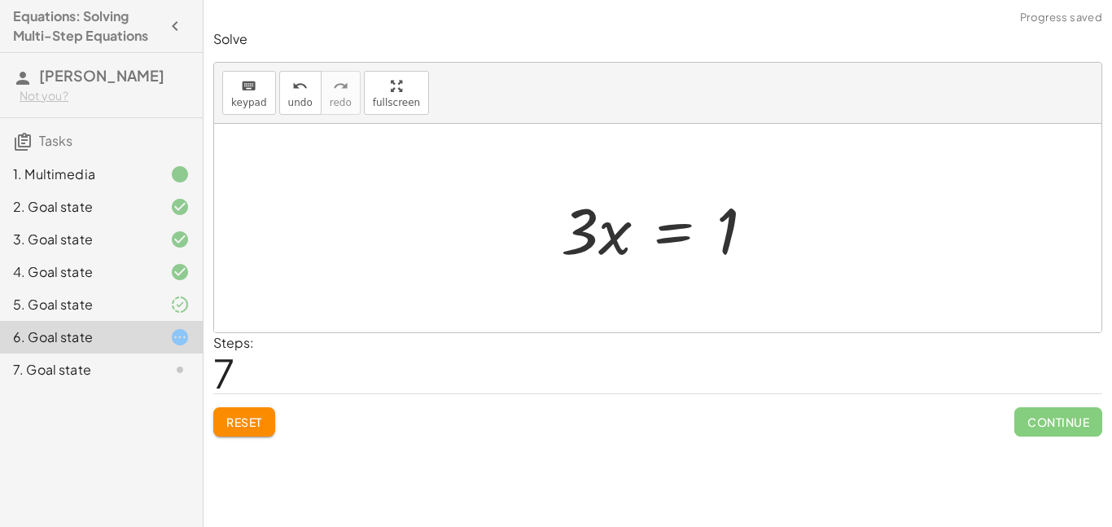
drag, startPoint x: 496, startPoint y: 214, endPoint x: 622, endPoint y: 252, distance: 131.8
click at [622, 252] on div "· 5 · ( + x + 3 ) = + · 2 · ( + x + 3 ) + 10 + · 5 · x + · 5 · 3 = + · 2 · ( + …" at bounding box center [657, 228] width 887 height 208
drag, startPoint x: 584, startPoint y: 205, endPoint x: 784, endPoint y: 234, distance: 202.3
click at [784, 234] on div "· 5 · ( + x + 3 ) = + · 2 · ( + x + 3 ) + 10 + · 5 · x + · 5 · 3 = + · 2 · ( + …" at bounding box center [657, 228] width 887 height 208
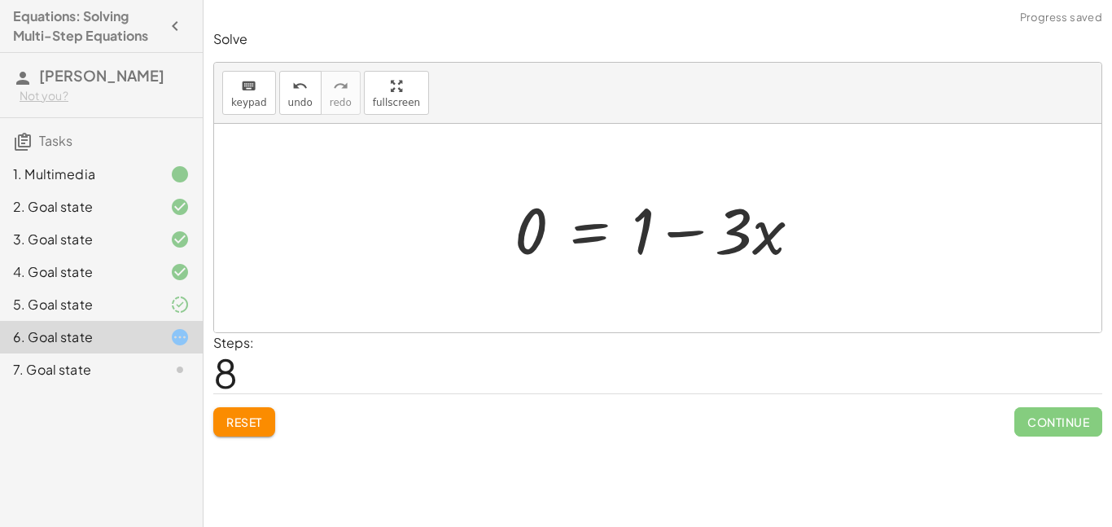
click at [821, 234] on div "· 5 · ( + x + 3 ) = + · 2 · ( + x + 3 ) + 10 + · 5 · x + · 5 · 3 = + · 2 · ( + …" at bounding box center [658, 228] width 336 height 92
drag, startPoint x: 760, startPoint y: 230, endPoint x: 645, endPoint y: 264, distance: 120.5
click at [645, 264] on div at bounding box center [664, 228] width 316 height 84
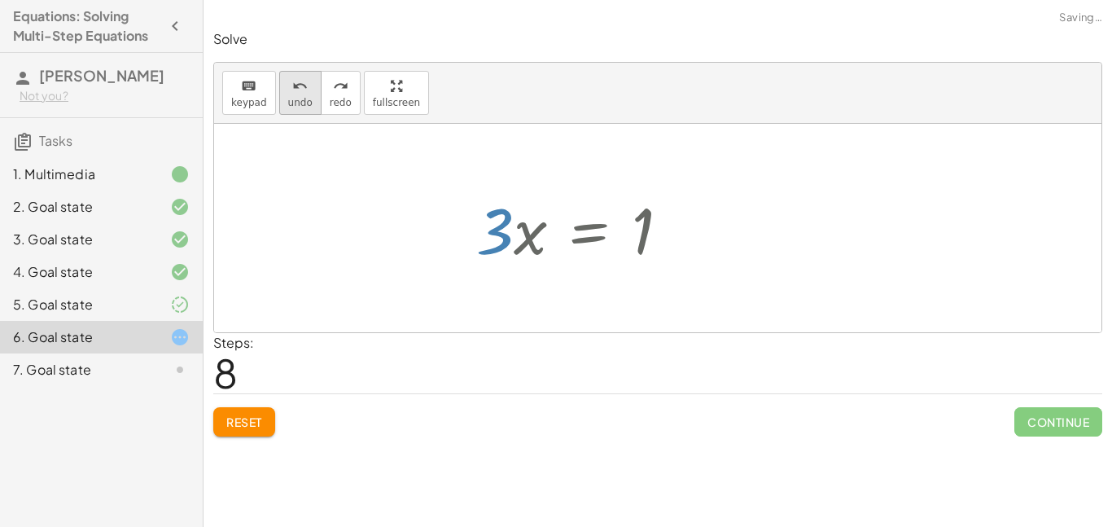
click at [298, 109] on button "undo undo" at bounding box center [300, 93] width 42 height 44
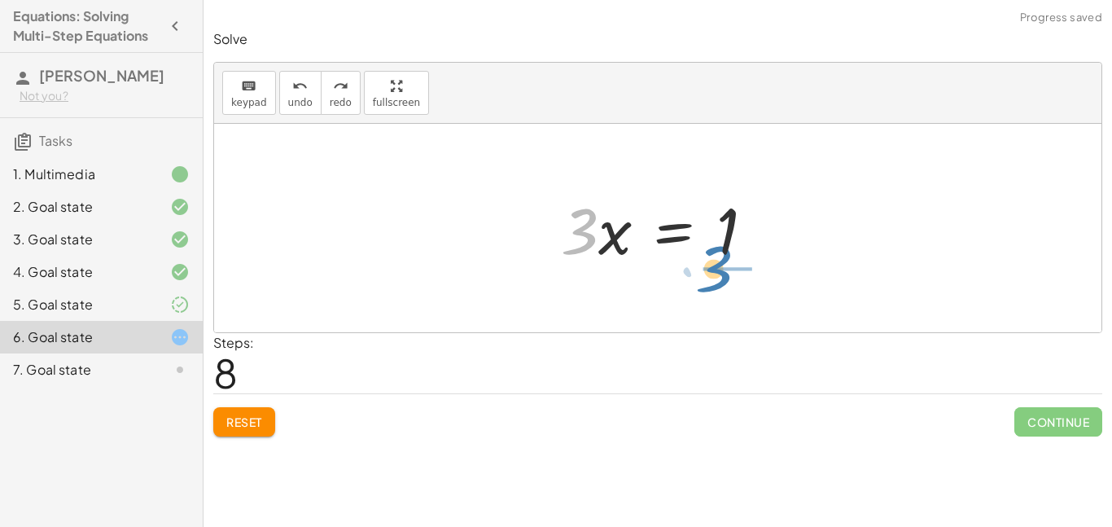
drag, startPoint x: 583, startPoint y: 247, endPoint x: 719, endPoint y: 285, distance: 141.0
click at [719, 285] on div "· 5 · ( + x + 3 ) = + · 2 · ( + x + 3 ) + 10 + · 5 · x + · 5 · 3 = + · 2 · ( + …" at bounding box center [657, 228] width 887 height 208
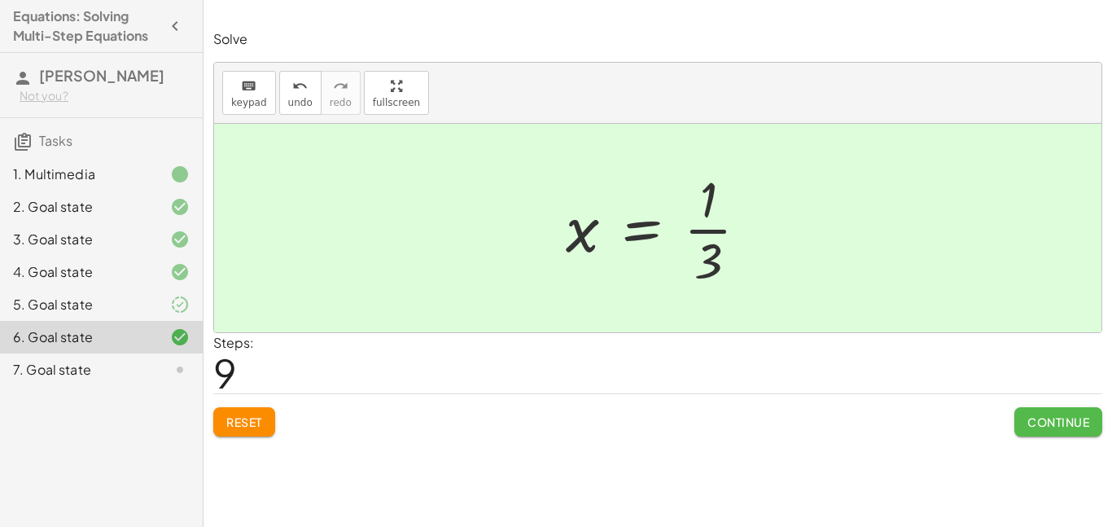
click at [1032, 419] on span "Continue" at bounding box center [1058, 421] width 62 height 15
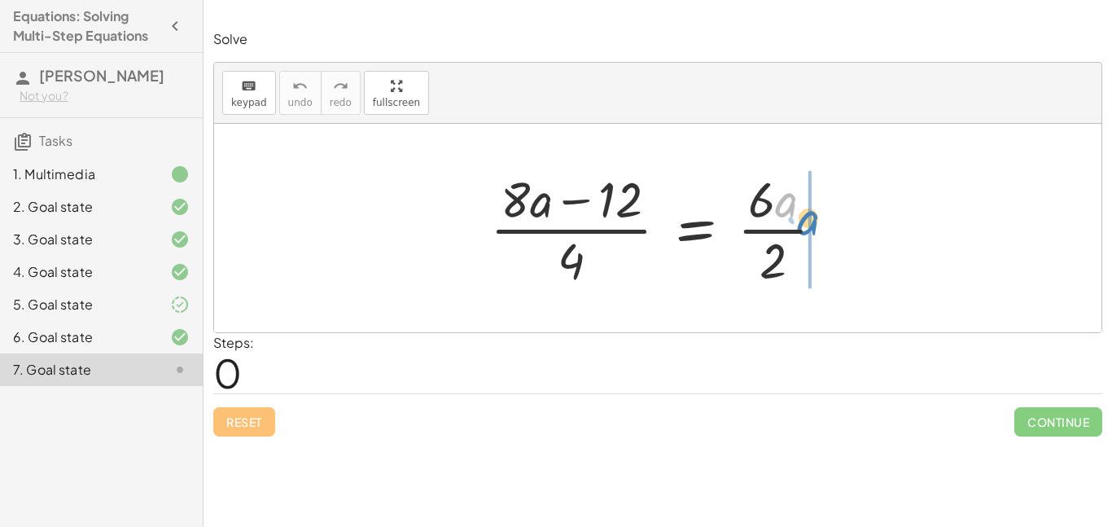
drag, startPoint x: 783, startPoint y: 203, endPoint x: 806, endPoint y: 221, distance: 29.0
click at [806, 221] on div at bounding box center [663, 227] width 363 height 125
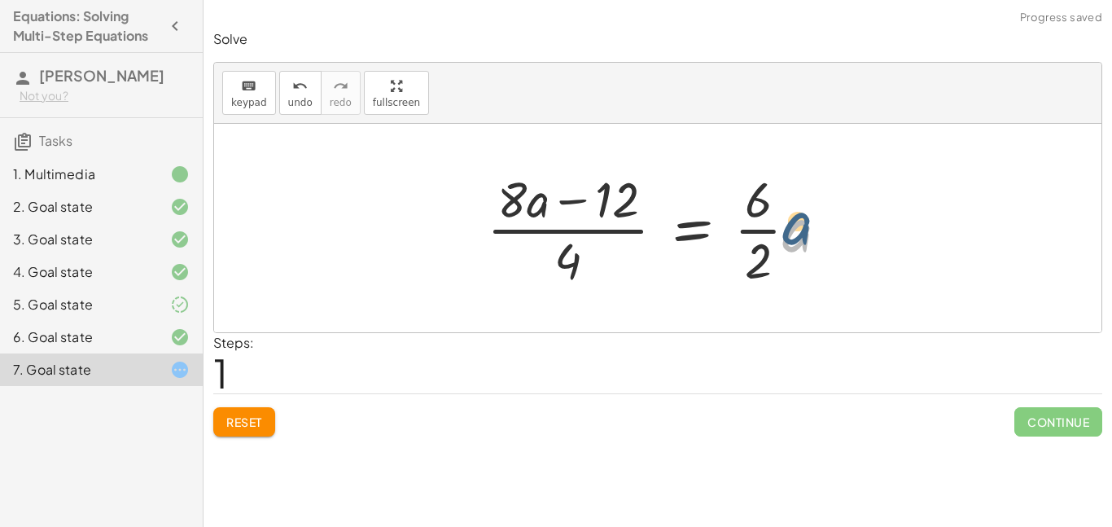
drag, startPoint x: 809, startPoint y: 256, endPoint x: 809, endPoint y: 238, distance: 17.1
click at [809, 238] on div at bounding box center [664, 227] width 371 height 125
click at [796, 222] on div at bounding box center [664, 227] width 371 height 125
drag, startPoint x: 801, startPoint y: 236, endPoint x: 776, endPoint y: 199, distance: 44.7
click at [776, 199] on div at bounding box center [664, 227] width 371 height 125
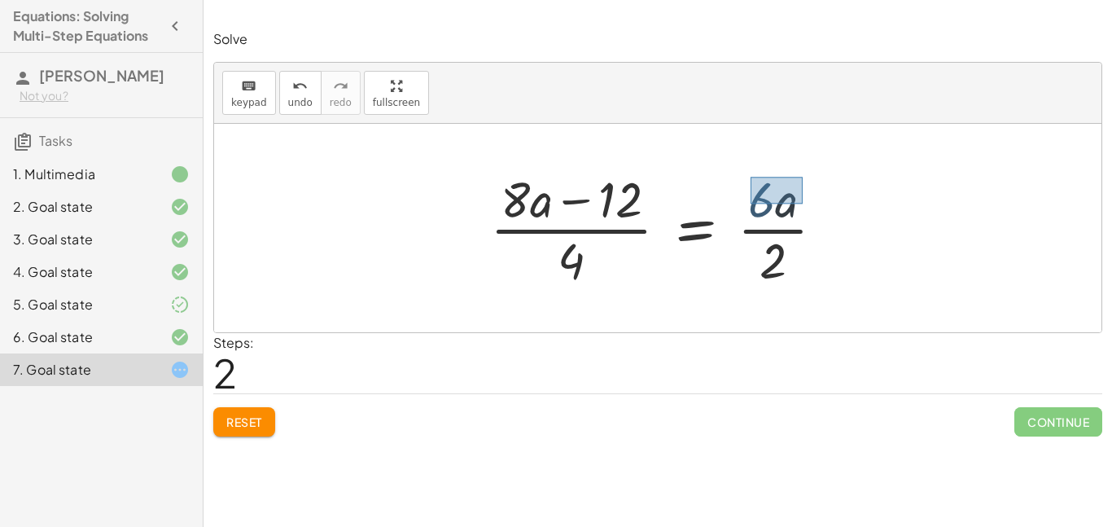
drag, startPoint x: 750, startPoint y: 177, endPoint x: 803, endPoint y: 206, distance: 60.5
click at [803, 206] on div at bounding box center [663, 227] width 363 height 125
drag, startPoint x: 784, startPoint y: 206, endPoint x: 537, endPoint y: 209, distance: 246.6
click at [537, 209] on div at bounding box center [663, 227] width 363 height 125
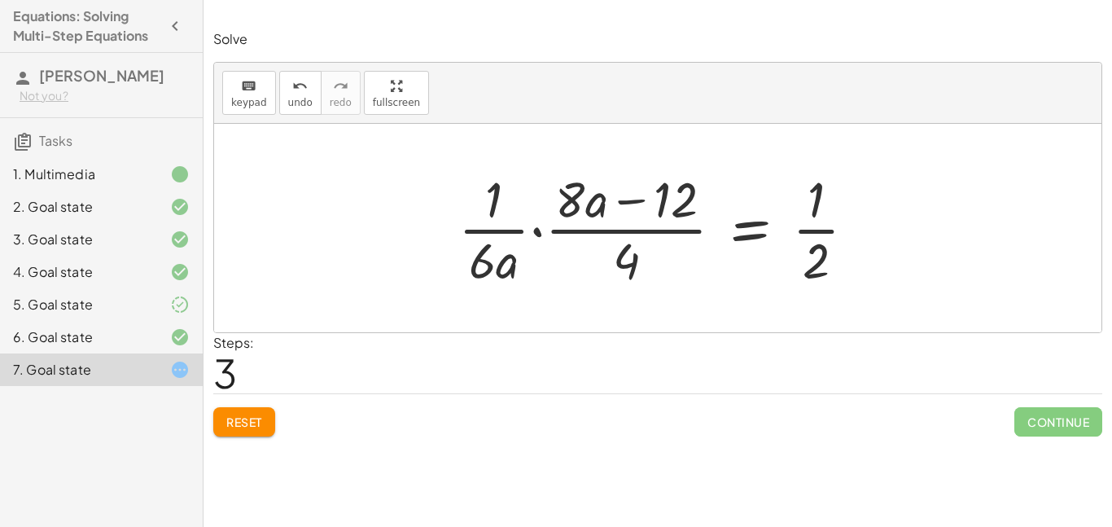
click at [249, 426] on span "Reset" at bounding box center [244, 421] width 36 height 15
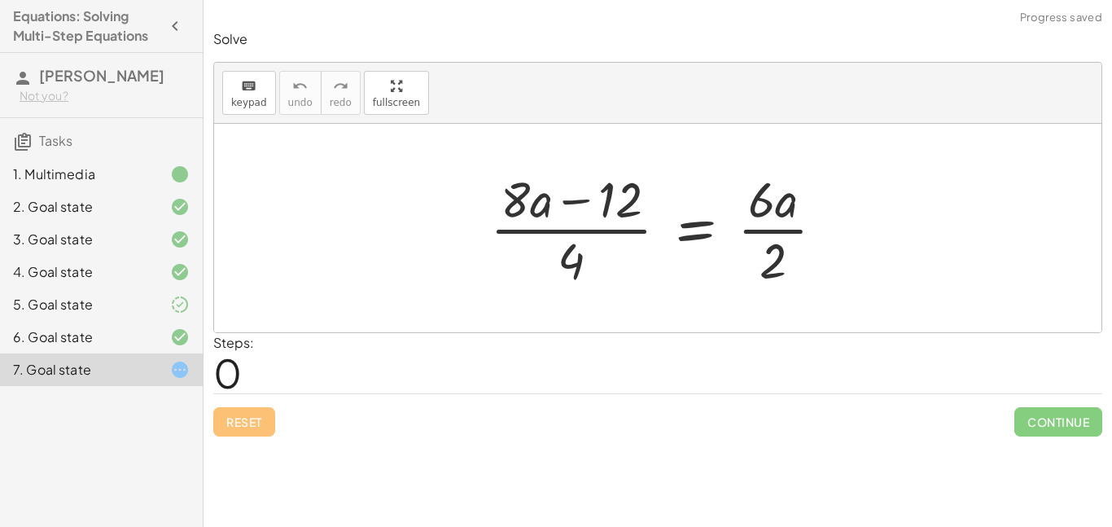
click at [769, 234] on div at bounding box center [663, 227] width 363 height 125
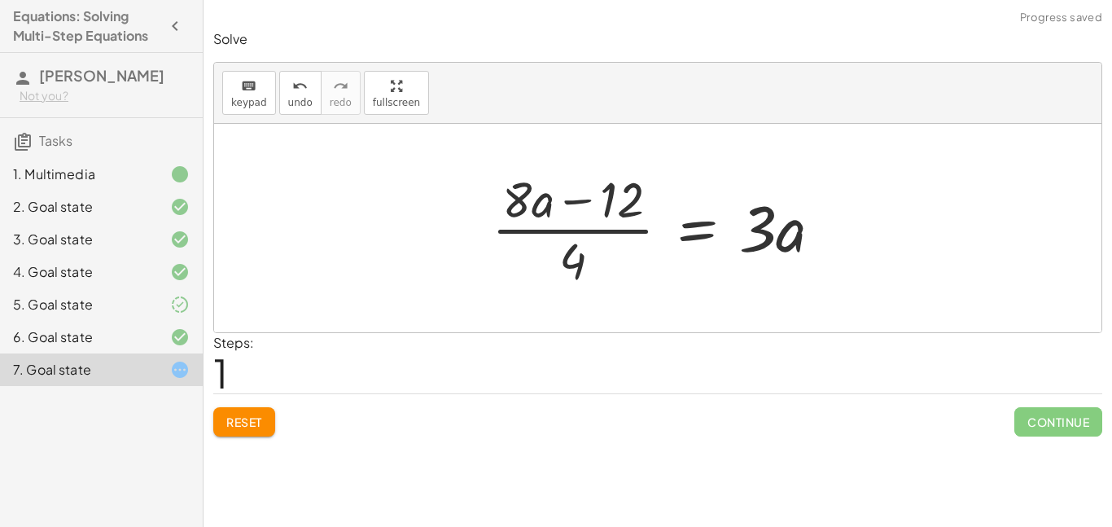
click at [601, 230] on div at bounding box center [663, 227] width 360 height 125
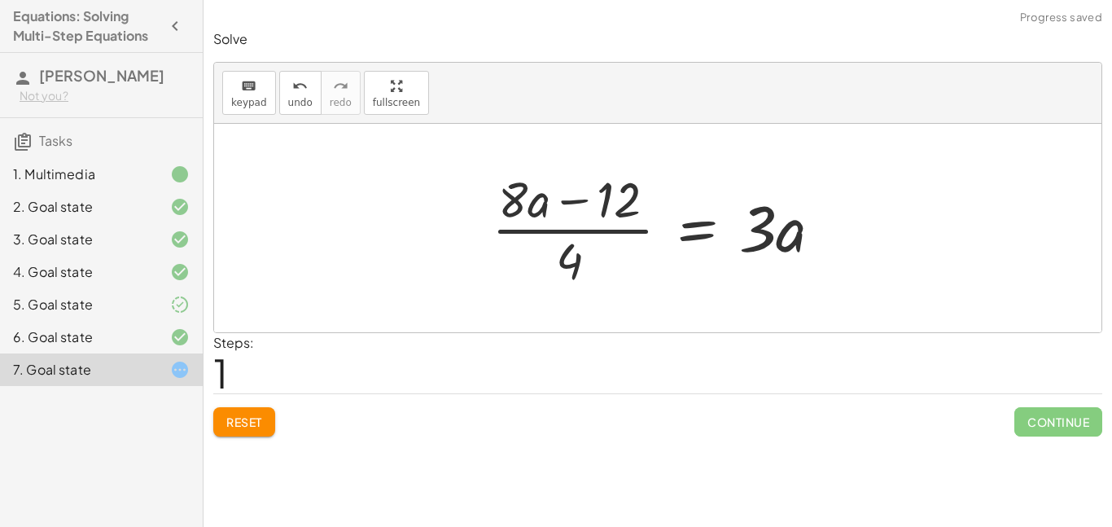
click at [601, 230] on div at bounding box center [663, 227] width 360 height 125
click at [737, 212] on div at bounding box center [663, 227] width 360 height 125
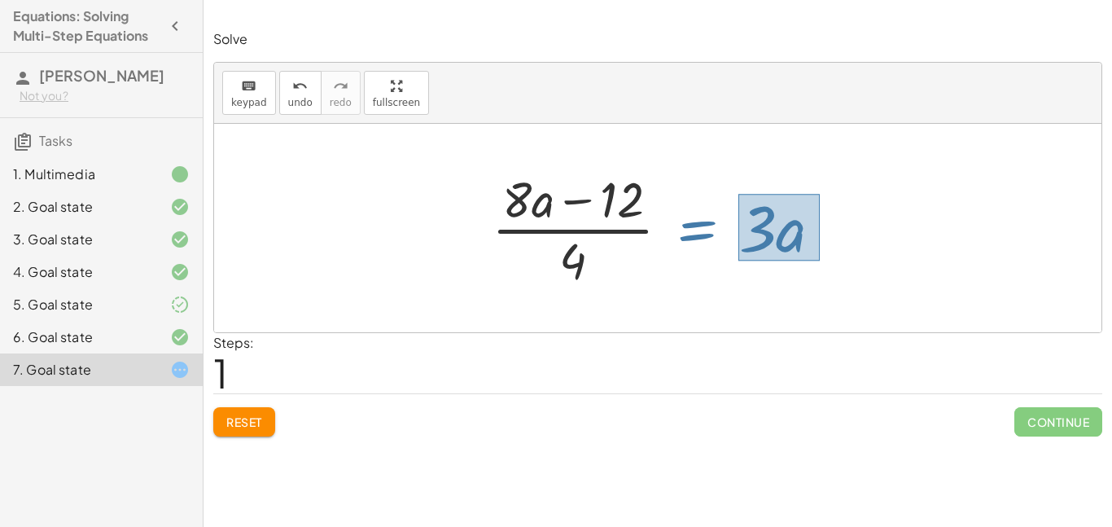
drag, startPoint x: 738, startPoint y: 194, endPoint x: 820, endPoint y: 260, distance: 105.2
click at [820, 260] on div at bounding box center [663, 227] width 360 height 125
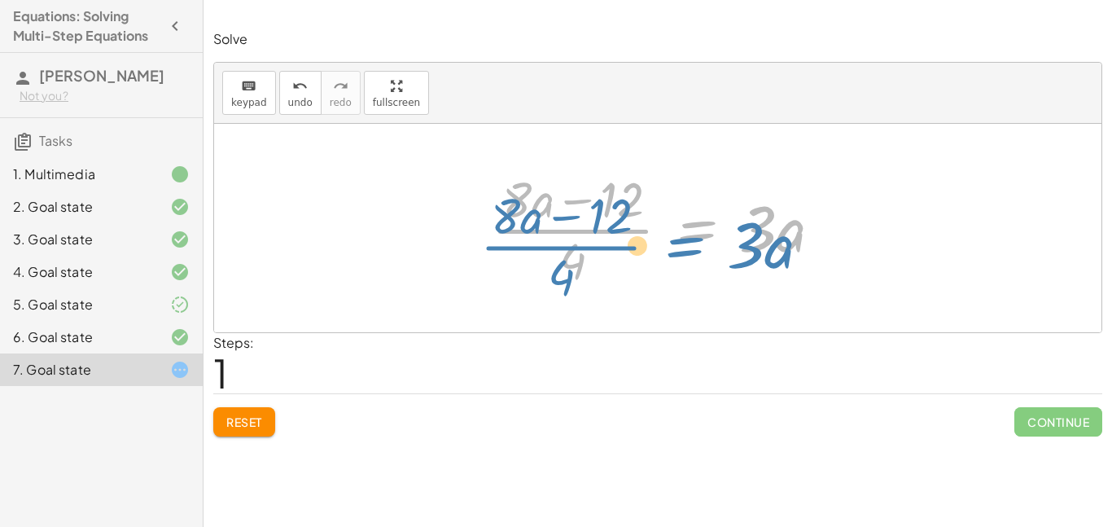
drag, startPoint x: 789, startPoint y: 243, endPoint x: 780, endPoint y: 259, distance: 17.9
click at [780, 259] on div at bounding box center [663, 227] width 360 height 125
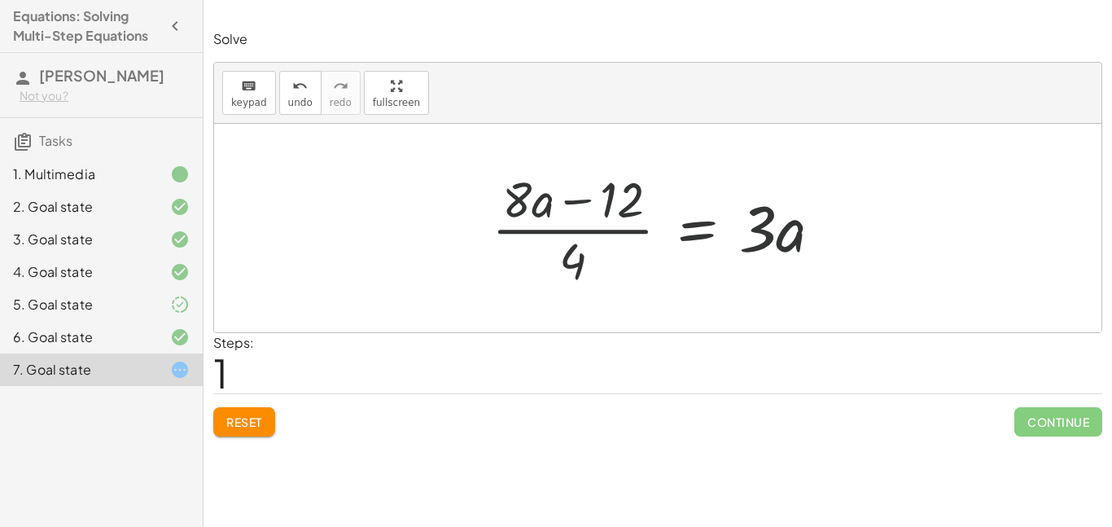
click at [841, 237] on div at bounding box center [663, 227] width 360 height 125
drag, startPoint x: 759, startPoint y: 206, endPoint x: 803, endPoint y: 243, distance: 57.7
click at [803, 243] on div at bounding box center [663, 227] width 360 height 125
drag, startPoint x: 786, startPoint y: 243, endPoint x: 581, endPoint y: 212, distance: 207.4
click at [581, 212] on div at bounding box center [663, 227] width 360 height 125
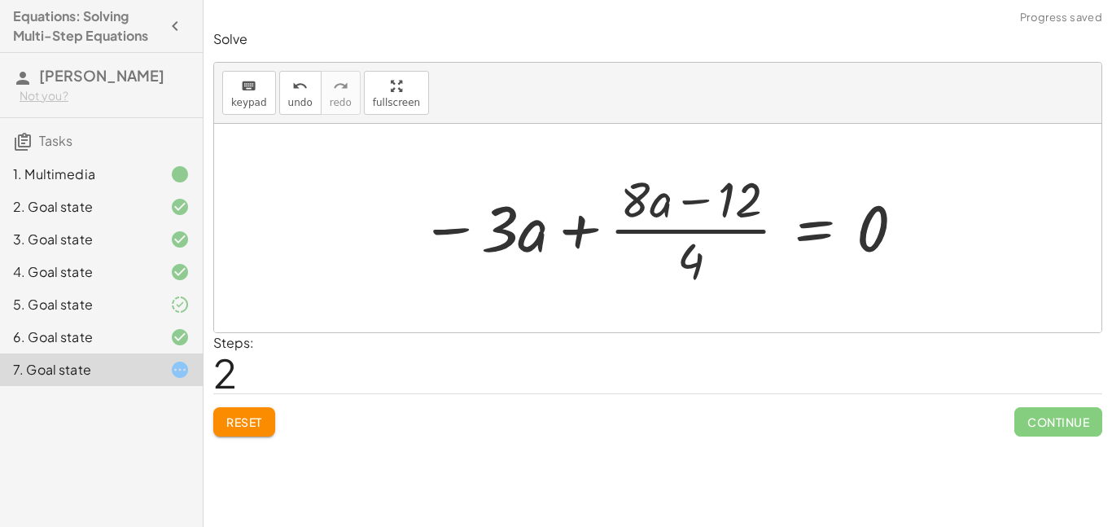
click at [580, 228] on div at bounding box center [663, 227] width 503 height 125
click at [466, 231] on div at bounding box center [663, 227] width 503 height 125
click at [455, 230] on div at bounding box center [663, 227] width 503 height 125
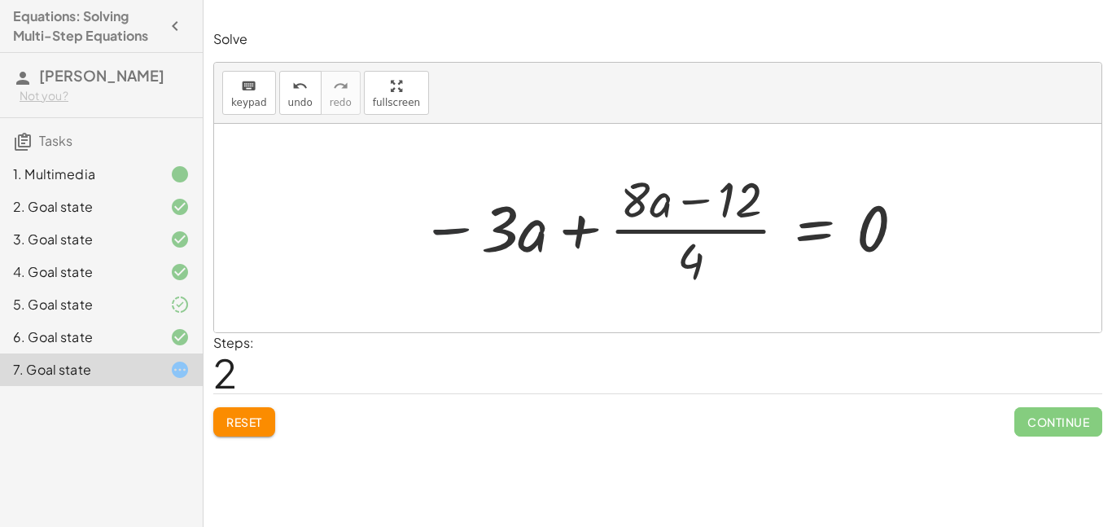
click at [455, 230] on div at bounding box center [663, 227] width 503 height 125
click at [688, 212] on div at bounding box center [663, 227] width 503 height 125
click at [239, 443] on div "Solve keyboard keypad undo undo redo redo fullscreen · ( + · 8 · a − 12 ) · 4 =…" at bounding box center [657, 233] width 908 height 426
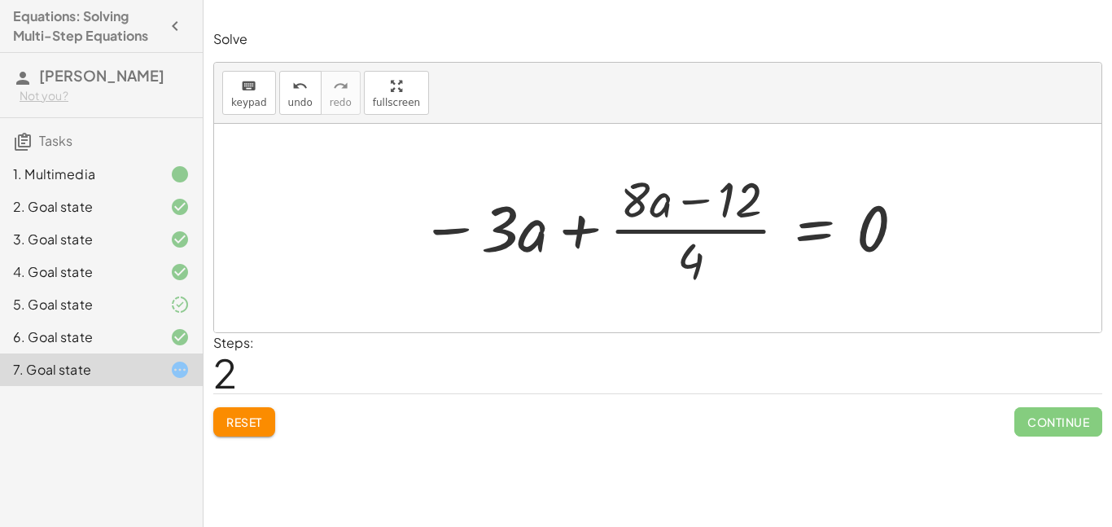
click at [260, 430] on button "Reset" at bounding box center [244, 421] width 62 height 29
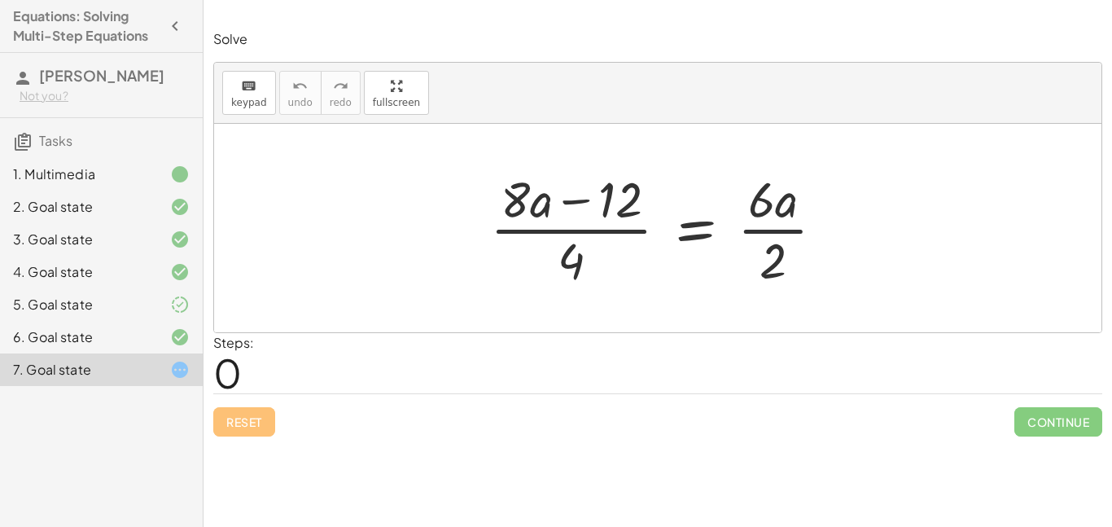
click at [768, 229] on div at bounding box center [663, 227] width 363 height 125
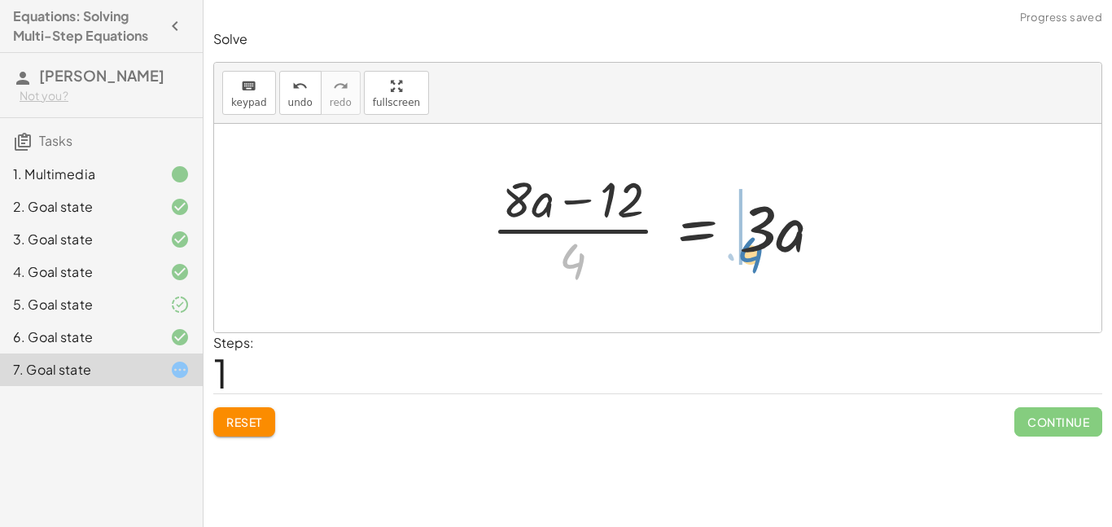
drag, startPoint x: 581, startPoint y: 262, endPoint x: 758, endPoint y: 253, distance: 176.8
click at [758, 253] on div at bounding box center [663, 227] width 360 height 125
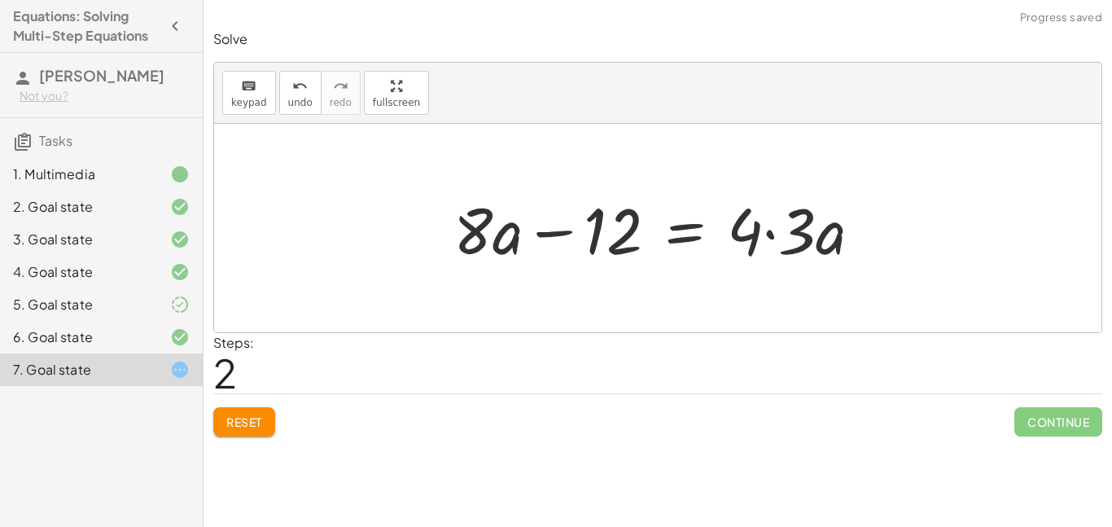
click at [772, 236] on div at bounding box center [663, 228] width 437 height 84
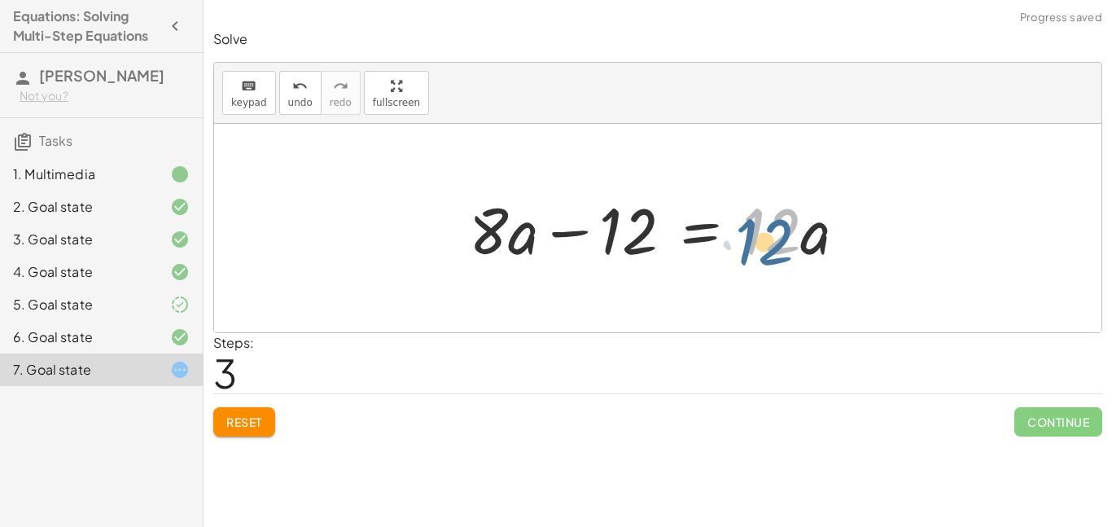
click at [759, 234] on div at bounding box center [664, 228] width 407 height 84
drag, startPoint x: 457, startPoint y: 196, endPoint x: 546, endPoint y: 249, distance: 104.0
click at [546, 249] on div "· ( + · 8 · a − 12 ) · 4 = · 6 · a · 2 · ( + · 8 · a − 12 ) · 4 = · 3 · a + · 8…" at bounding box center [657, 228] width 427 height 92
drag, startPoint x: 492, startPoint y: 224, endPoint x: 508, endPoint y: 237, distance: 20.8
click at [508, 237] on div at bounding box center [664, 228] width 407 height 84
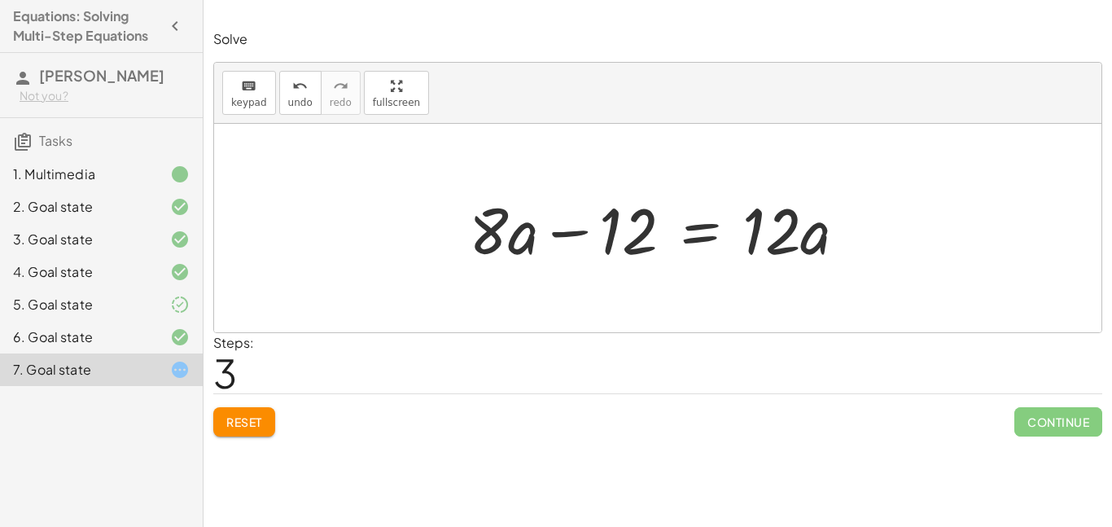
drag, startPoint x: 453, startPoint y: 187, endPoint x: 542, endPoint y: 256, distance: 112.5
click at [542, 256] on div "· ( + · 8 · a − 12 ) · 4 = · 6 · a · 2 · ( + · 8 · a − 12 ) · 4 = · 3 · a + · 8…" at bounding box center [657, 228] width 427 height 92
drag, startPoint x: 486, startPoint y: 202, endPoint x: 547, endPoint y: 267, distance: 89.2
click at [547, 267] on div at bounding box center [664, 228] width 407 height 84
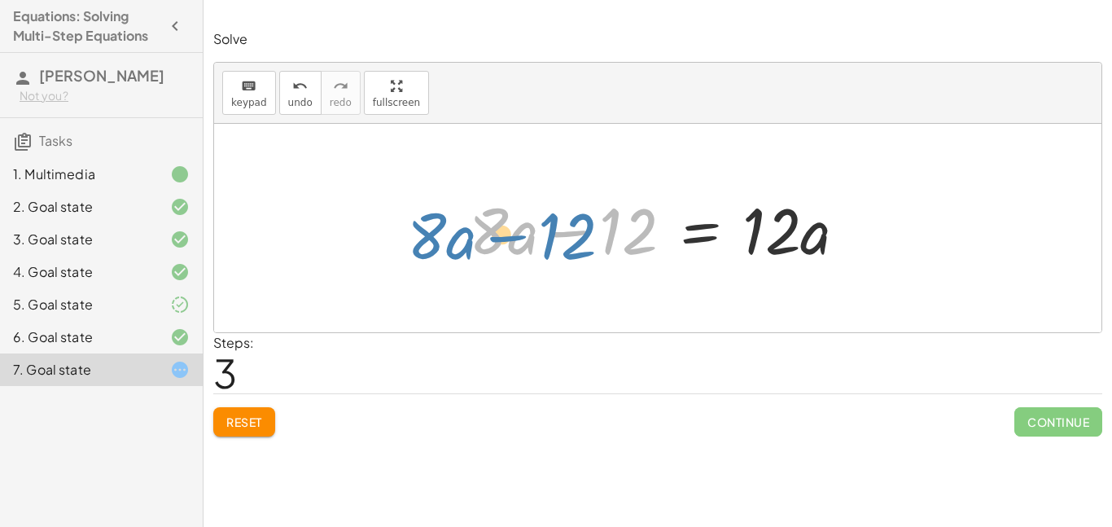
drag, startPoint x: 514, startPoint y: 236, endPoint x: 453, endPoint y: 240, distance: 60.4
click at [453, 240] on div "· ( + · 8 · a − 12 ) · 4 = · 6 · a · 2 · ( + · 8 · a − 12 ) · 4 = · 3 · a + · 8…" at bounding box center [657, 228] width 427 height 92
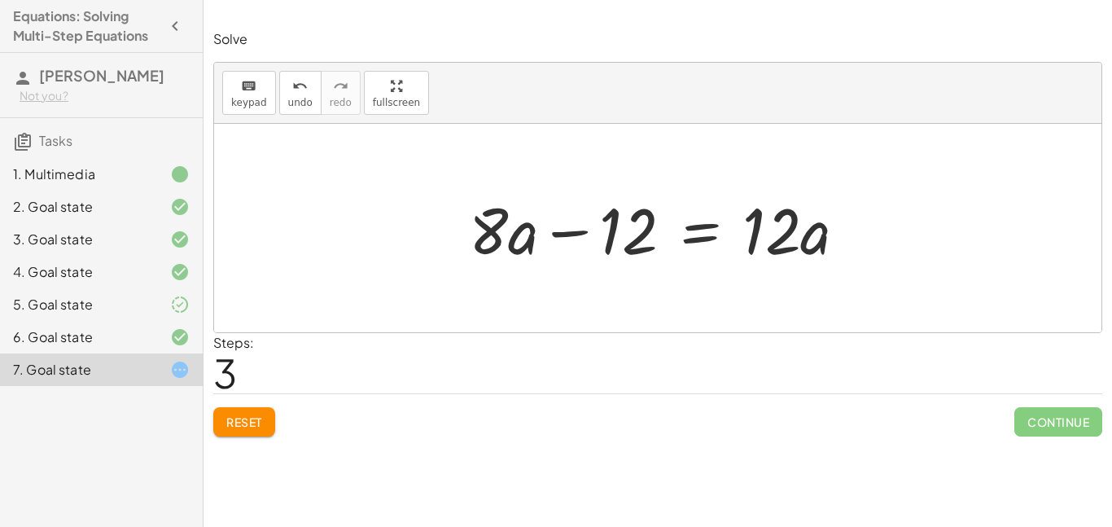
drag, startPoint x: 452, startPoint y: 199, endPoint x: 522, endPoint y: 238, distance: 80.6
click at [522, 238] on div "· ( + · 8 · a − 12 ) · 4 = · 6 · a · 2 · ( + · 8 · a − 12 ) · 4 = · 3 · a + · 8…" at bounding box center [657, 228] width 427 height 92
drag, startPoint x: 467, startPoint y: 202, endPoint x: 531, endPoint y: 259, distance: 85.3
click at [531, 259] on div at bounding box center [664, 228] width 407 height 84
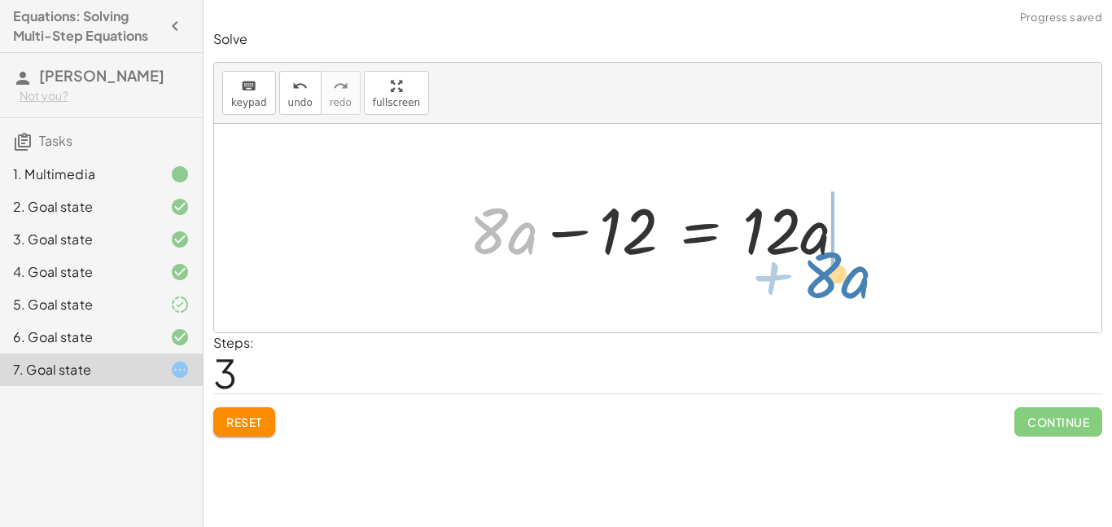
drag, startPoint x: 511, startPoint y: 241, endPoint x: 843, endPoint y: 285, distance: 335.0
click at [843, 285] on div "· ( + · 8 · a − 12 ) · 4 = · 6 · a · 2 · ( + · 8 · a − 12 ) · 4 = · 3 · a + · 8…" at bounding box center [657, 228] width 887 height 208
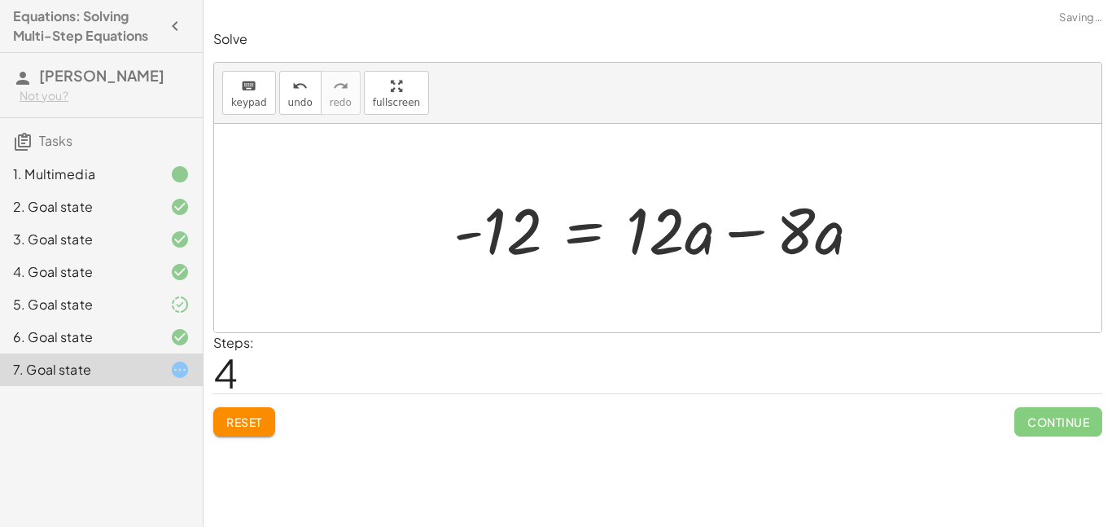
click at [762, 237] on div at bounding box center [663, 228] width 437 height 84
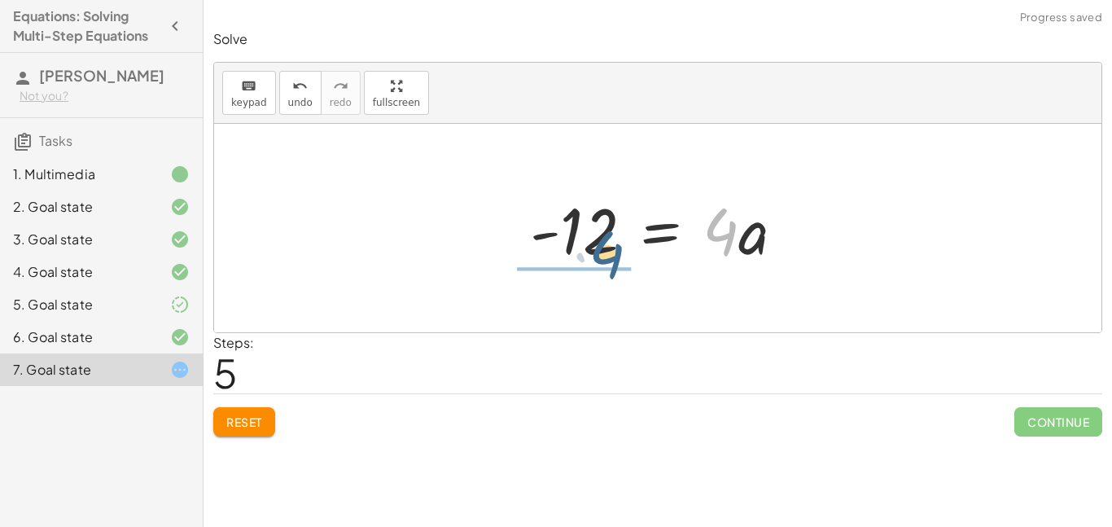
drag, startPoint x: 722, startPoint y: 238, endPoint x: 594, endPoint y: 279, distance: 134.1
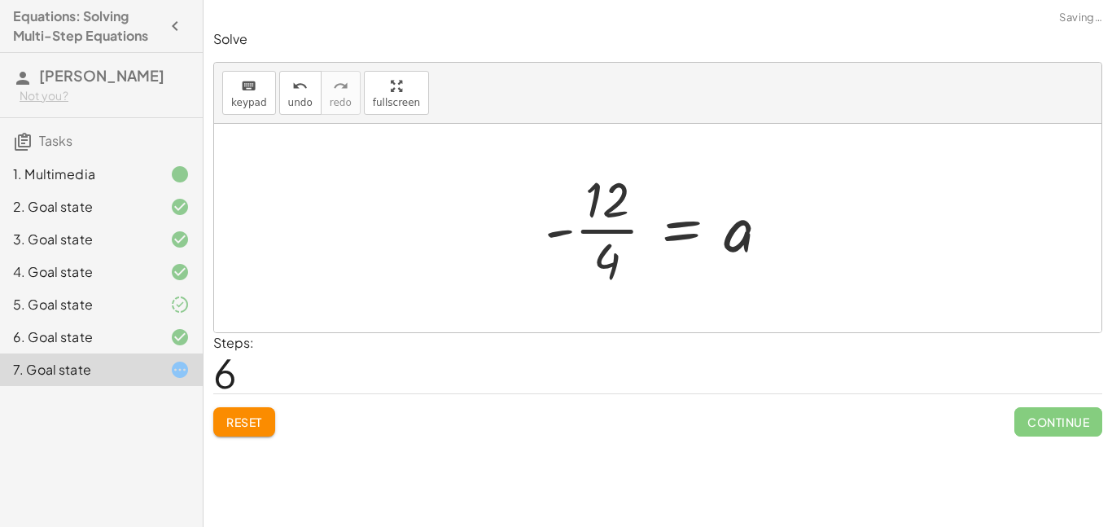
click at [590, 233] on div at bounding box center [663, 227] width 255 height 125
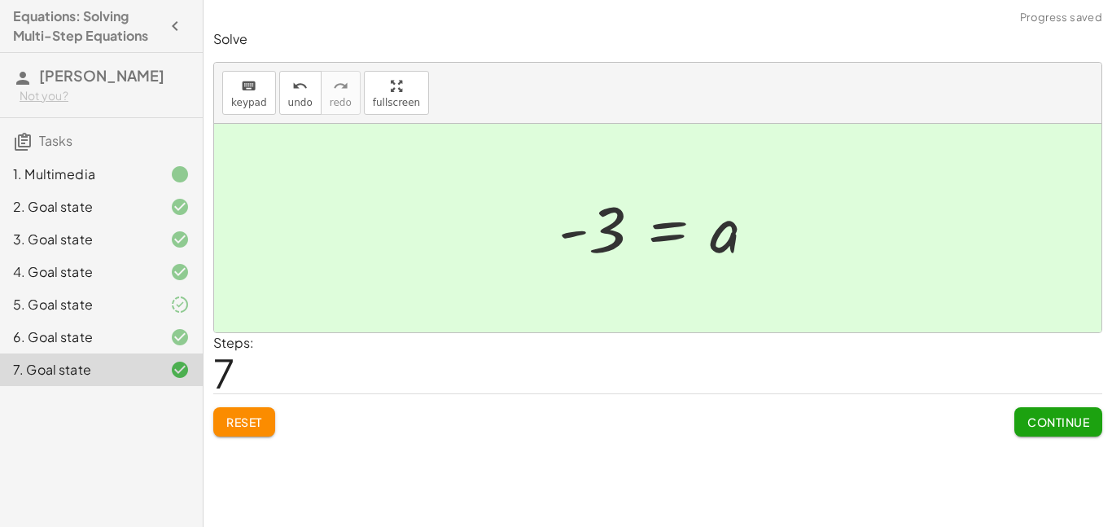
click at [1027, 427] on span "Continue" at bounding box center [1058, 421] width 62 height 15
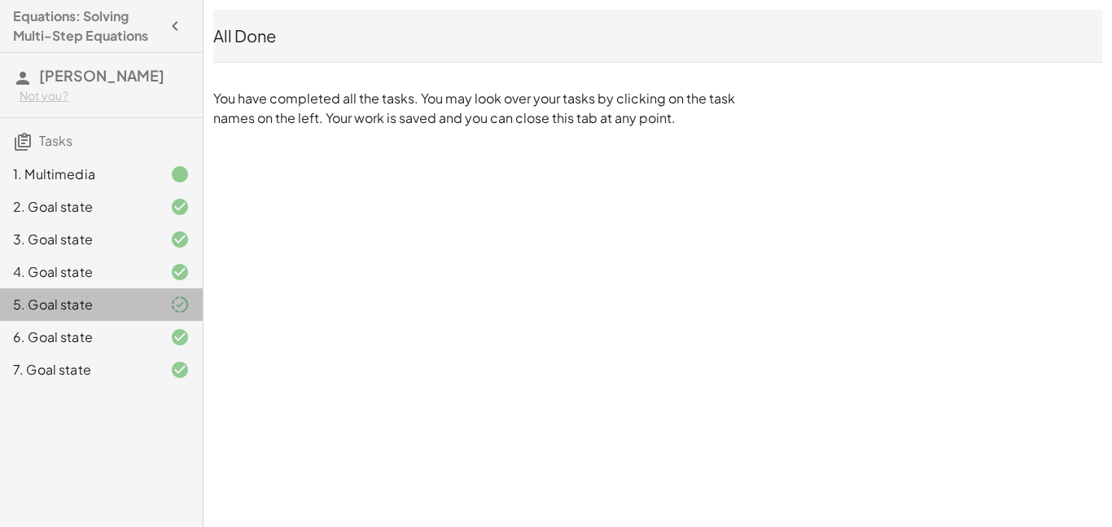
click at [159, 305] on div at bounding box center [167, 305] width 46 height 20
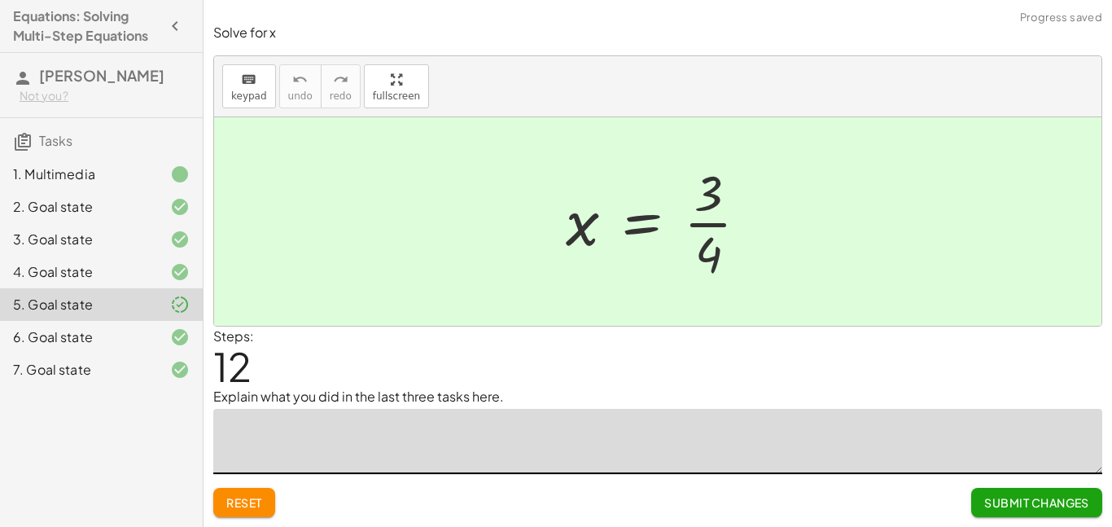
click at [539, 450] on textarea at bounding box center [657, 441] width 889 height 65
type textarea "**********"
click at [991, 501] on span "Submit Changes" at bounding box center [1036, 502] width 105 height 15
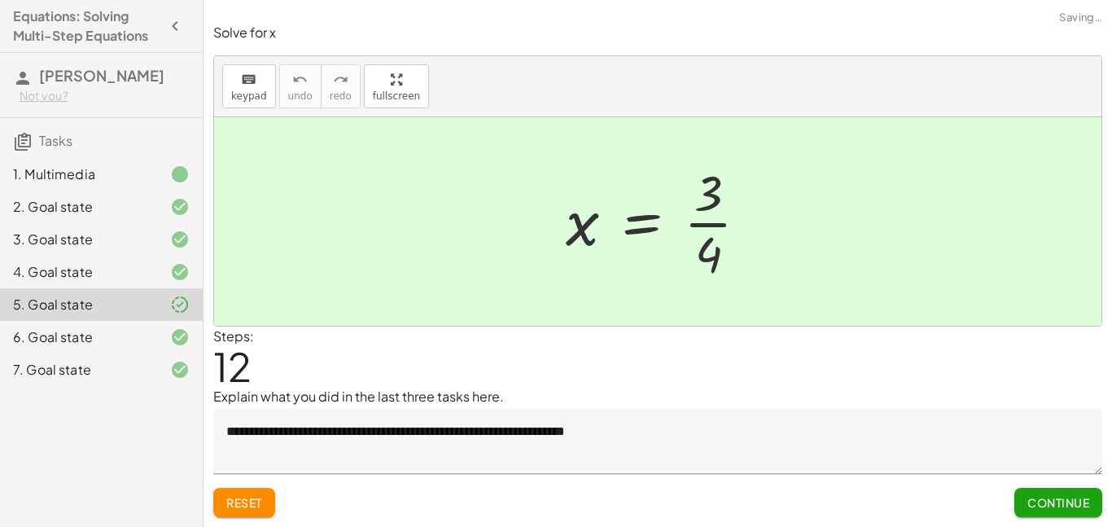
click at [142, 372] on div "7. Goal state" at bounding box center [78, 370] width 131 height 20
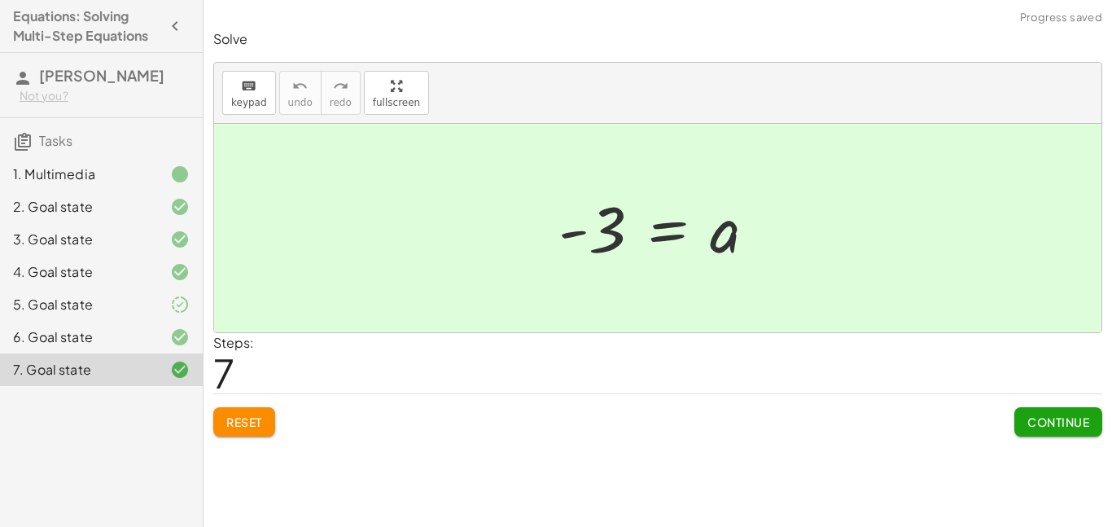
click at [1084, 426] on span "Continue" at bounding box center [1058, 421] width 62 height 15
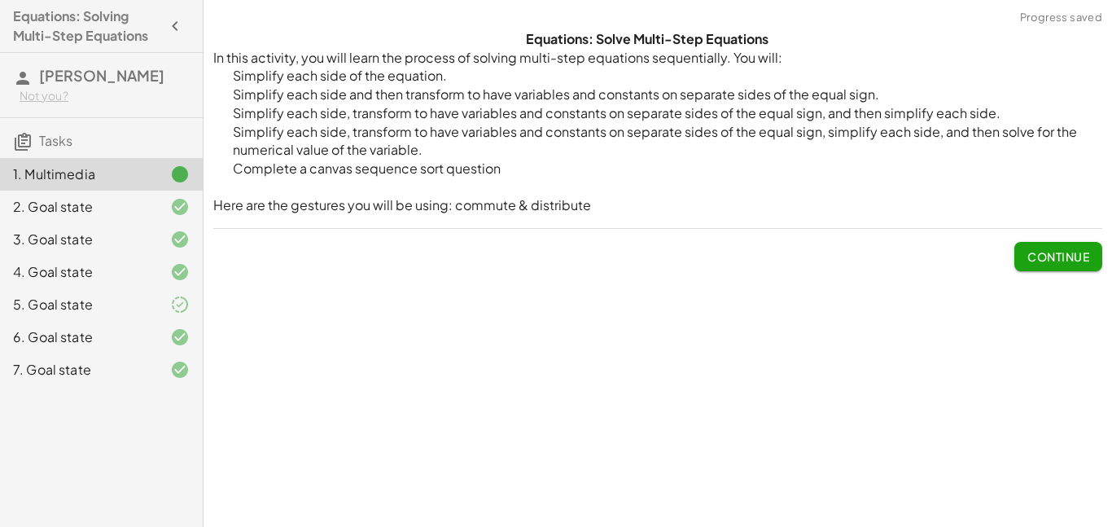
click at [1050, 230] on span "Continue" at bounding box center [1058, 250] width 88 height 42
click at [1058, 245] on button "Continue" at bounding box center [1058, 256] width 88 height 29
